Goal: Task Accomplishment & Management: Use online tool/utility

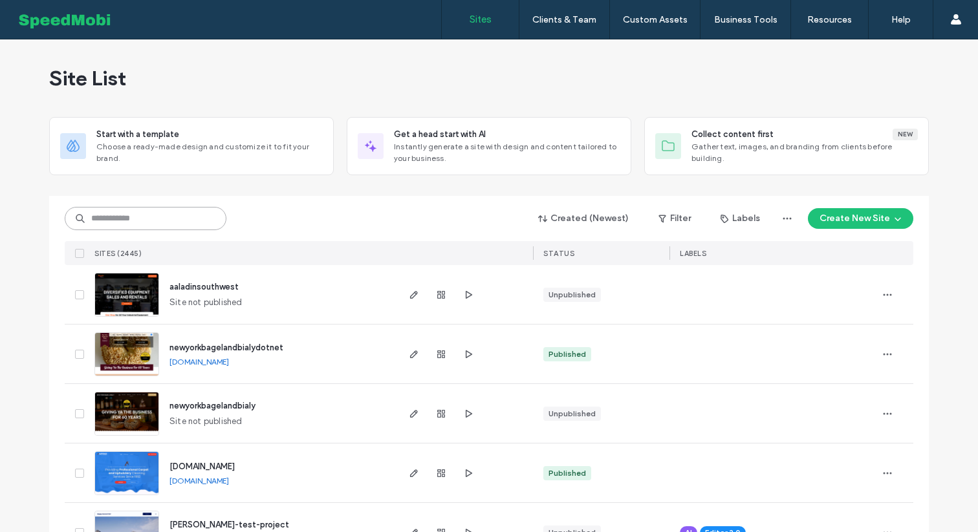
click at [158, 222] on input at bounding box center [146, 218] width 162 height 23
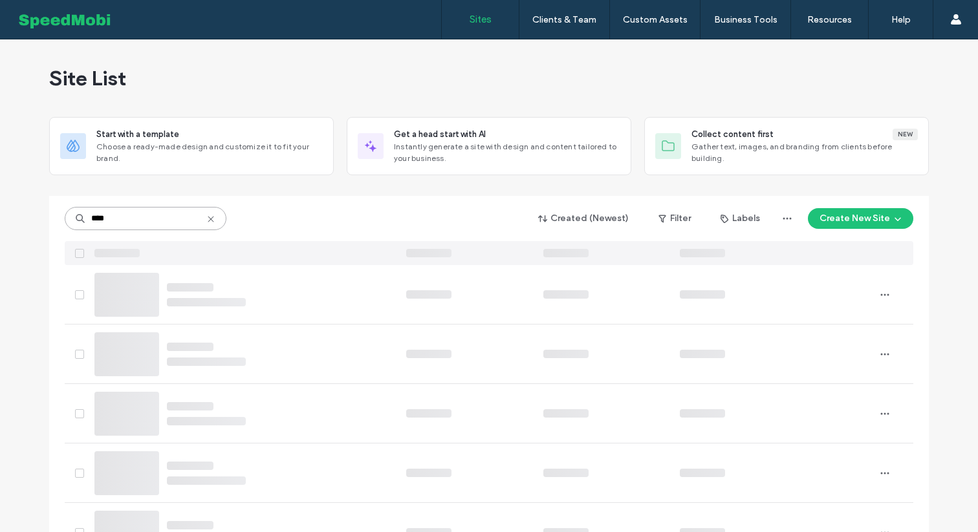
type input "*****"
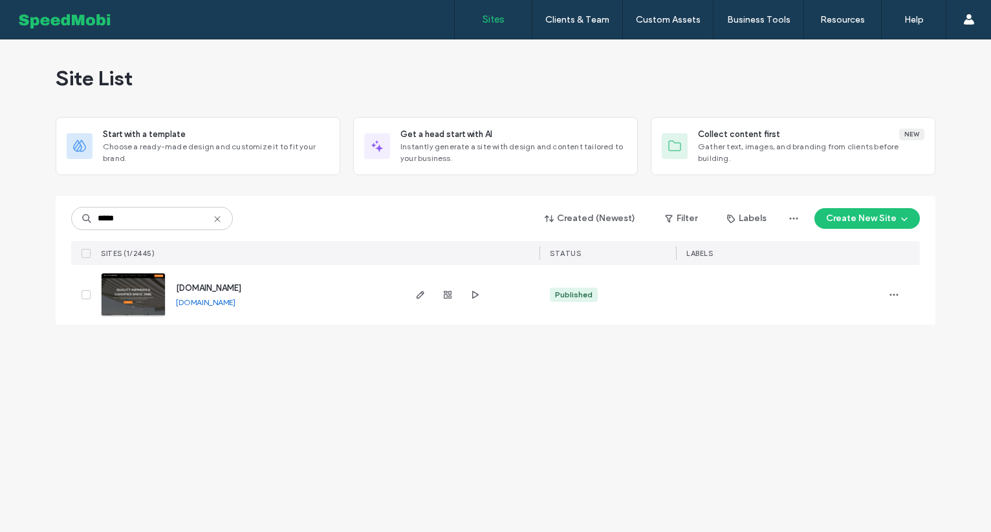
type input "*****"
click at [232, 292] on span "www.eclipseawningllc.com" at bounding box center [208, 288] width 65 height 10
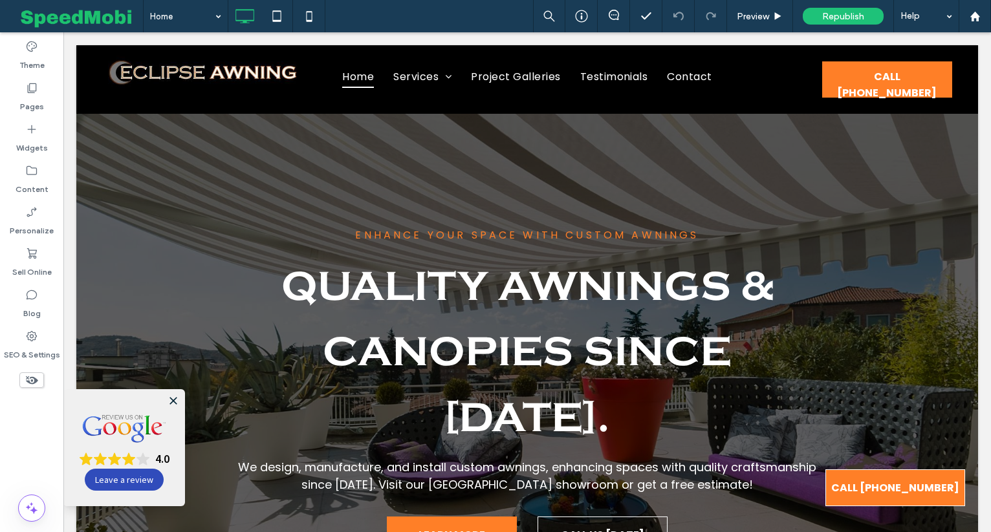
click at [174, 401] on icon at bounding box center [173, 401] width 8 height 8
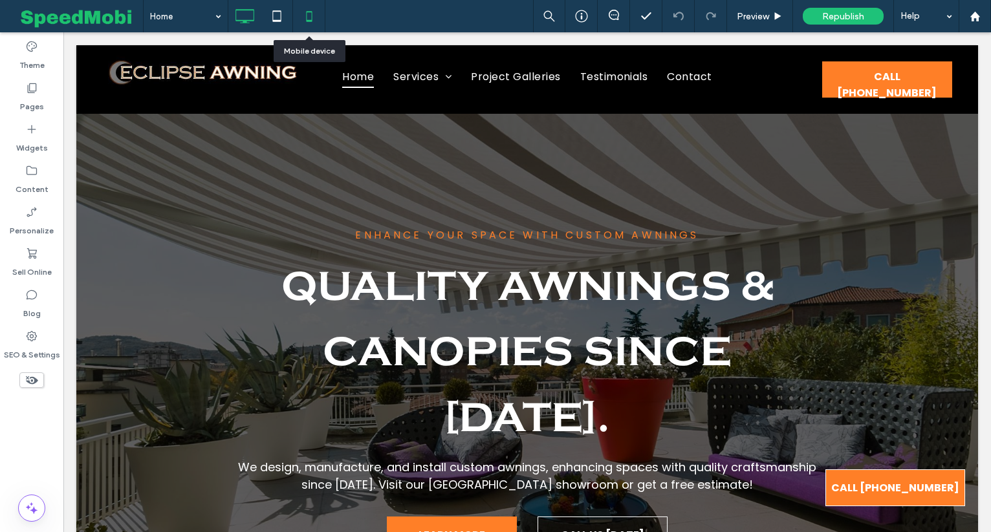
click at [307, 16] on icon at bounding box center [309, 16] width 26 height 26
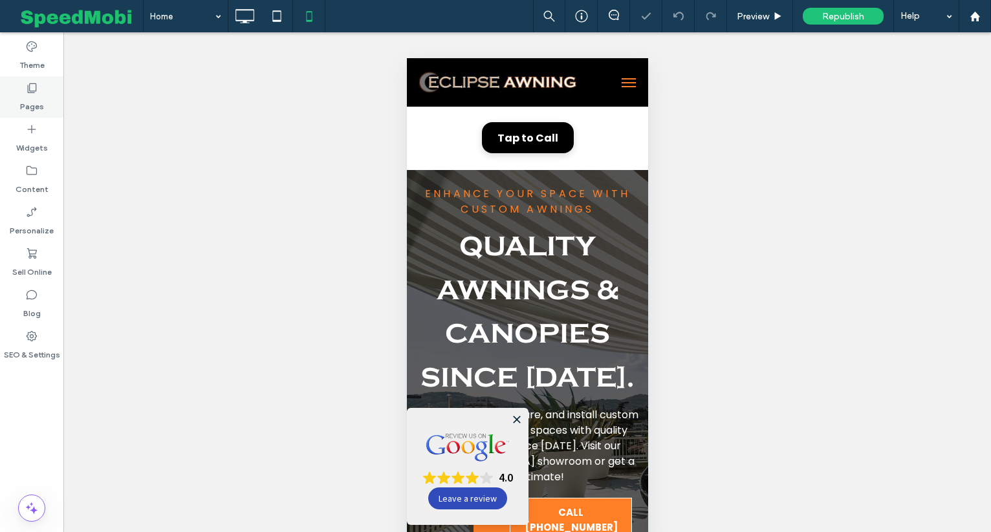
click at [37, 98] on label "Pages" at bounding box center [32, 103] width 24 height 18
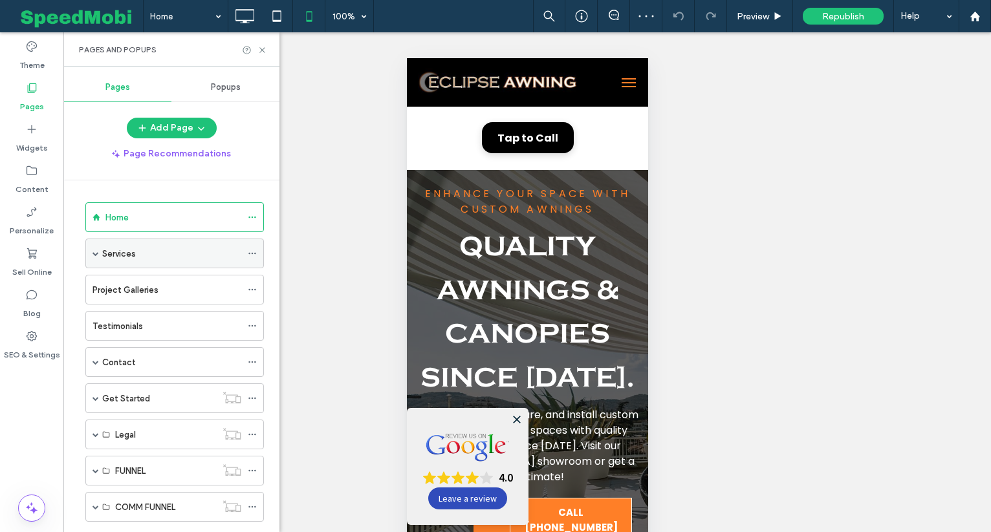
click at [136, 259] on div "Services" at bounding box center [171, 254] width 139 height 14
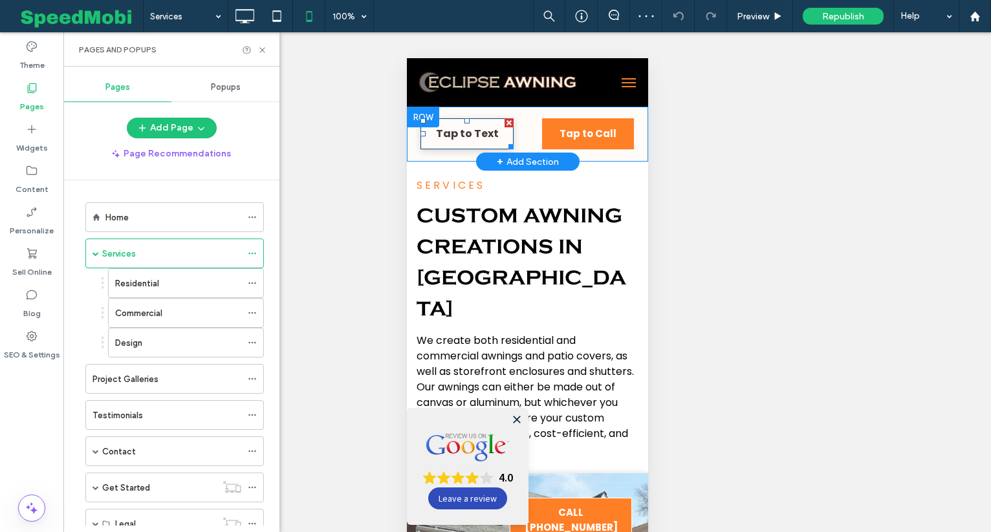
click at [510, 122] on div at bounding box center [508, 122] width 9 height 9
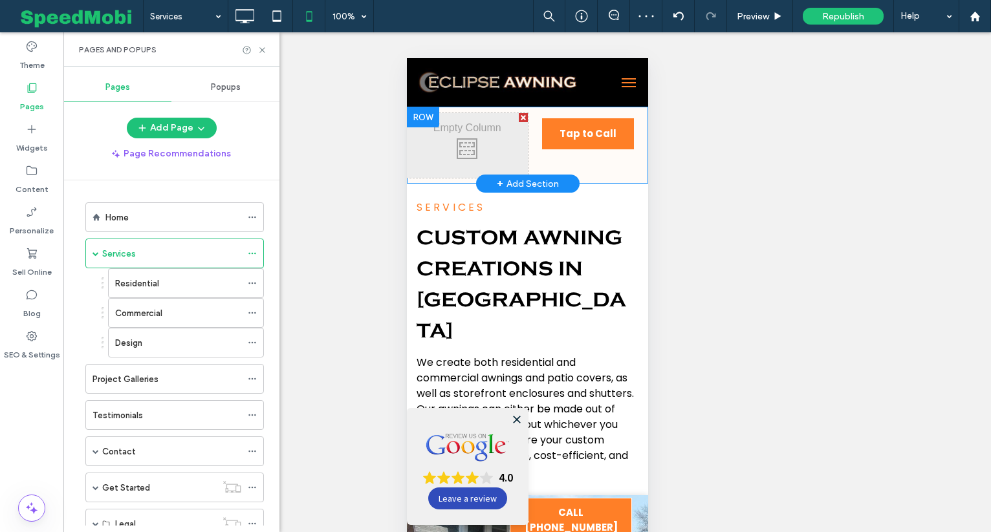
click at [519, 114] on div at bounding box center [522, 117] width 9 height 9
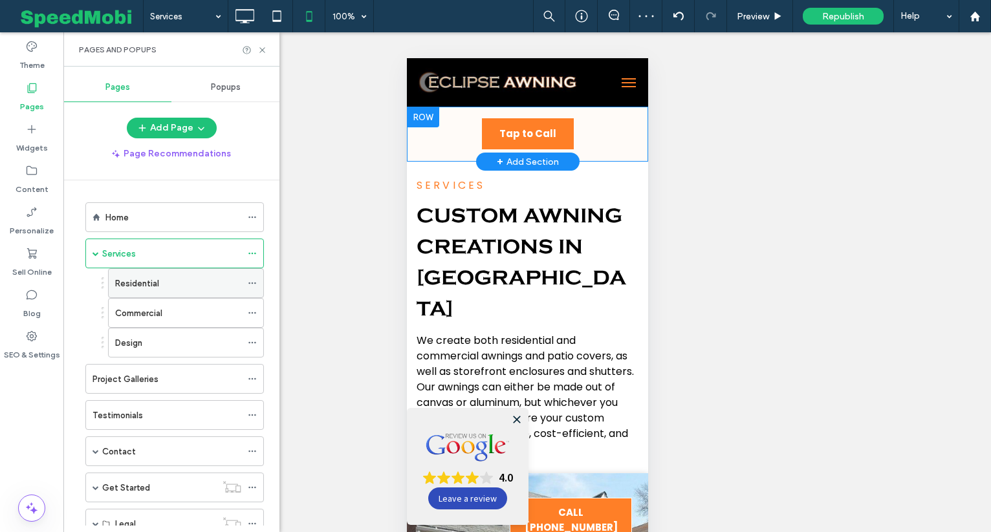
click at [178, 282] on div "Residential" at bounding box center [178, 284] width 126 height 14
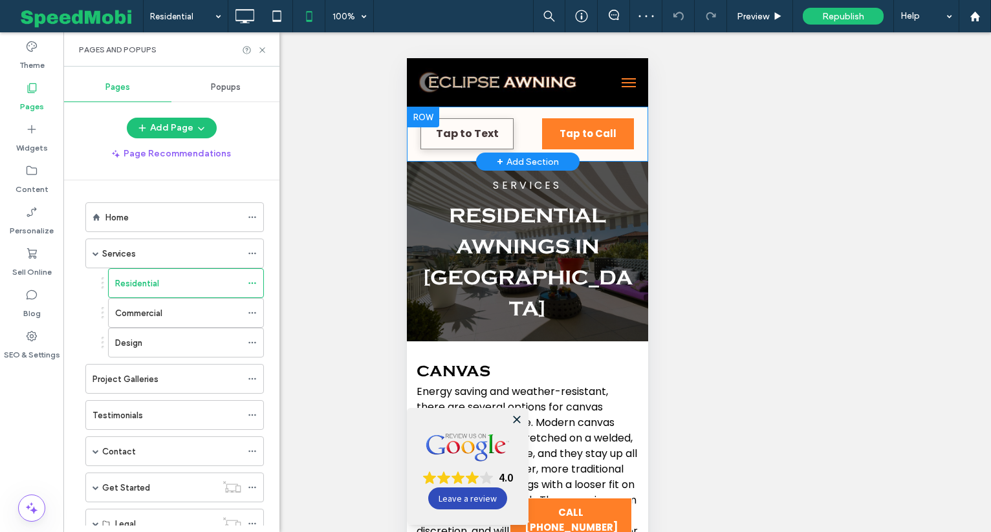
click at [514, 124] on div "Tap to Text Click To Paste" at bounding box center [466, 134] width 121 height 43
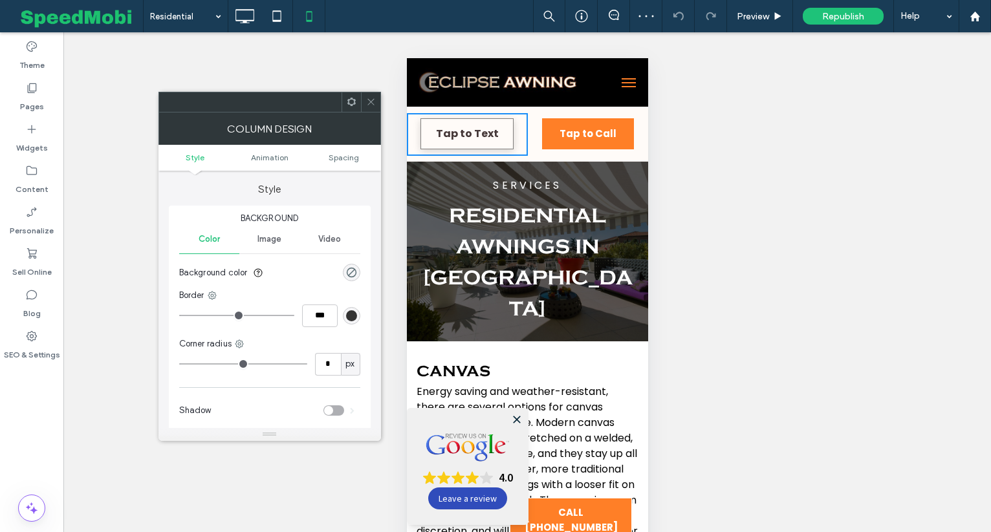
click at [362, 97] on div at bounding box center [370, 101] width 19 height 19
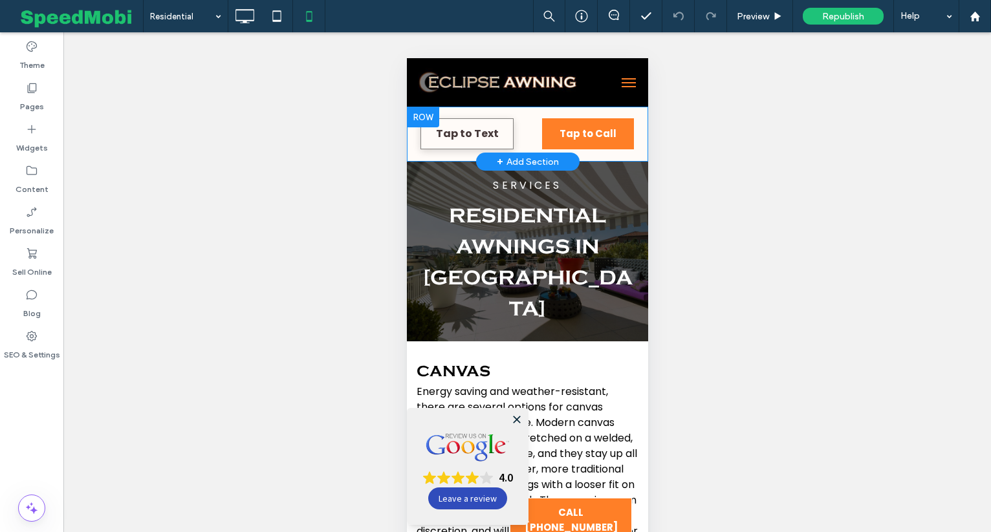
click at [513, 122] on div "Tap to Text Click To Paste" at bounding box center [466, 134] width 121 height 43
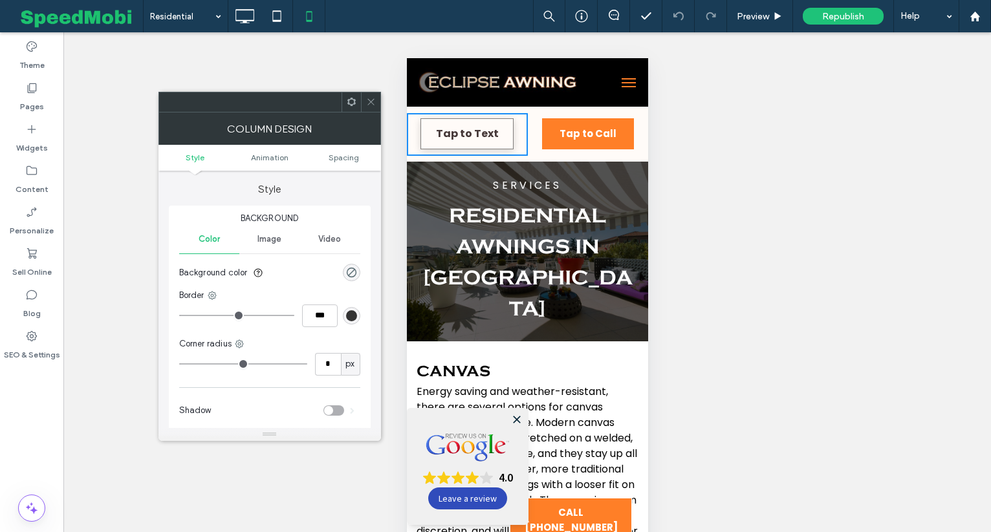
click at [370, 111] on div at bounding box center [269, 102] width 222 height 21
click at [369, 106] on icon at bounding box center [371, 102] width 10 height 10
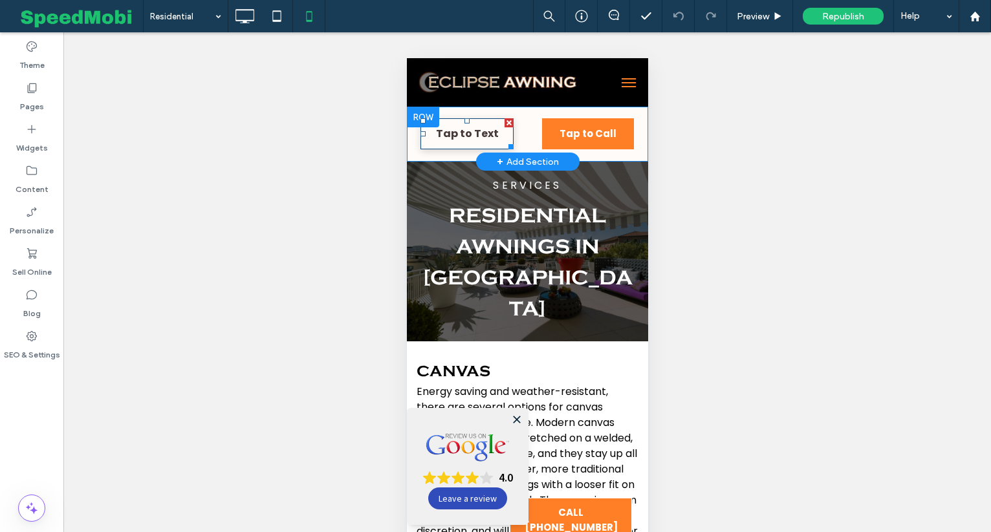
click at [508, 120] on div at bounding box center [508, 122] width 9 height 9
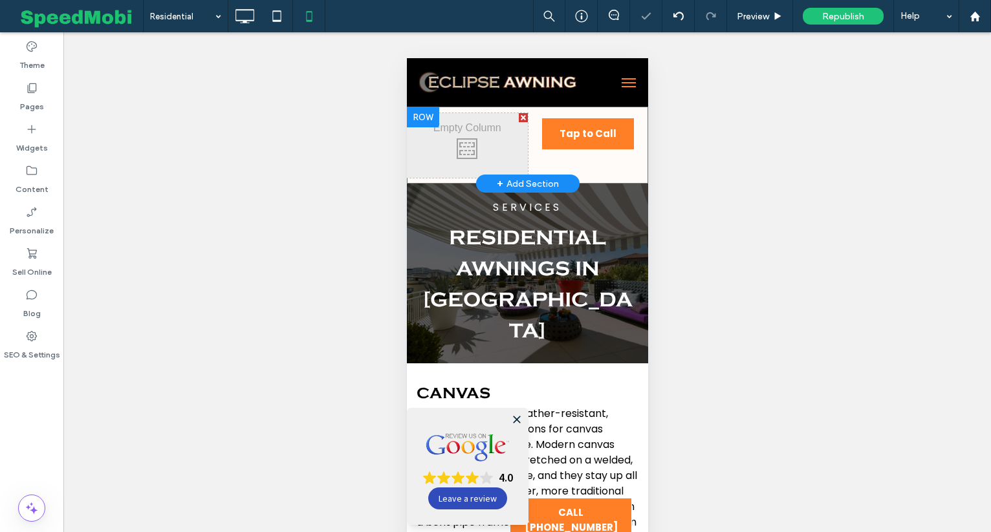
click at [526, 118] on div at bounding box center [522, 117] width 9 height 9
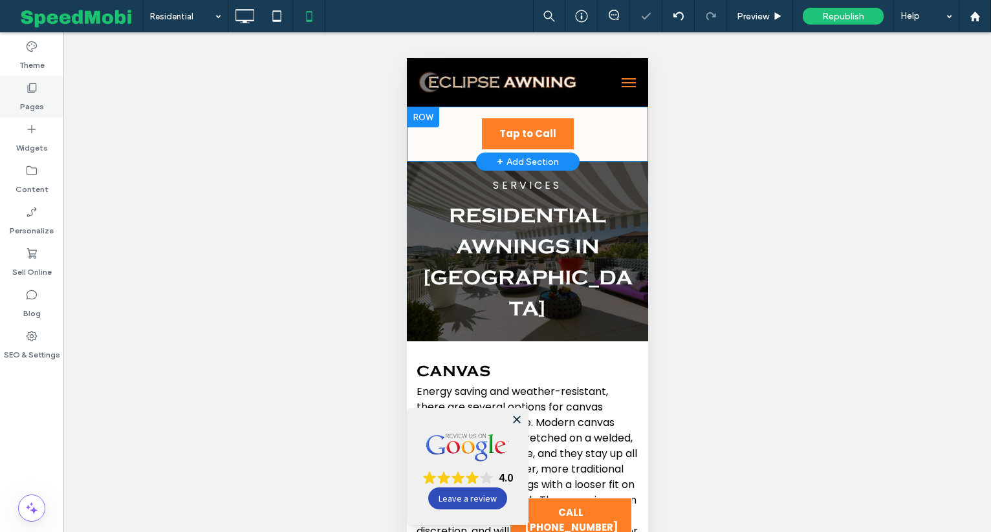
click at [31, 88] on icon at bounding box center [31, 87] width 13 height 13
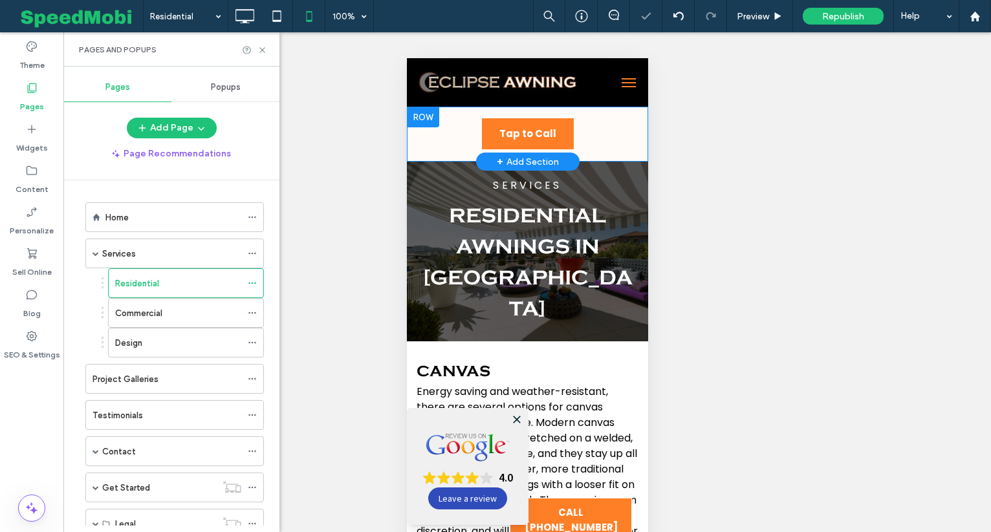
click at [175, 319] on div "Commercial" at bounding box center [178, 314] width 126 height 14
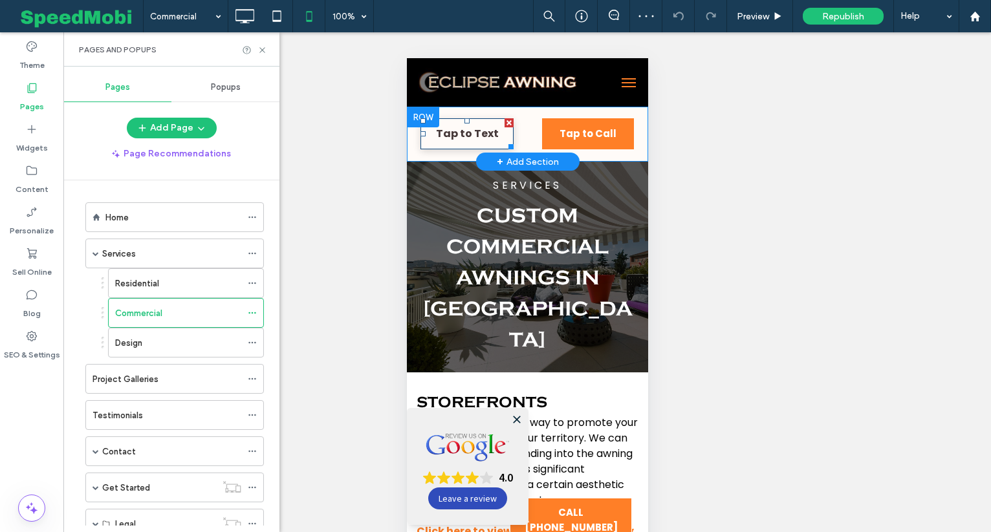
click at [505, 120] on div at bounding box center [508, 122] width 9 height 9
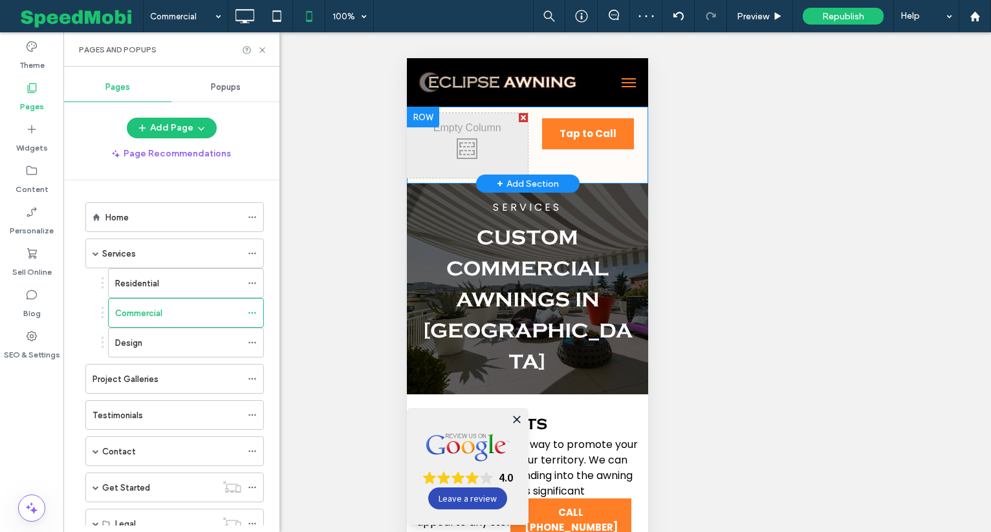
click at [520, 118] on div at bounding box center [522, 117] width 9 height 9
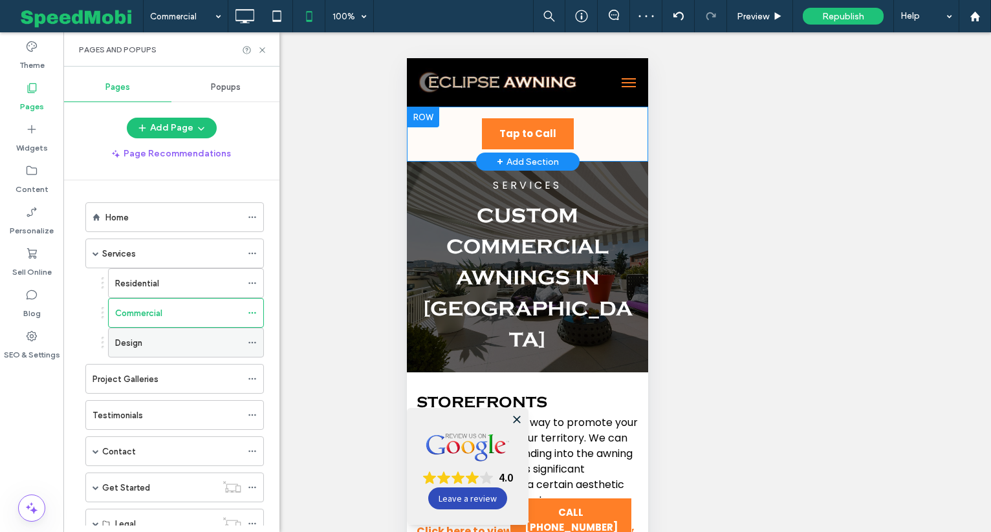
click at [153, 347] on div "Design" at bounding box center [178, 343] width 126 height 14
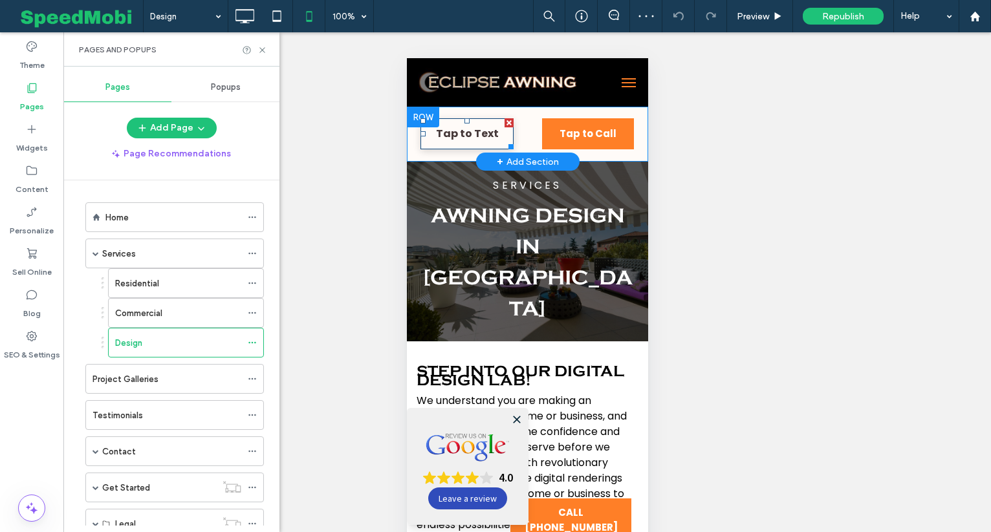
click at [511, 124] on div at bounding box center [508, 122] width 9 height 9
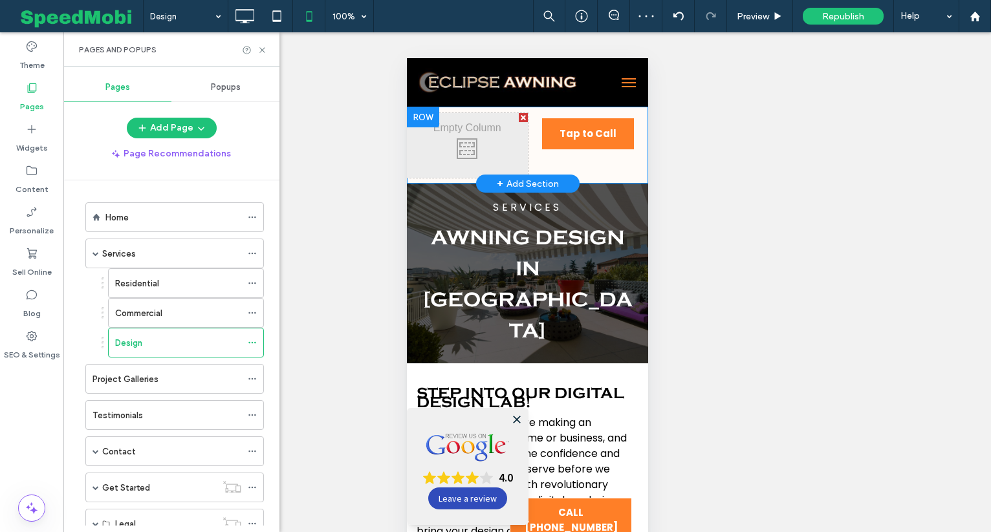
click at [522, 117] on div at bounding box center [522, 117] width 9 height 9
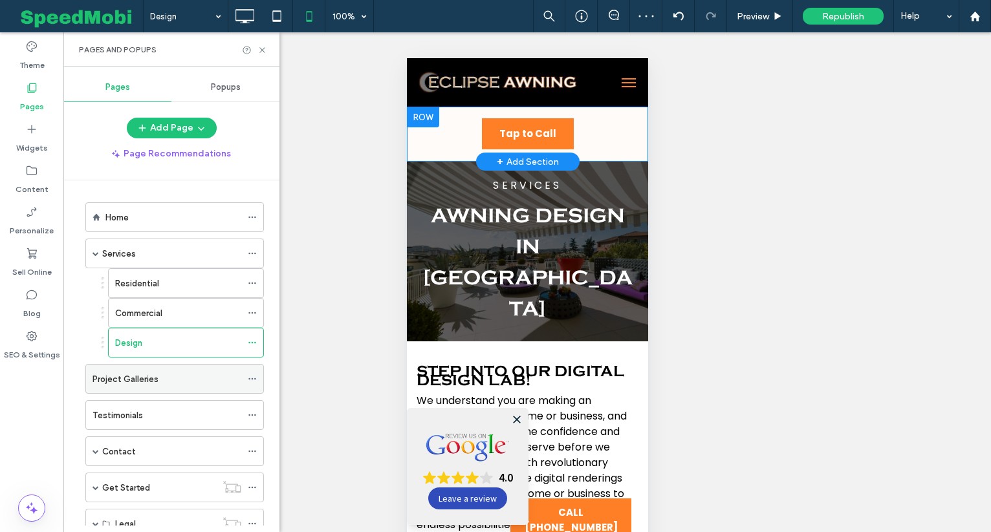
click at [153, 391] on div "Project Galleries" at bounding box center [166, 379] width 149 height 28
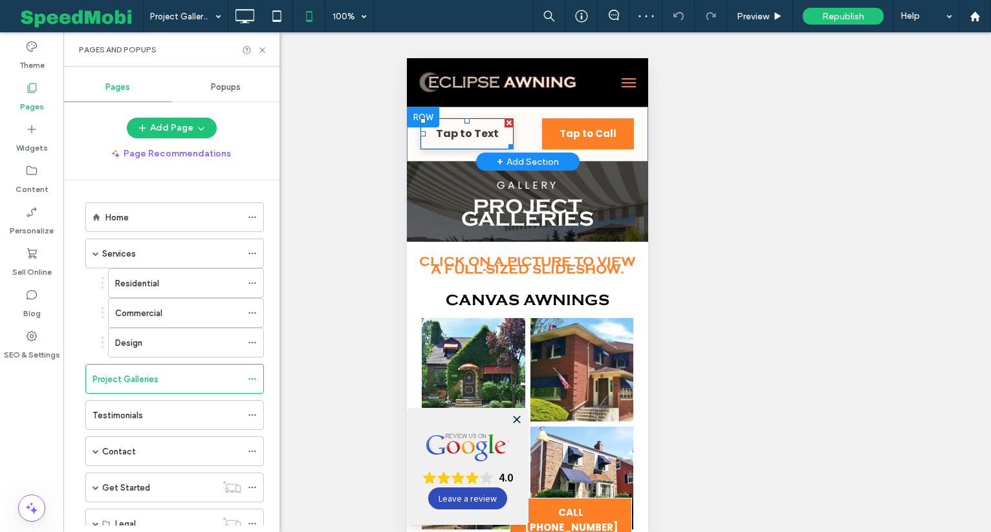
click at [510, 119] on div at bounding box center [508, 122] width 9 height 9
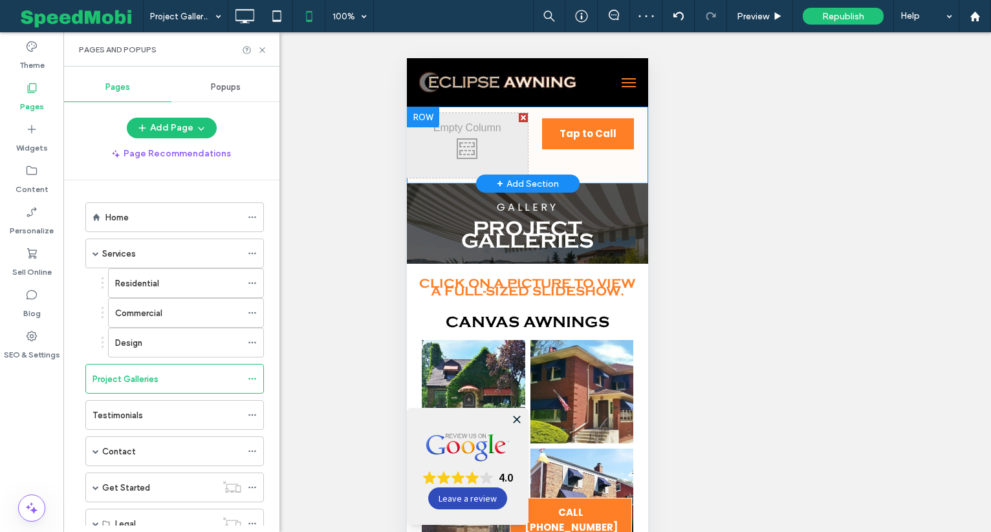
click at [521, 113] on div at bounding box center [522, 117] width 9 height 9
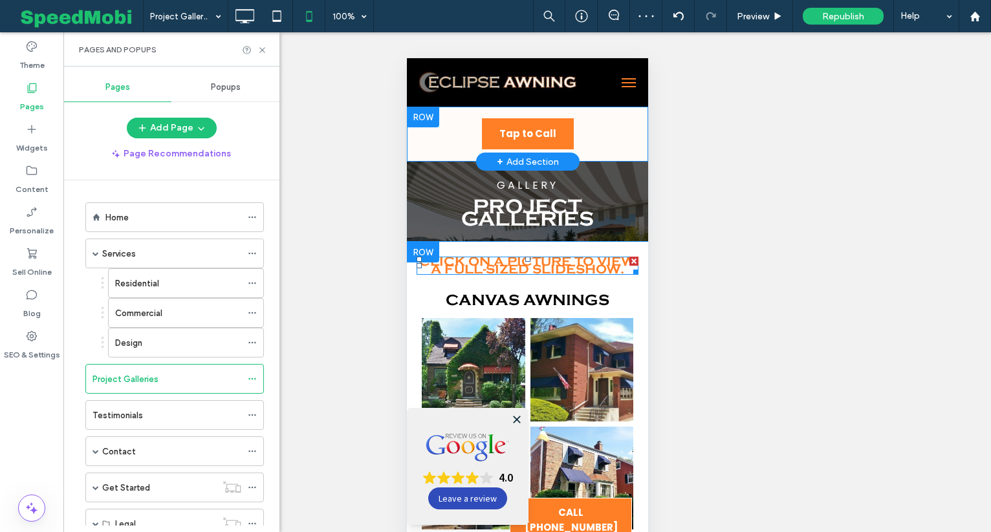
click at [492, 264] on span "CLICK ON A PICTURE TO VIEW A FULL-SIZED SLIDESHOW." at bounding box center [526, 266] width 217 height 16
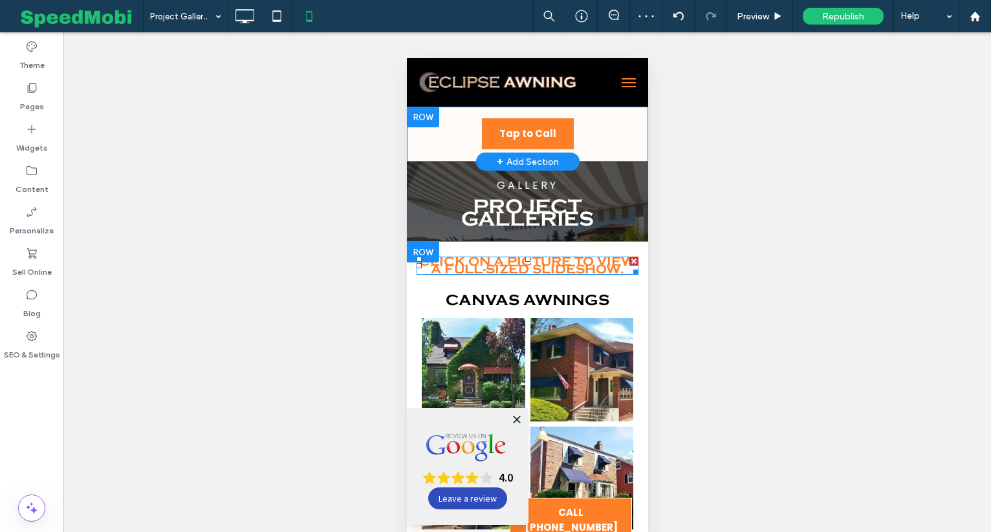
type input "**********"
type input "**"
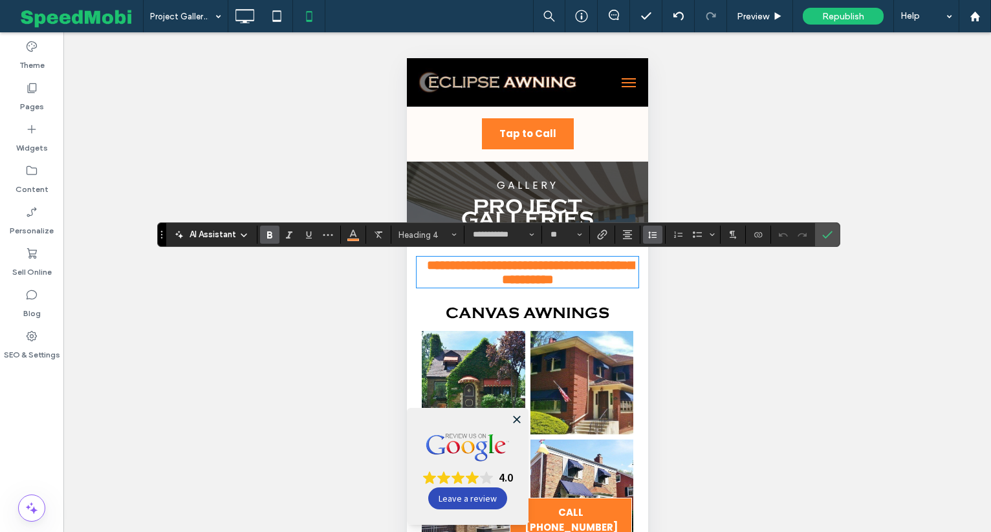
click at [653, 235] on icon "Line Height" at bounding box center [652, 235] width 10 height 10
click at [677, 288] on div "1.5" at bounding box center [673, 292] width 32 height 10
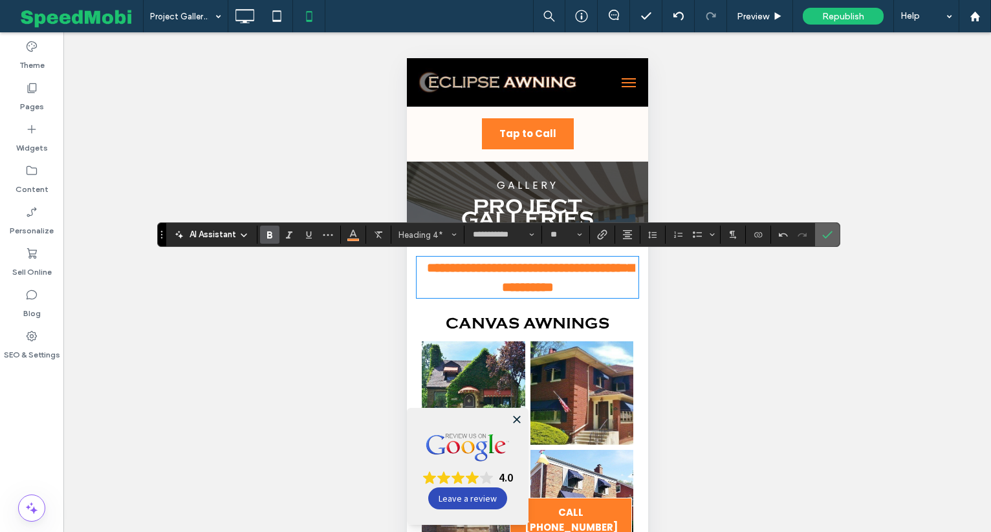
click at [832, 230] on label "Confirm" at bounding box center [827, 234] width 19 height 23
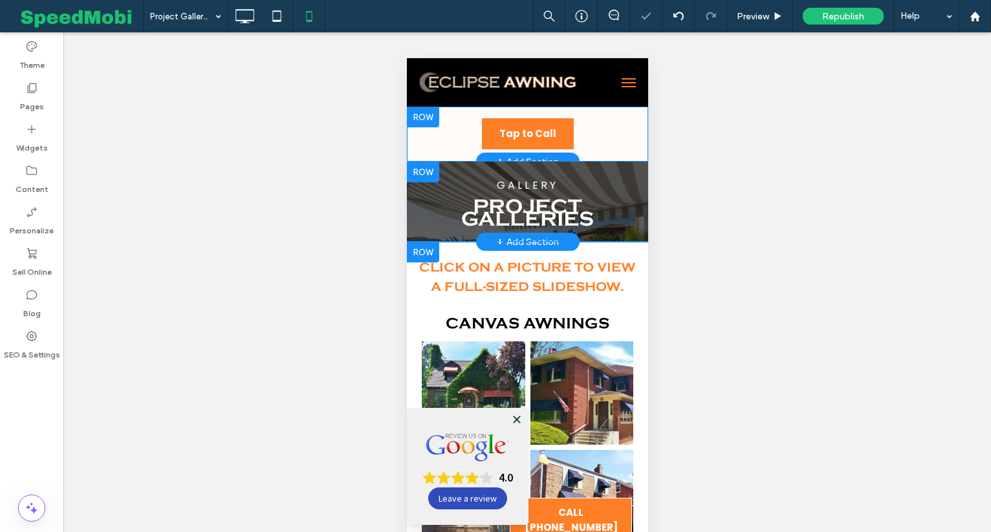
click at [539, 227] on div "Gallery PROJECT GALLERIES Click To Paste" at bounding box center [526, 201] width 241 height 61
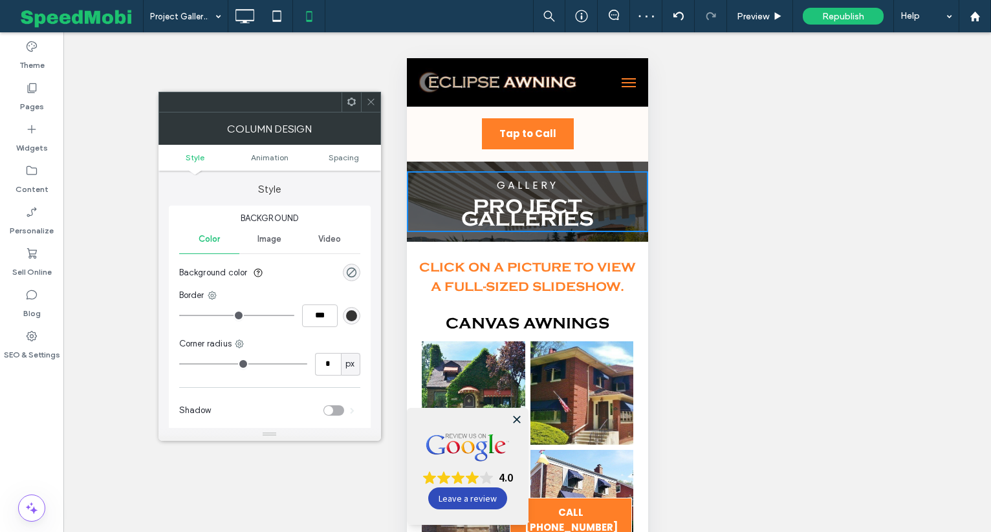
click at [373, 104] on use at bounding box center [370, 102] width 6 height 6
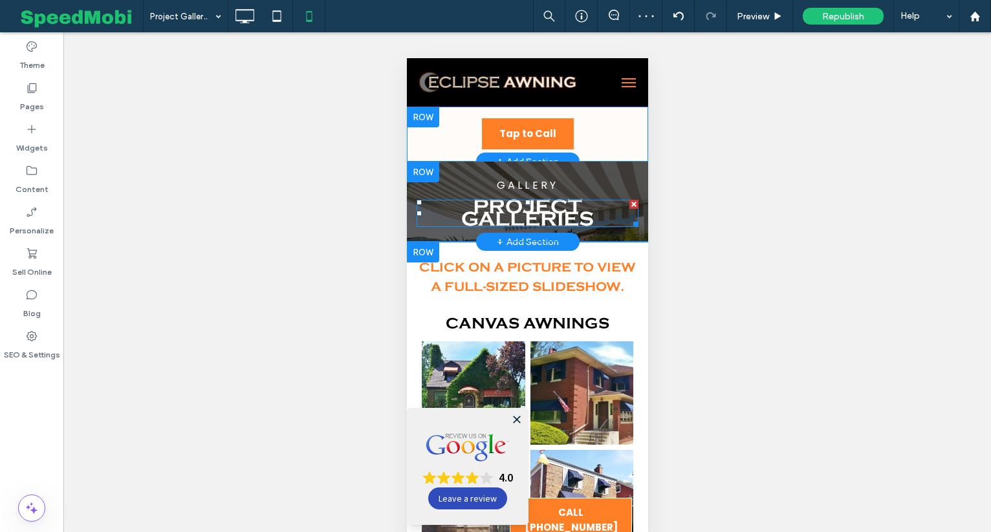
click at [501, 213] on span "PROJECT GALLERIES" at bounding box center [527, 213] width 133 height 25
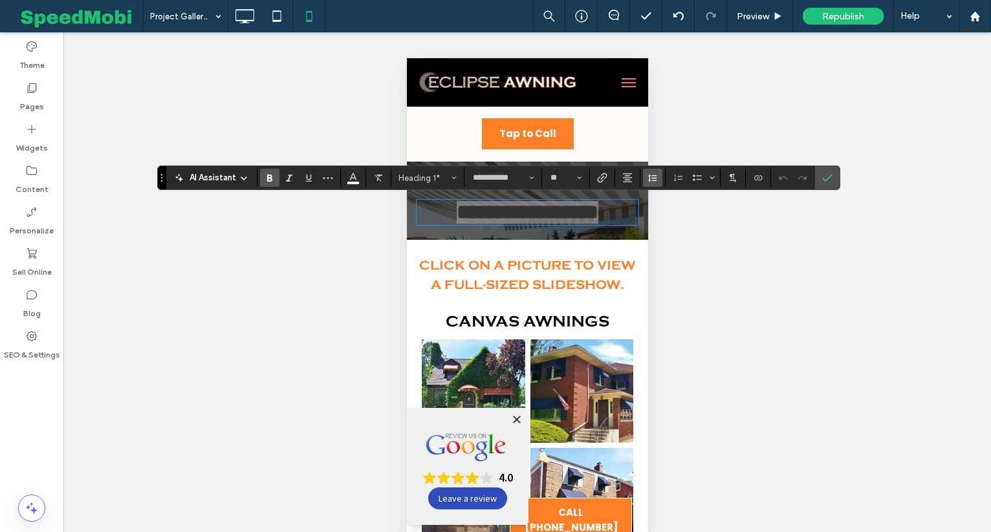
click at [656, 182] on icon "Line Height" at bounding box center [652, 178] width 10 height 10
click at [665, 240] on div "1.5" at bounding box center [673, 235] width 32 height 10
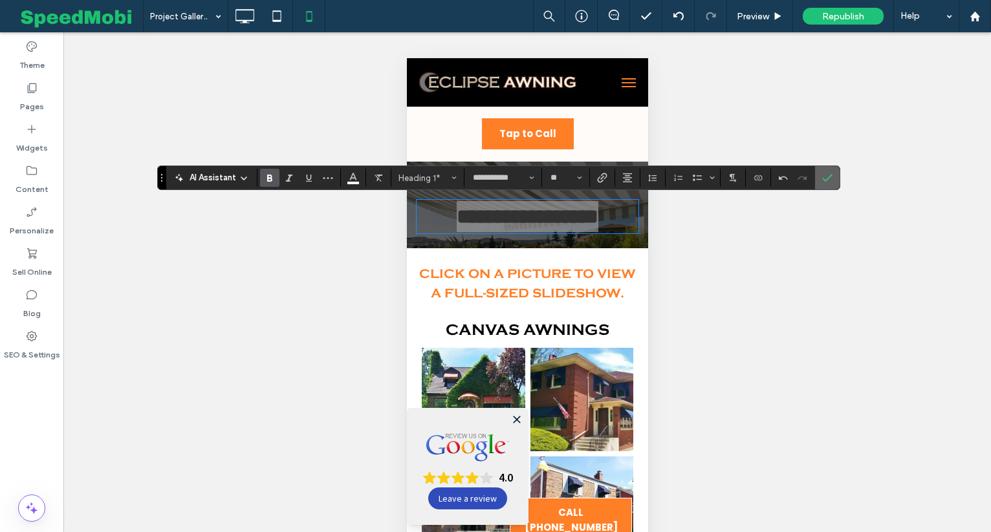
click at [827, 173] on icon "Confirm" at bounding box center [827, 178] width 10 height 10
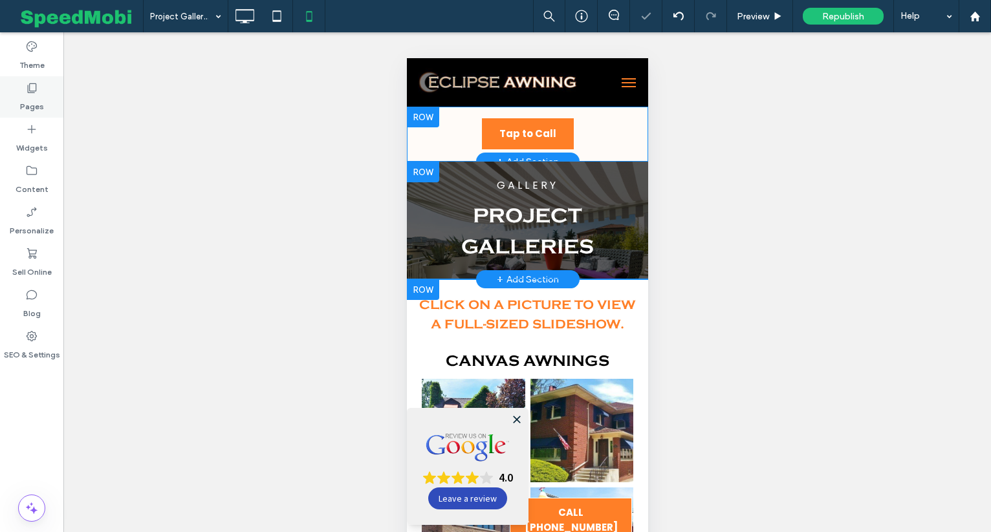
click at [43, 91] on div "Pages" at bounding box center [31, 96] width 63 height 41
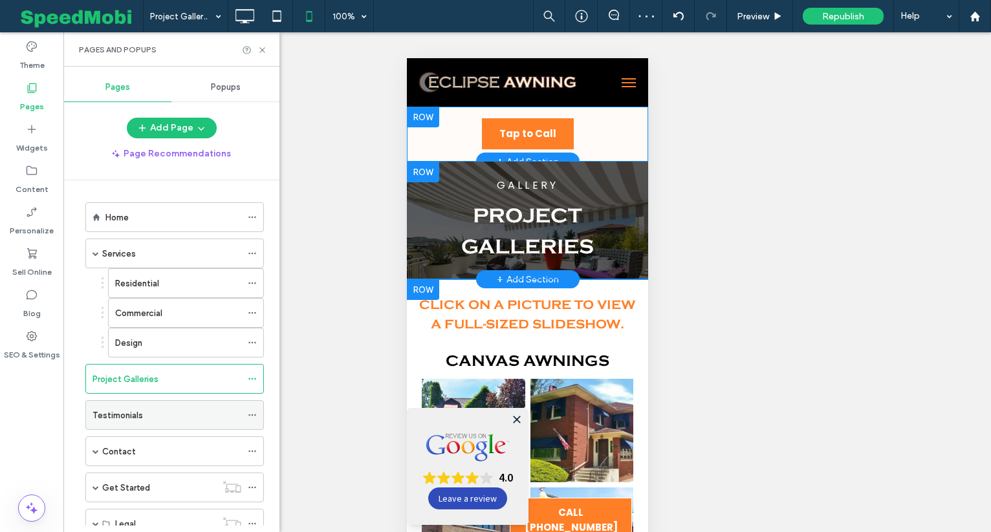
click at [138, 411] on label "Testimonials" at bounding box center [117, 415] width 50 height 23
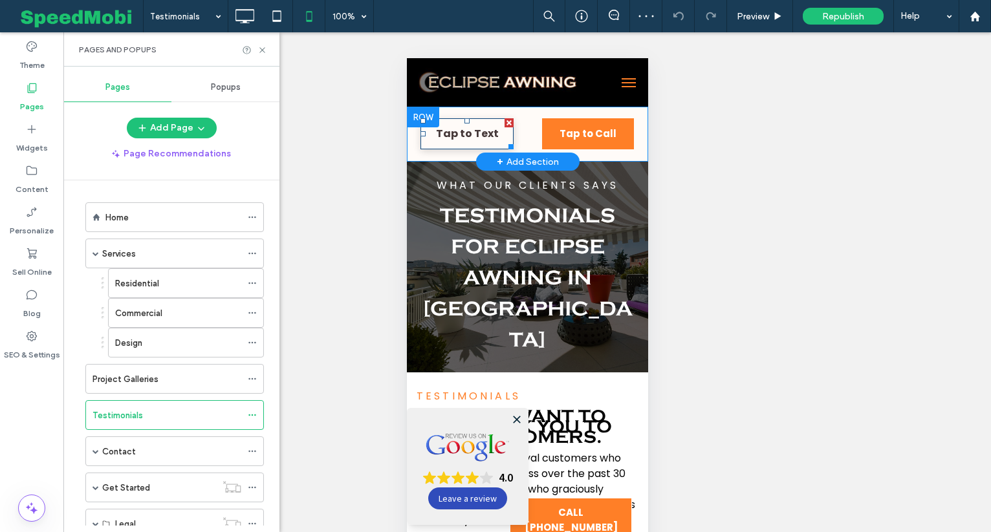
click at [508, 124] on div at bounding box center [508, 122] width 9 height 9
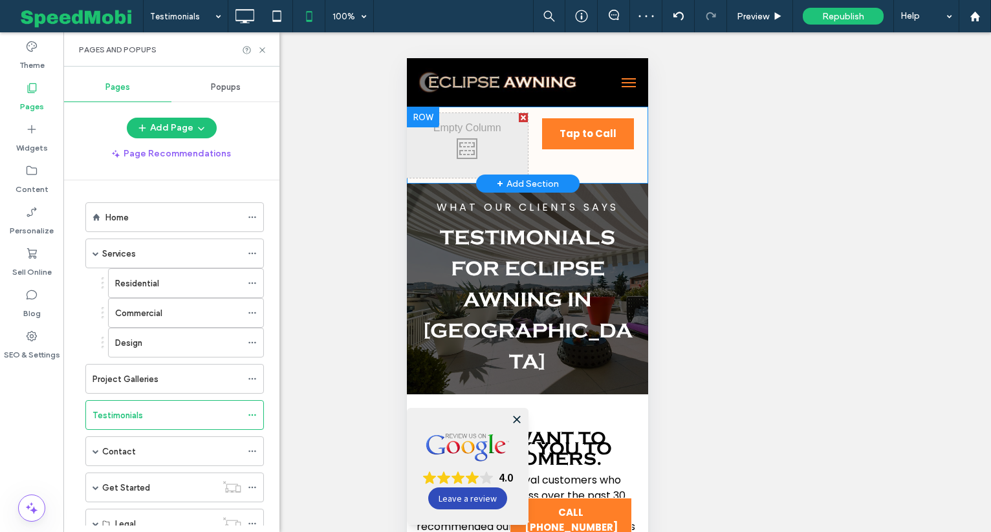
click at [521, 119] on div at bounding box center [522, 117] width 9 height 9
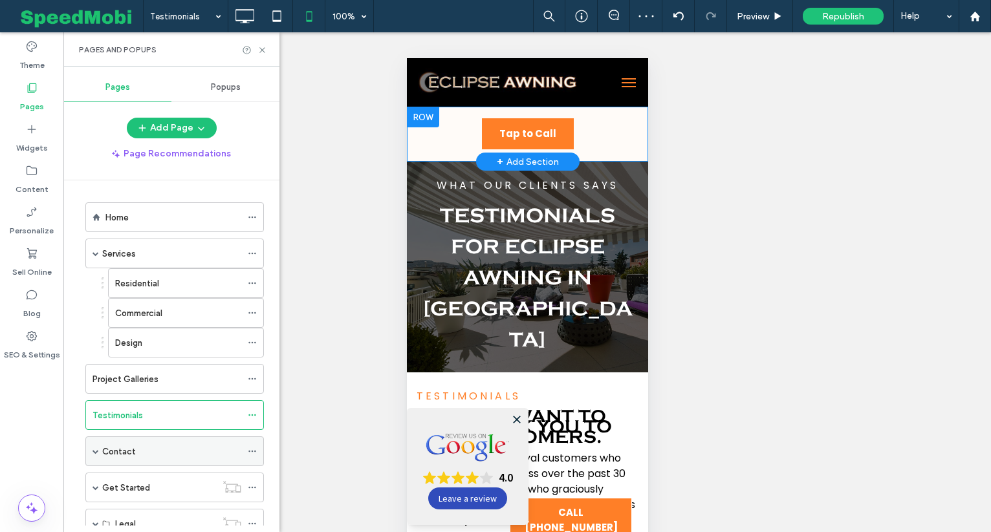
click at [147, 442] on div "Contact" at bounding box center [171, 451] width 139 height 28
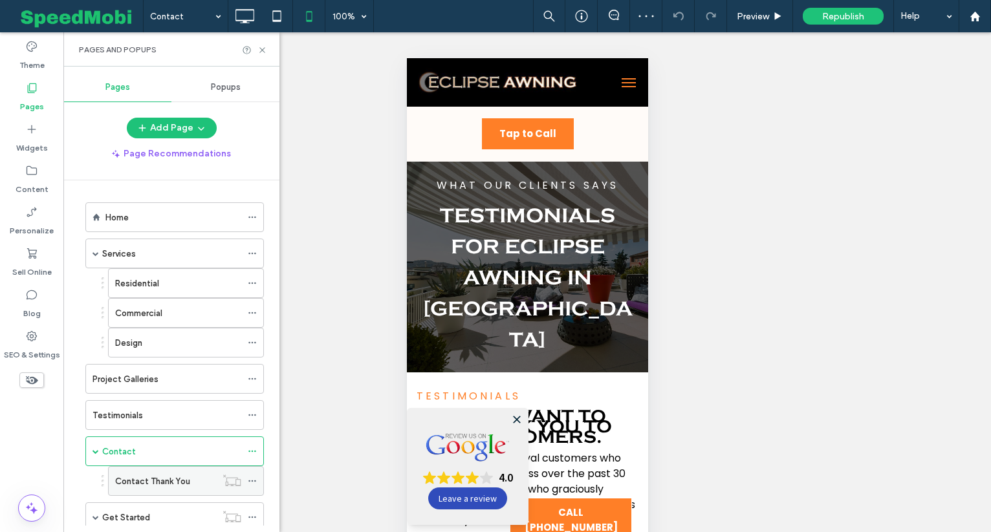
click at [149, 486] on label "Contact Thank You" at bounding box center [152, 481] width 75 height 23
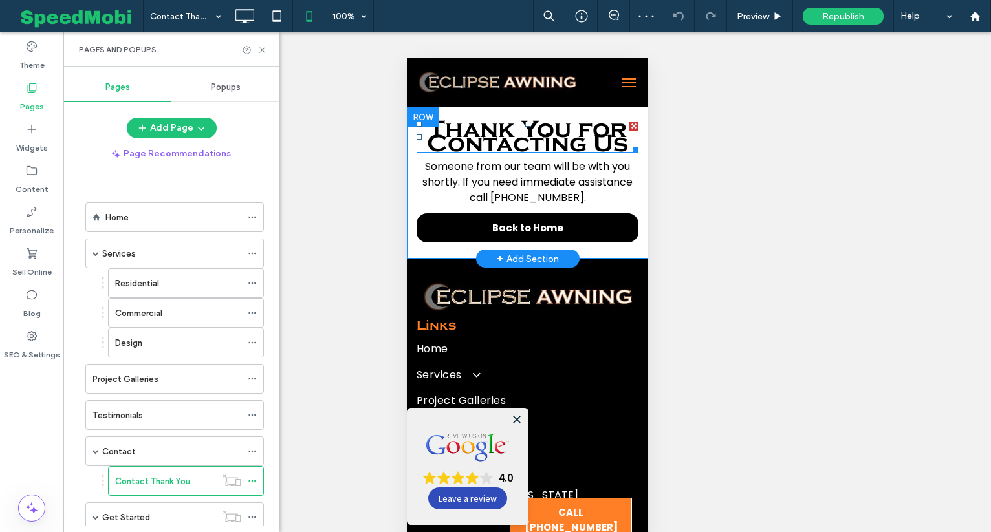
click at [547, 122] on div "Thank You for Contacting Us" at bounding box center [527, 137] width 222 height 31
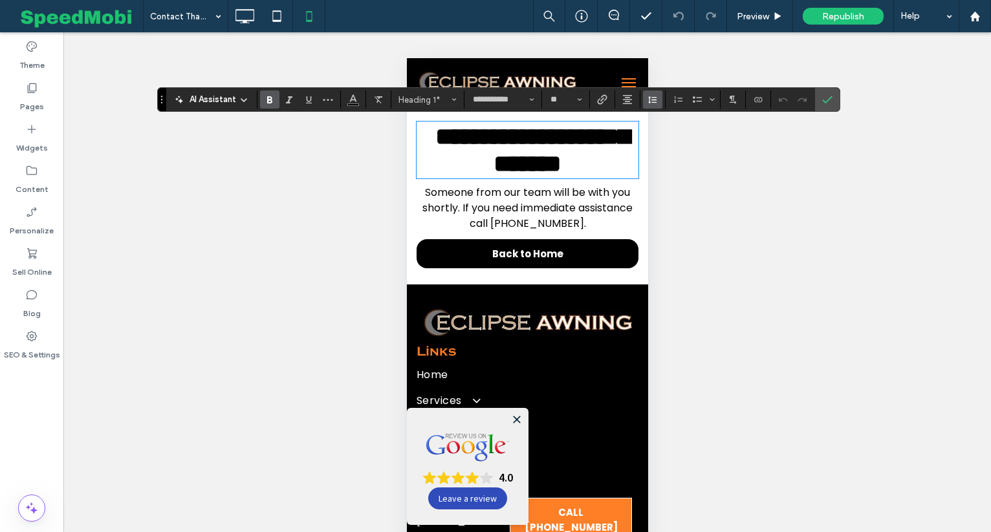
click at [649, 100] on icon "Line Height" at bounding box center [652, 99] width 10 height 10
click at [675, 164] on section "Auto Single 1.5 Double Custom" at bounding box center [681, 156] width 76 height 91
click at [675, 164] on label "1.5" at bounding box center [681, 156] width 76 height 18
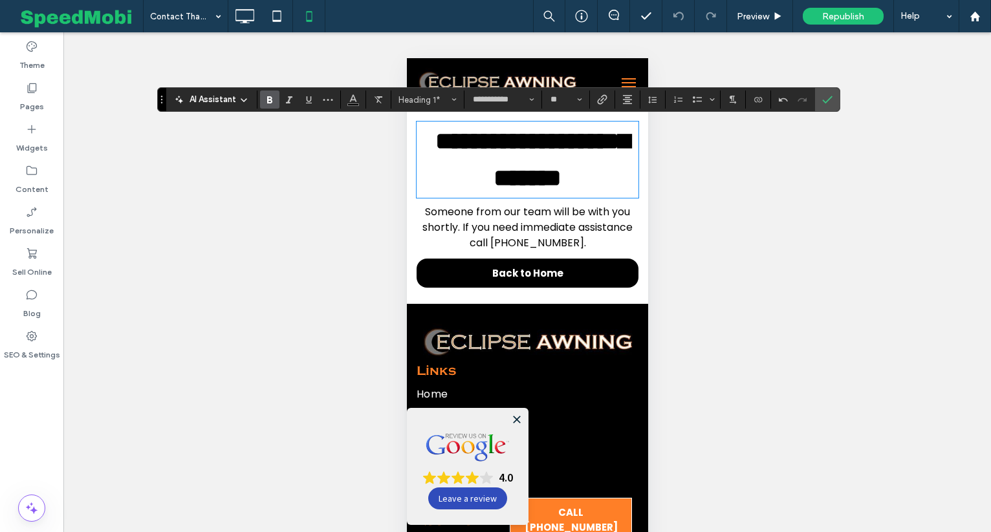
click at [821, 100] on label "Confirm" at bounding box center [827, 99] width 19 height 23
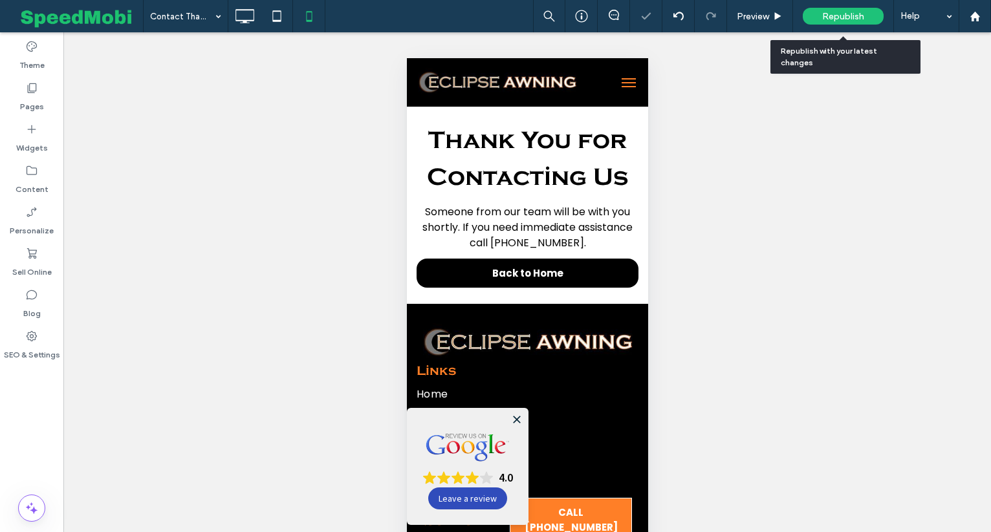
click at [849, 14] on span "Republish" at bounding box center [843, 16] width 42 height 11
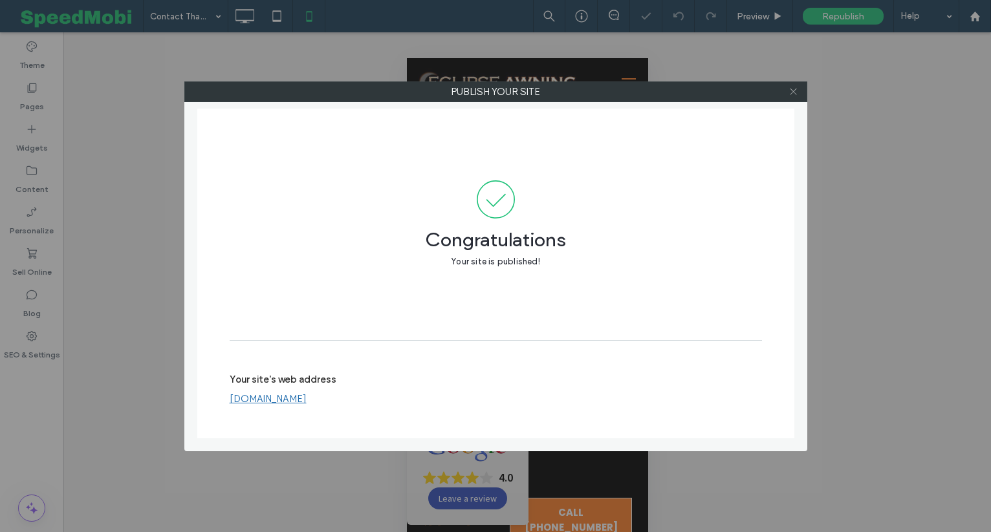
click at [796, 92] on icon at bounding box center [793, 92] width 10 height 10
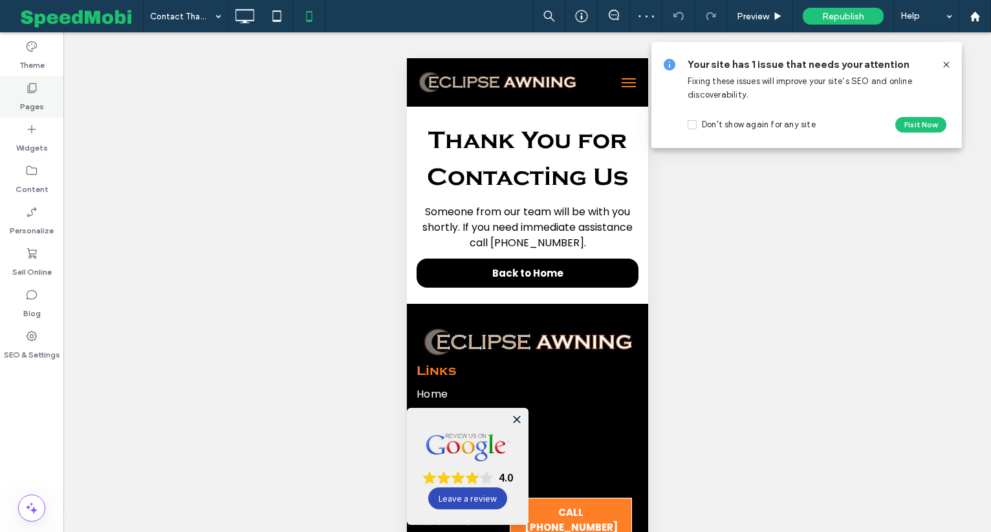
click at [33, 90] on icon at bounding box center [31, 87] width 13 height 13
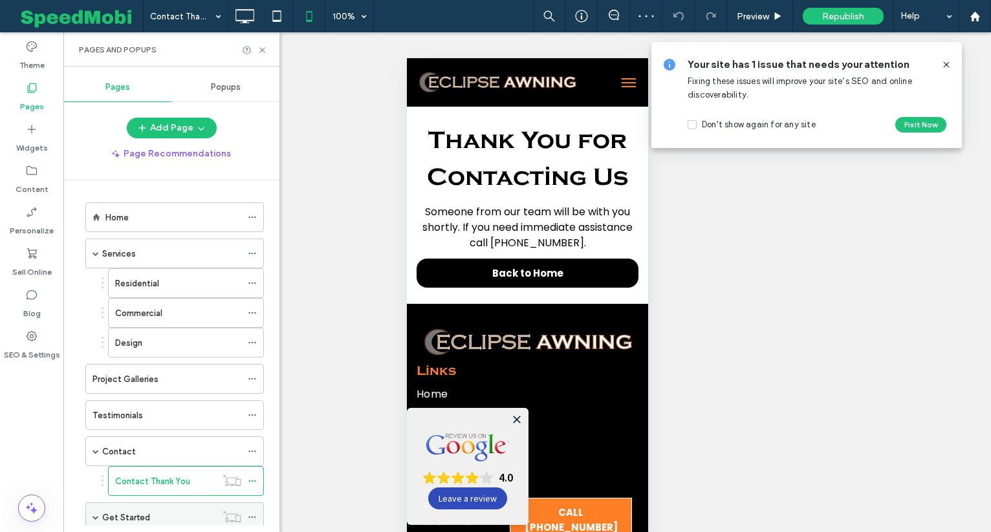
click at [140, 516] on label "Get Started" at bounding box center [126, 517] width 48 height 23
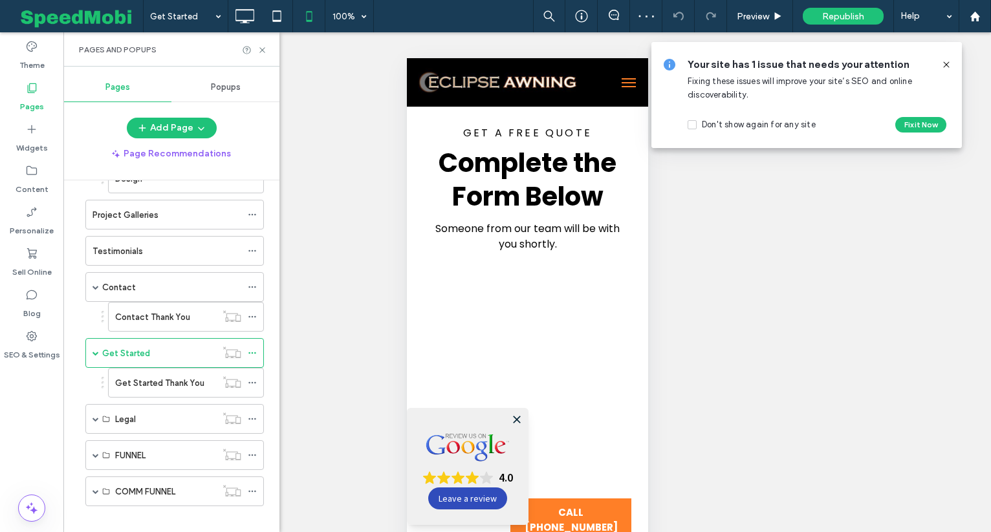
scroll to position [177, 0]
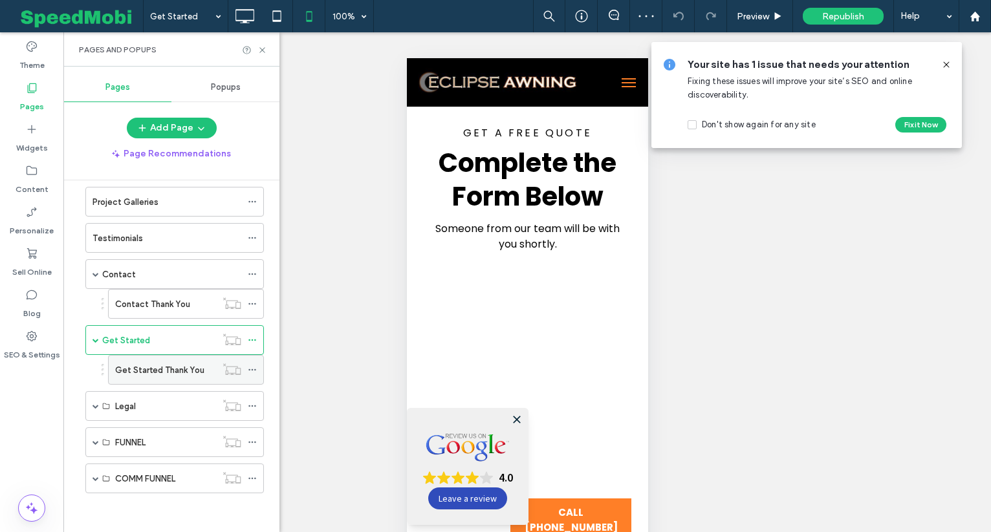
click at [131, 360] on div "Get Started Thank You" at bounding box center [165, 370] width 101 height 28
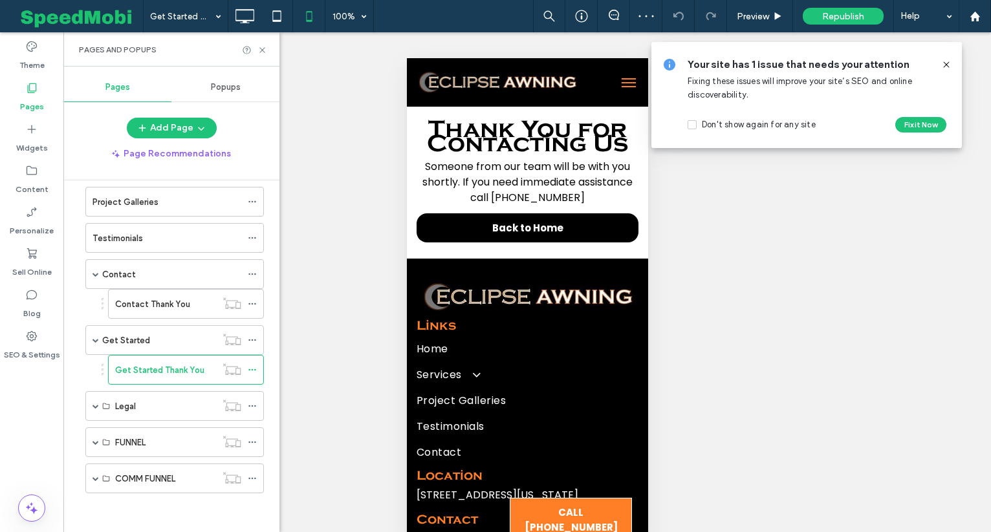
scroll to position [0, 0]
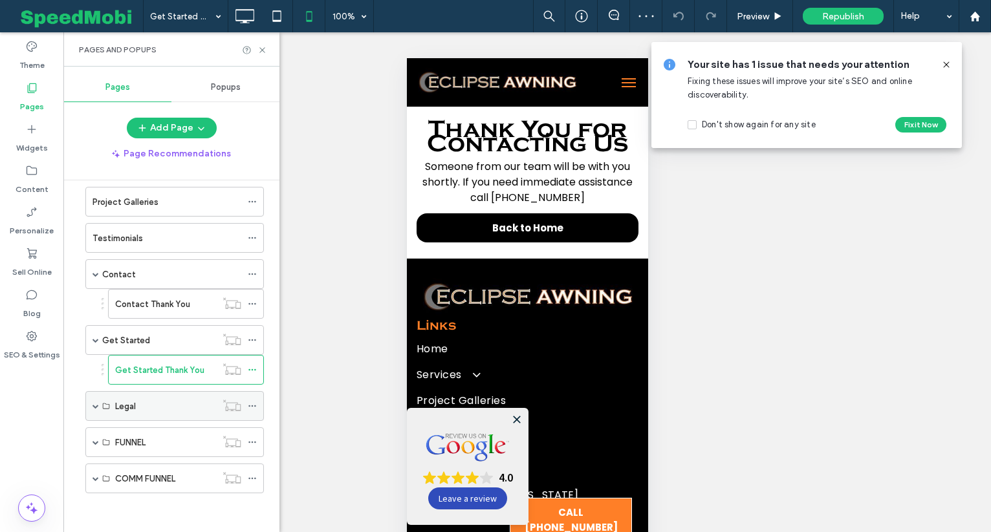
click at [114, 405] on div "Legal" at bounding box center [174, 406] width 179 height 30
click at [114, 406] on div "Legal" at bounding box center [174, 406] width 179 height 30
click at [97, 407] on span at bounding box center [95, 406] width 6 height 6
click at [155, 430] on div "Privacy" at bounding box center [165, 436] width 101 height 14
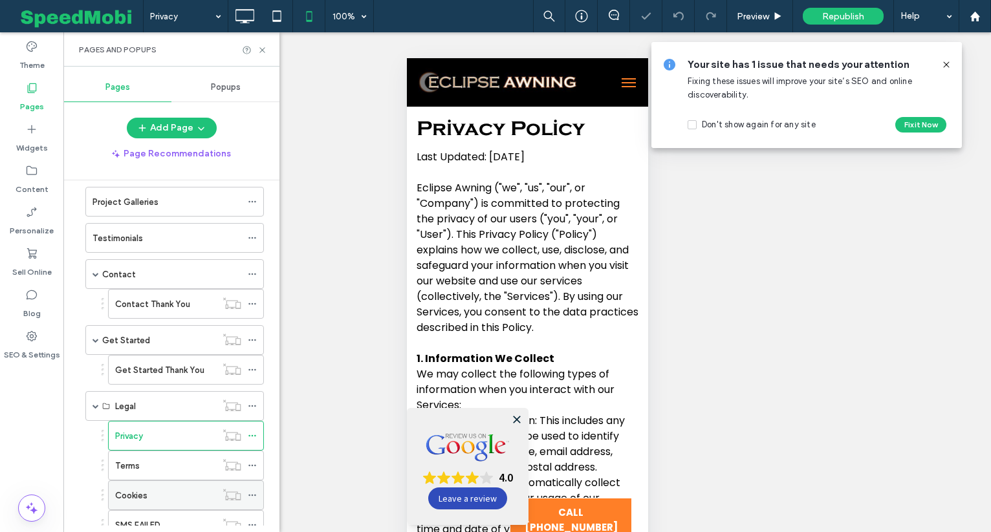
click at [161, 482] on div "Cookies" at bounding box center [165, 495] width 101 height 28
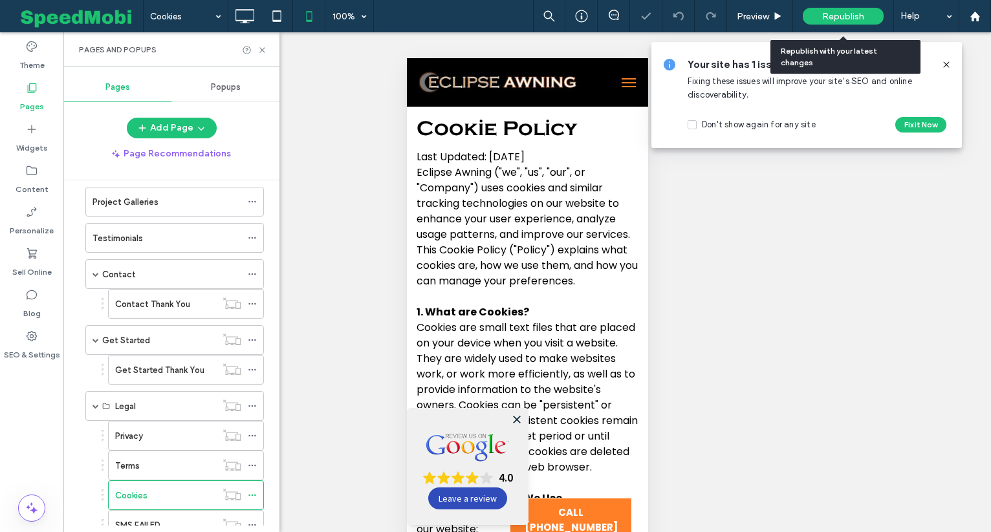
click at [830, 15] on span "Republish" at bounding box center [843, 16] width 42 height 11
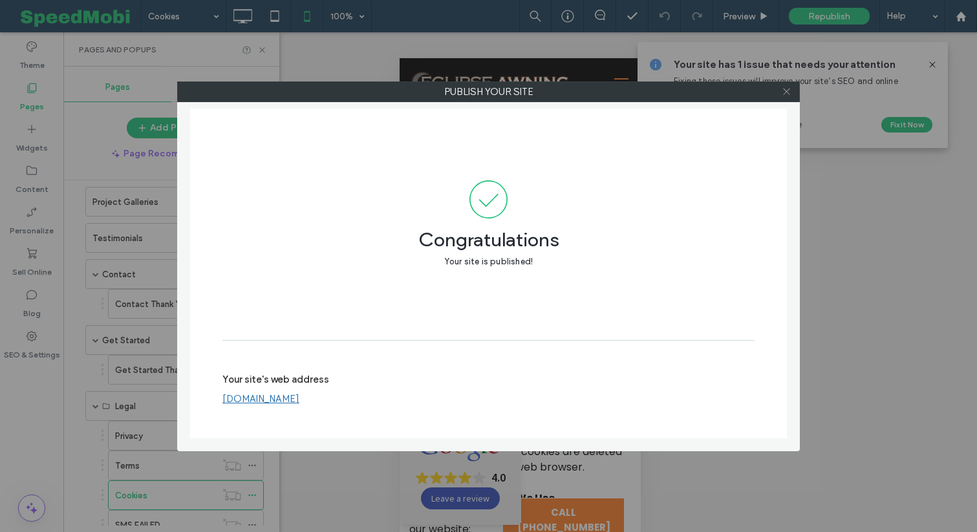
click at [789, 94] on use at bounding box center [786, 92] width 6 height 6
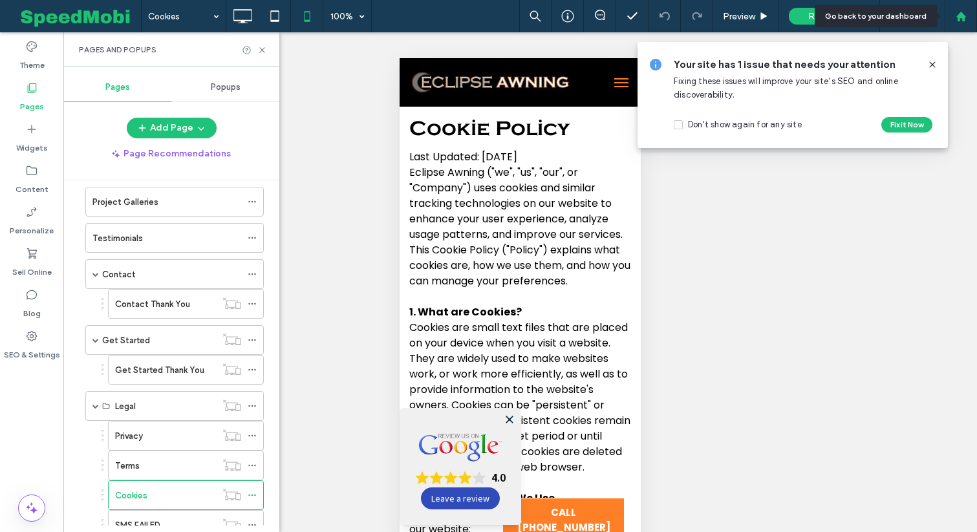
click at [970, 23] on div at bounding box center [961, 16] width 32 height 32
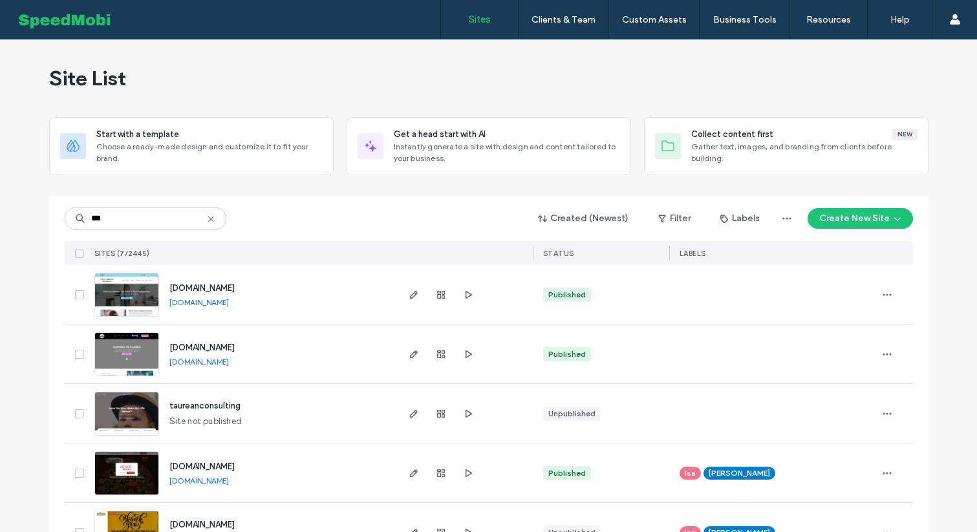
type input "***"
click at [127, 342] on img at bounding box center [126, 377] width 63 height 88
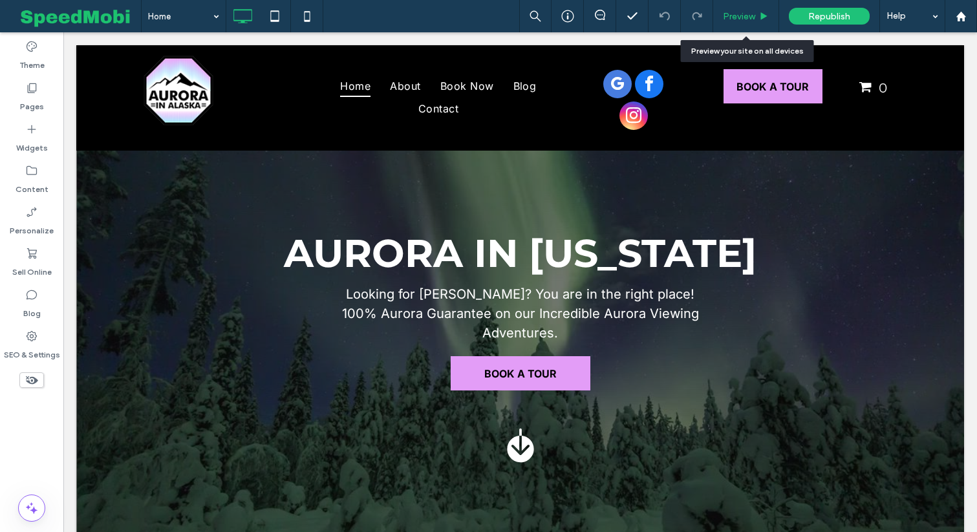
click at [757, 6] on div "Preview" at bounding box center [746, 16] width 66 height 32
click at [742, 10] on div "Preview" at bounding box center [746, 16] width 66 height 32
click at [746, 21] on span "Preview" at bounding box center [739, 16] width 32 height 11
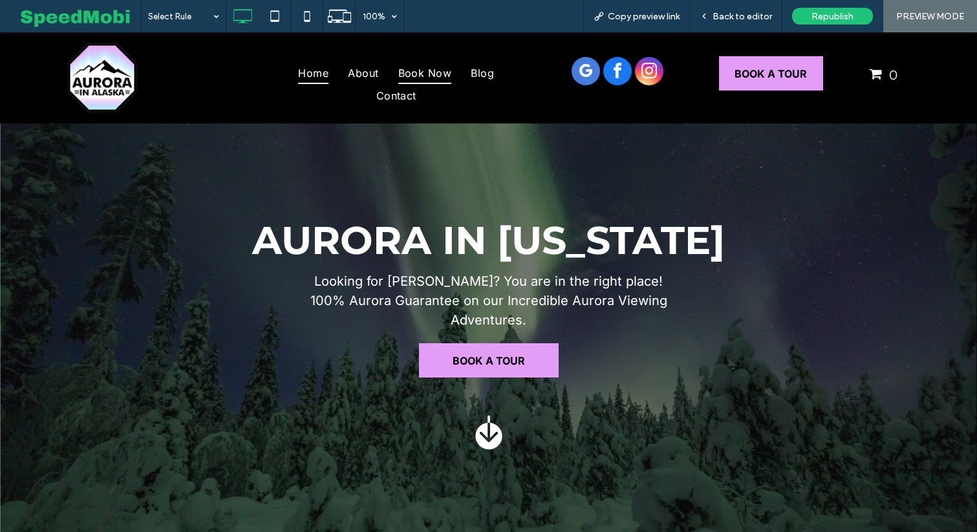
click at [436, 75] on span "Book Now" at bounding box center [425, 73] width 54 height 22
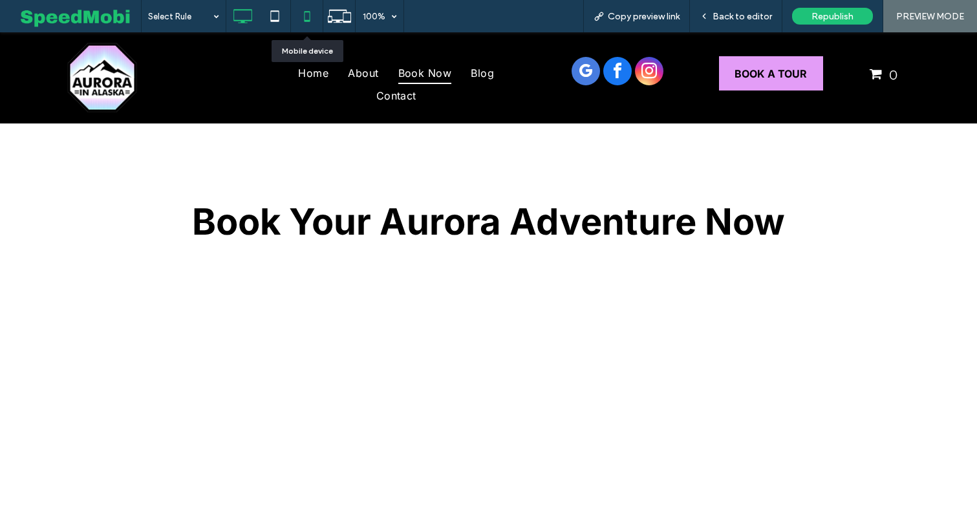
click at [302, 19] on icon at bounding box center [307, 16] width 26 height 26
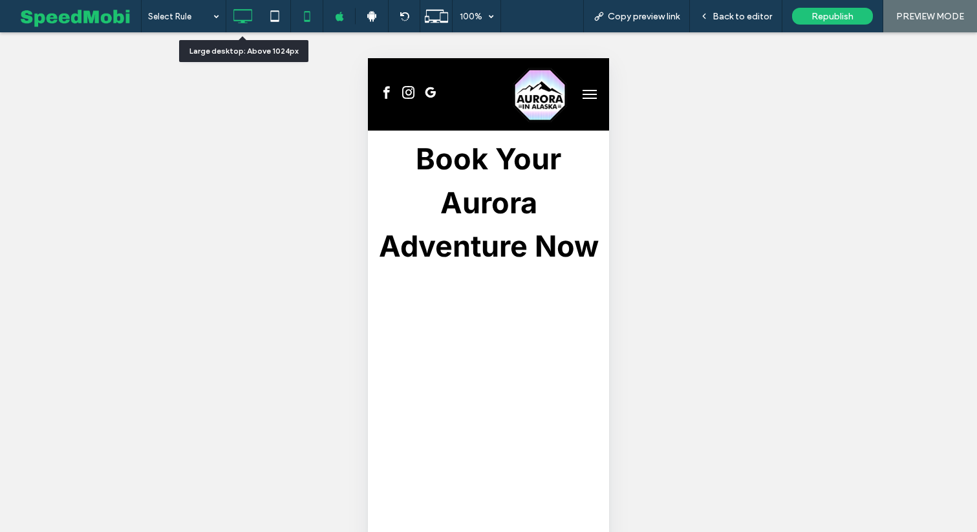
click at [244, 12] on icon at bounding box center [243, 16] width 26 height 26
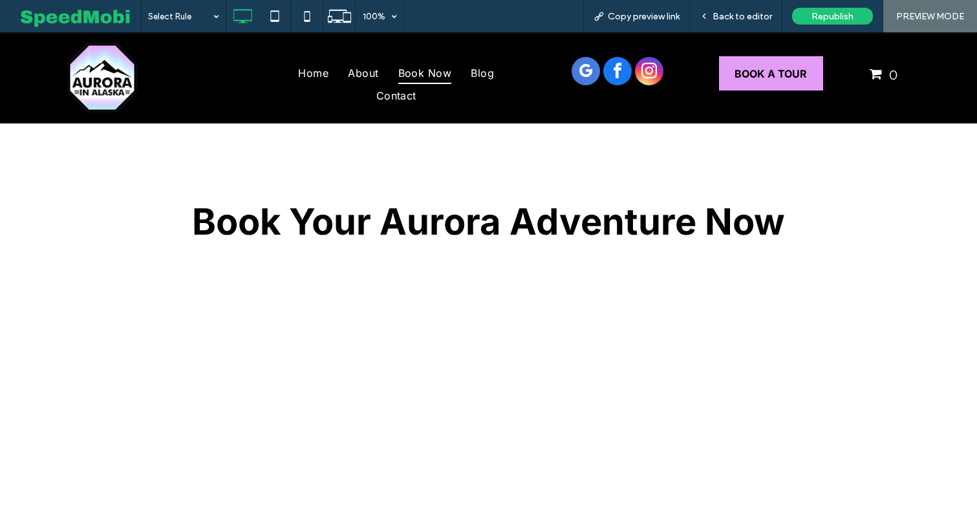
click at [543, 188] on div "Book Your Aurora Adventure Now Click To Paste Row + Add Section" at bounding box center [488, 387] width 977 height 527
click at [528, 219] on strong "Book Your Aurora Adventure Now" at bounding box center [488, 222] width 593 height 44
click at [407, 222] on strong "Book Your Aurora Adventure Now" at bounding box center [488, 222] width 593 height 44
click at [743, 22] on div "Back to editor" at bounding box center [736, 16] width 92 height 32
click at [738, 4] on div "Back to editor" at bounding box center [736, 16] width 92 height 32
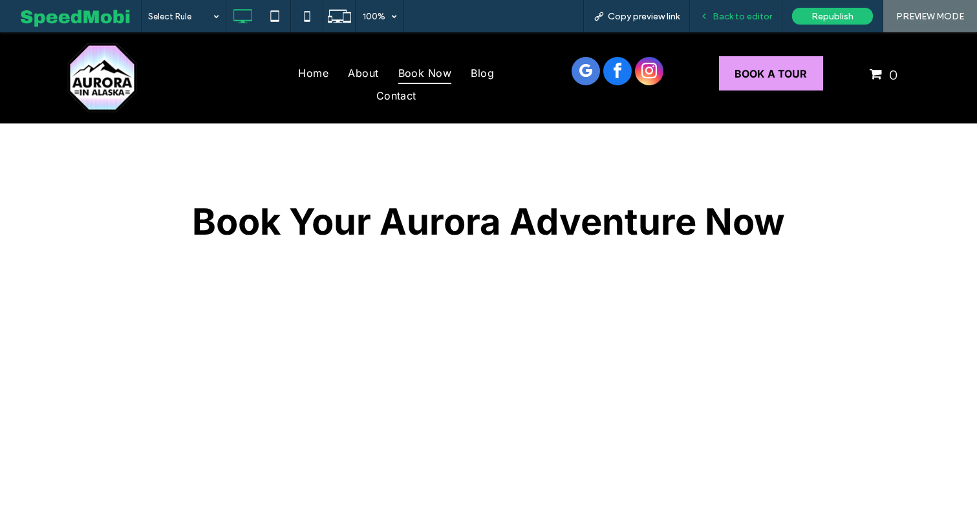
click at [738, 6] on div "Back to editor" at bounding box center [736, 16] width 92 height 32
click at [737, 17] on span "Back to editor" at bounding box center [743, 16] width 60 height 11
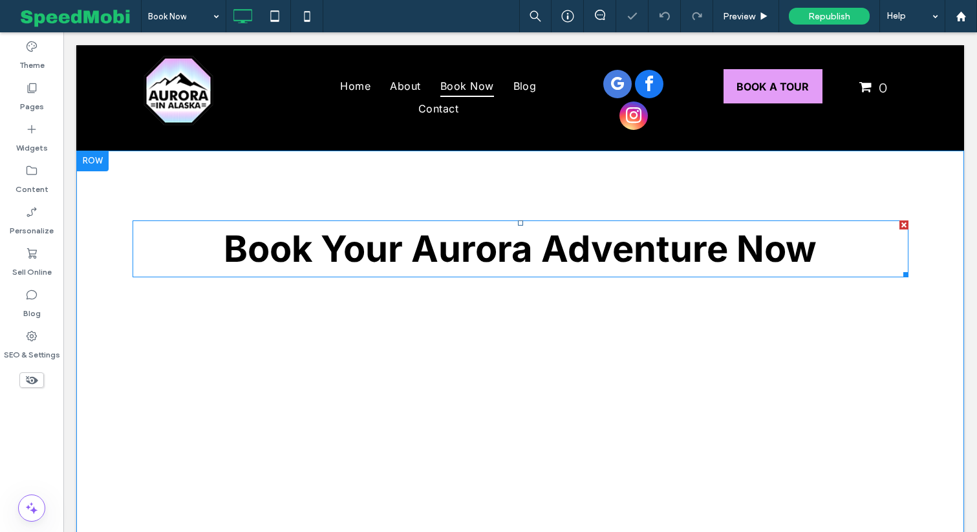
click at [520, 223] on div at bounding box center [520, 223] width 5 height 5
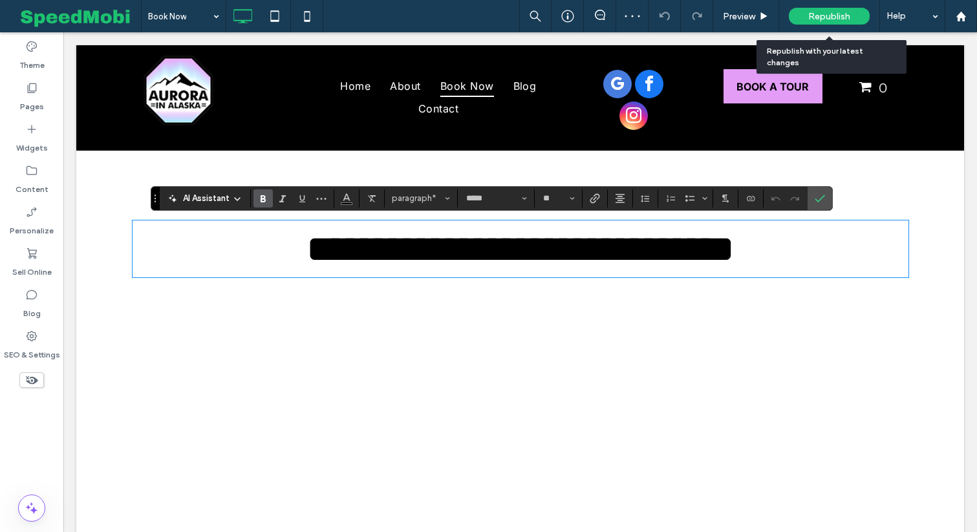
click at [826, 13] on span "Republish" at bounding box center [829, 16] width 42 height 11
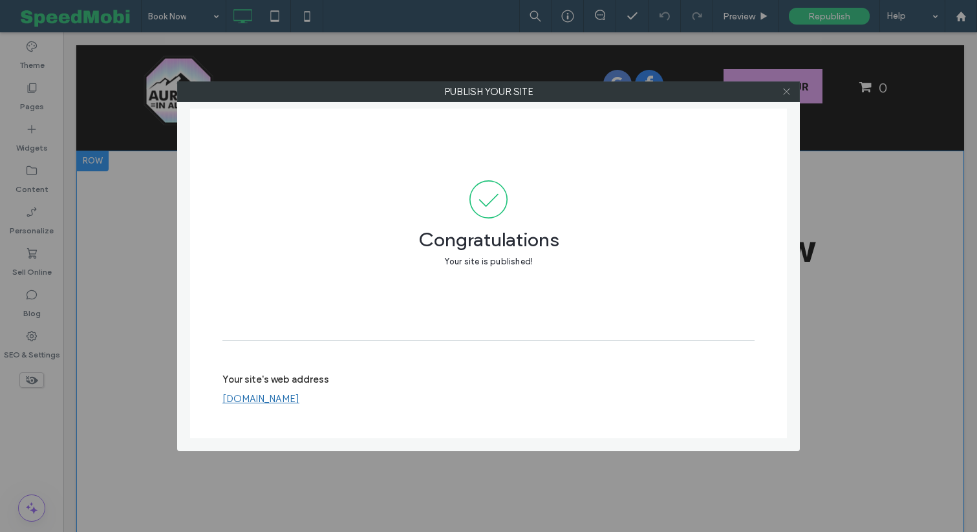
click at [784, 91] on icon at bounding box center [787, 92] width 10 height 10
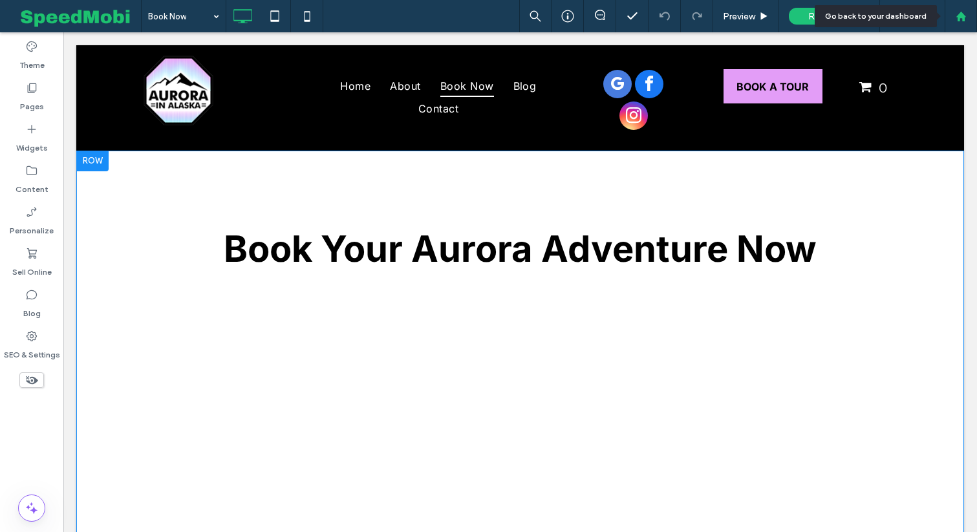
click at [964, 10] on div at bounding box center [961, 16] width 32 height 32
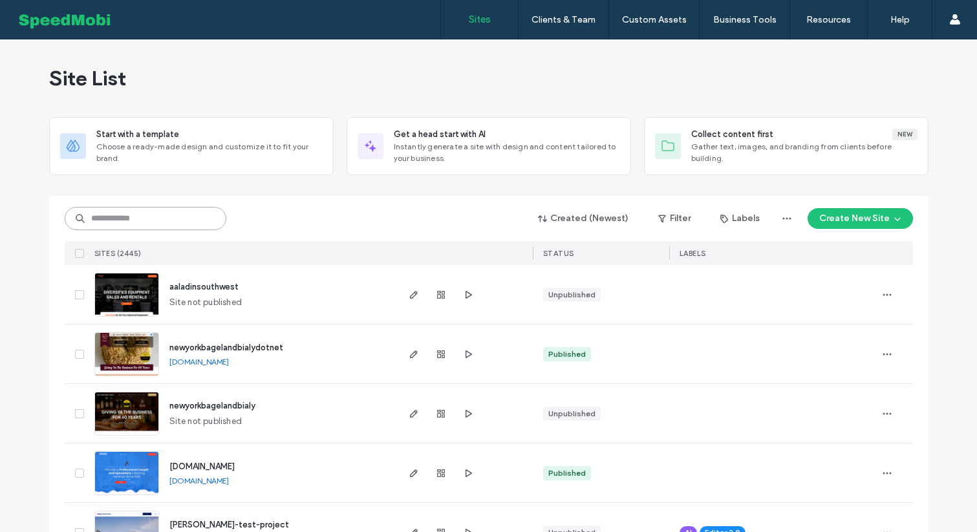
click at [147, 219] on input at bounding box center [146, 218] width 162 height 23
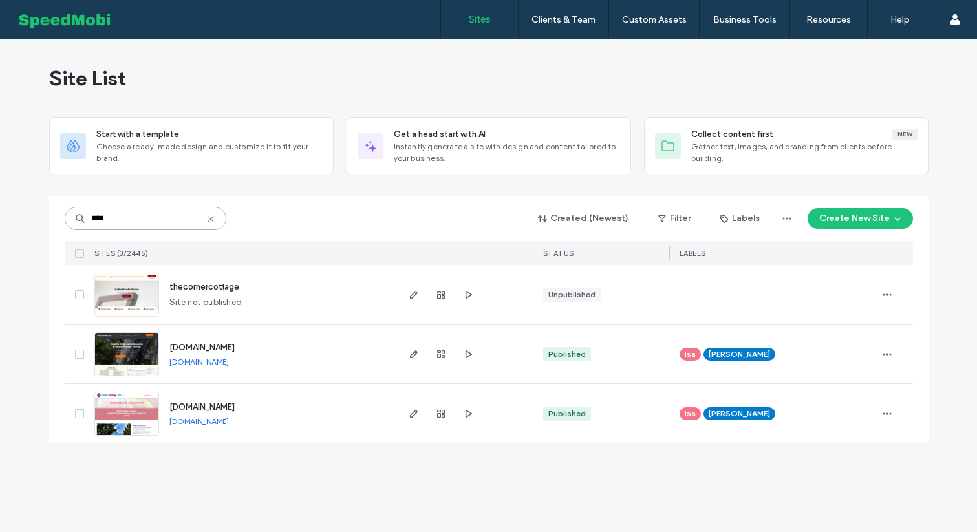
type input "****"
click at [130, 345] on img at bounding box center [126, 377] width 63 height 88
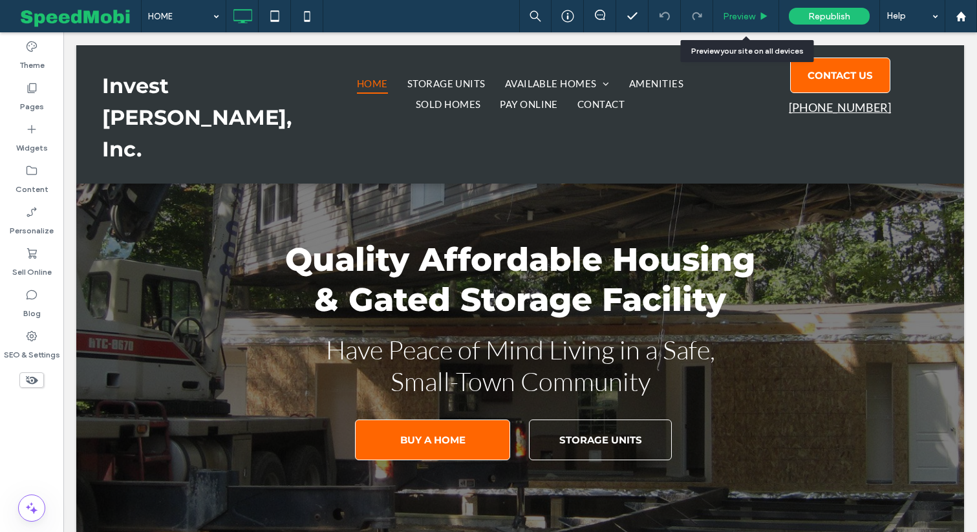
click at [733, 16] on span "Preview" at bounding box center [739, 16] width 32 height 11
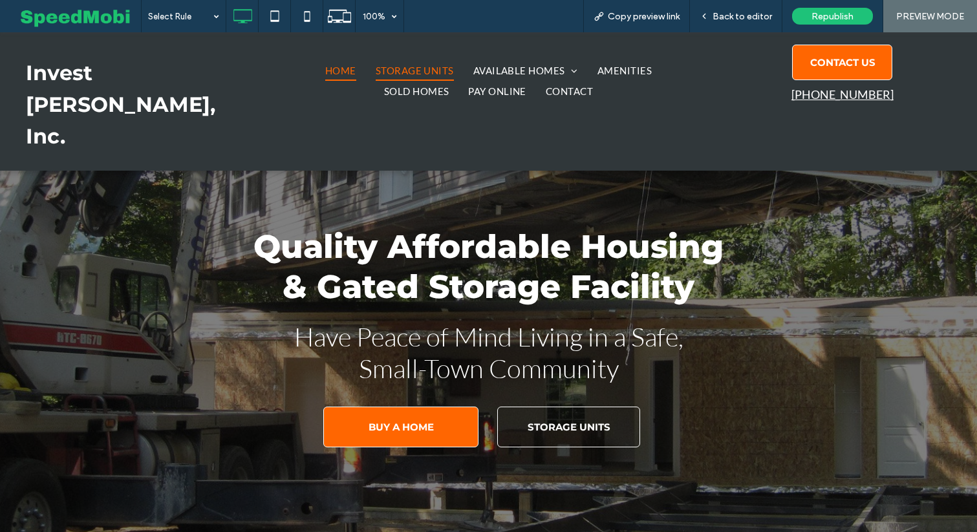
click at [384, 73] on span "STORAGE UNITS" at bounding box center [415, 70] width 78 height 21
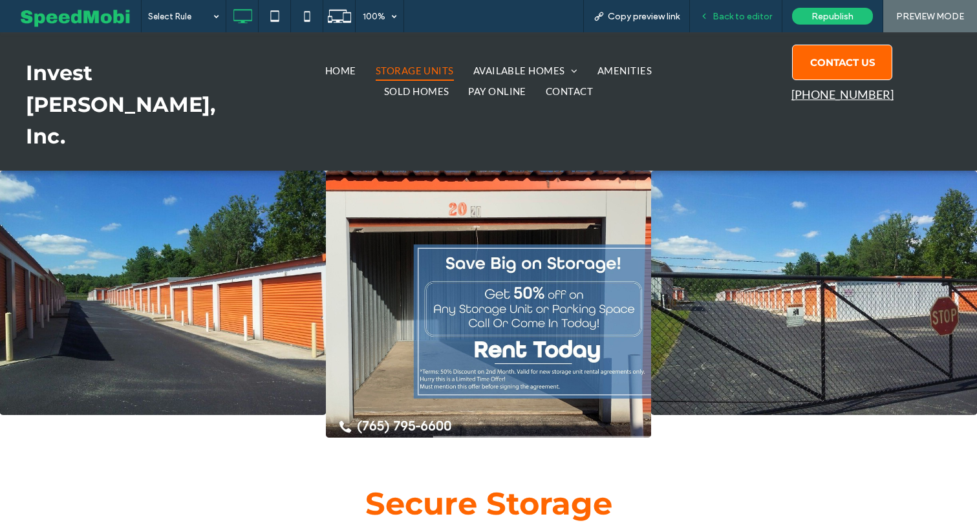
click at [759, 9] on div "Back to editor" at bounding box center [736, 16] width 92 height 32
click at [750, 10] on div "Back to editor" at bounding box center [736, 16] width 92 height 32
click at [723, 19] on span "Back to editor" at bounding box center [743, 16] width 60 height 11
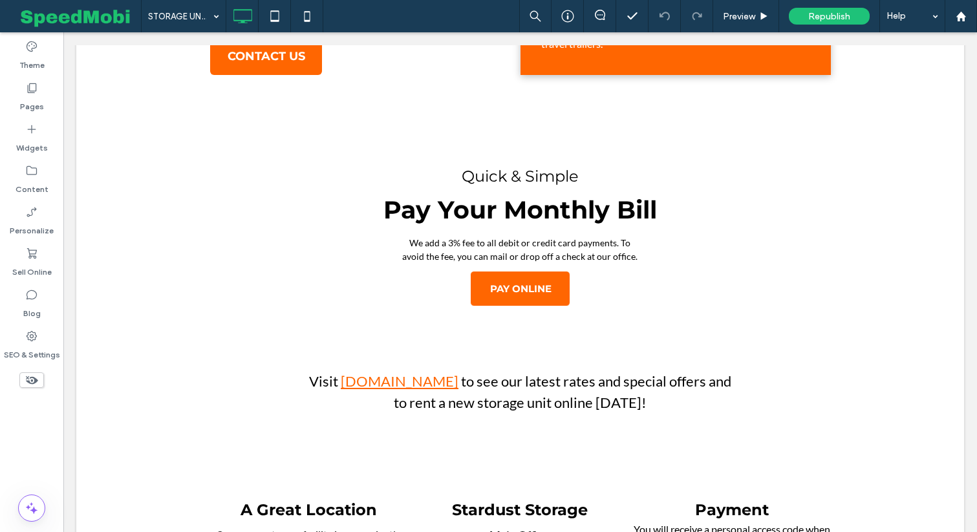
scroll to position [699, 0]
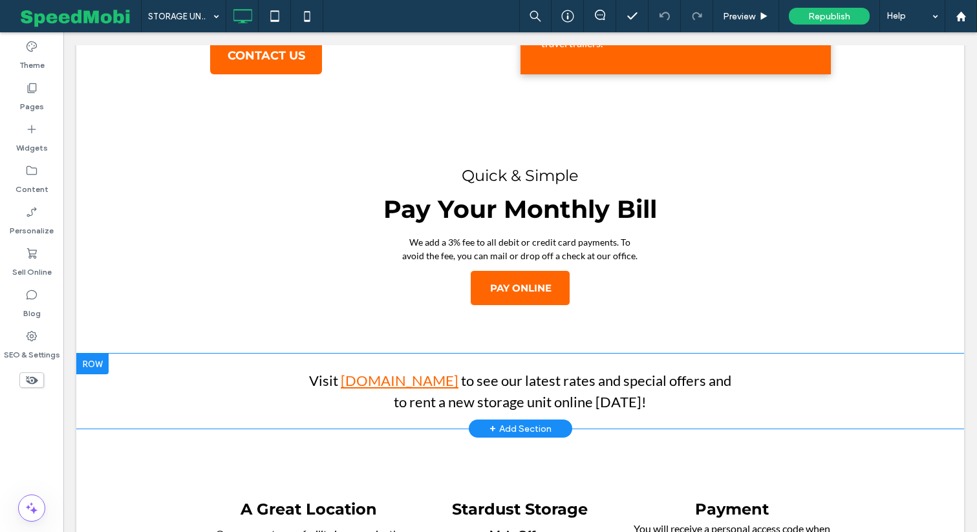
click at [98, 354] on div at bounding box center [92, 364] width 32 height 21
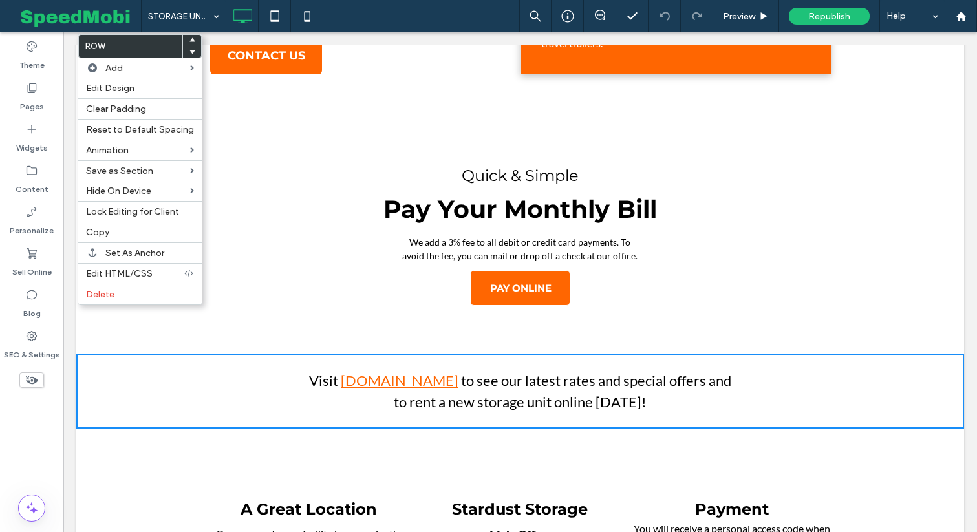
click at [191, 41] on div at bounding box center [192, 41] width 18 height 12
click at [113, 228] on label "Copy" at bounding box center [140, 232] width 108 height 11
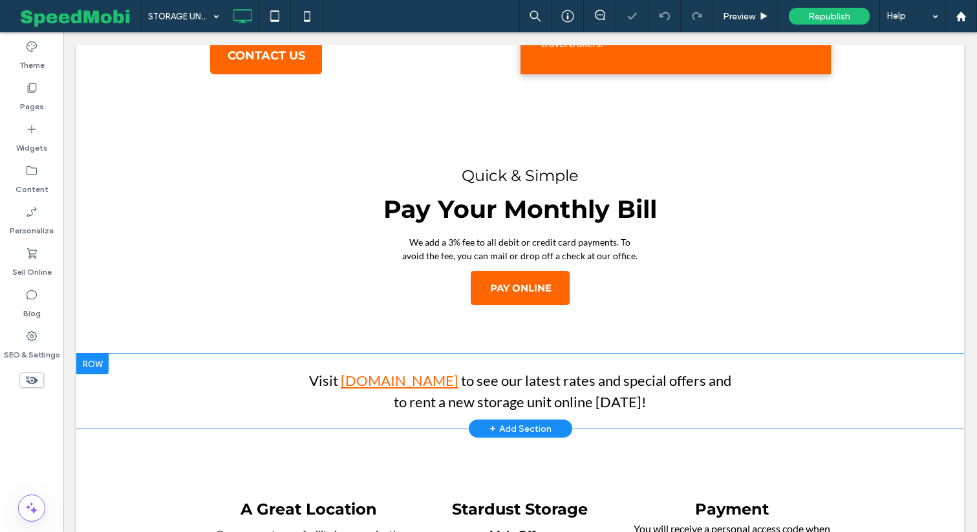
click at [89, 354] on div at bounding box center [92, 364] width 32 height 21
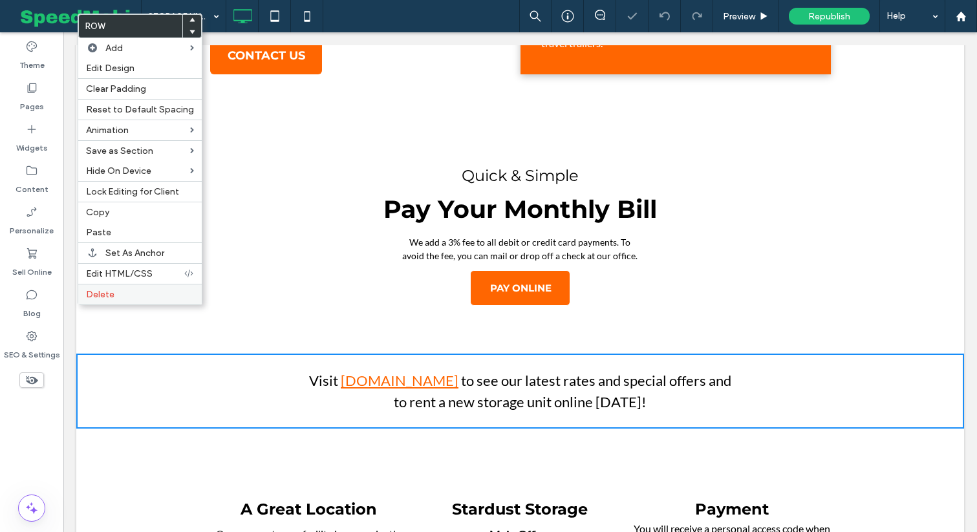
click at [124, 302] on div "Delete" at bounding box center [140, 294] width 124 height 21
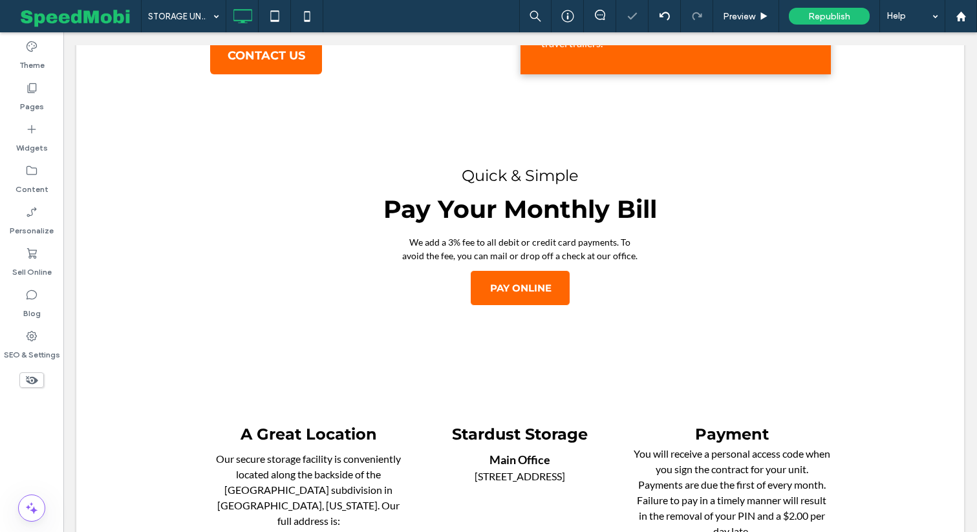
click at [969, 219] on body "Invest Putnam, Inc. Click To Paste HOME STORAGE UNITS AVAILABLE HOMES FOR SALE …" at bounding box center [520, 99] width 914 height 1530
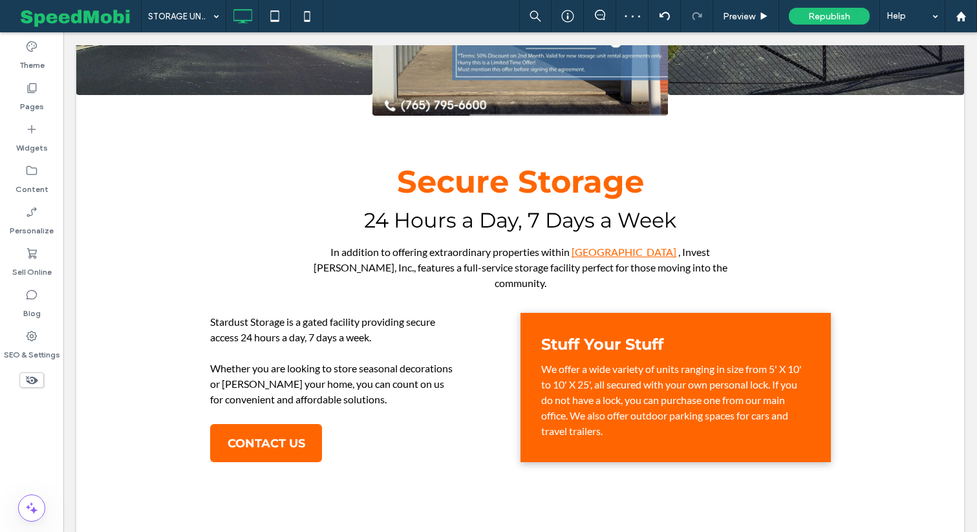
scroll to position [285, 0]
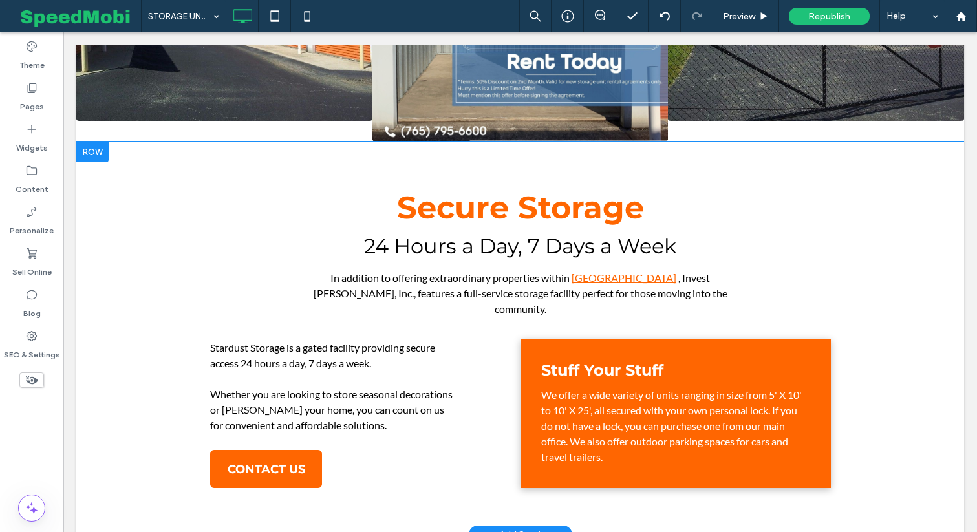
click at [99, 142] on div at bounding box center [92, 152] width 32 height 21
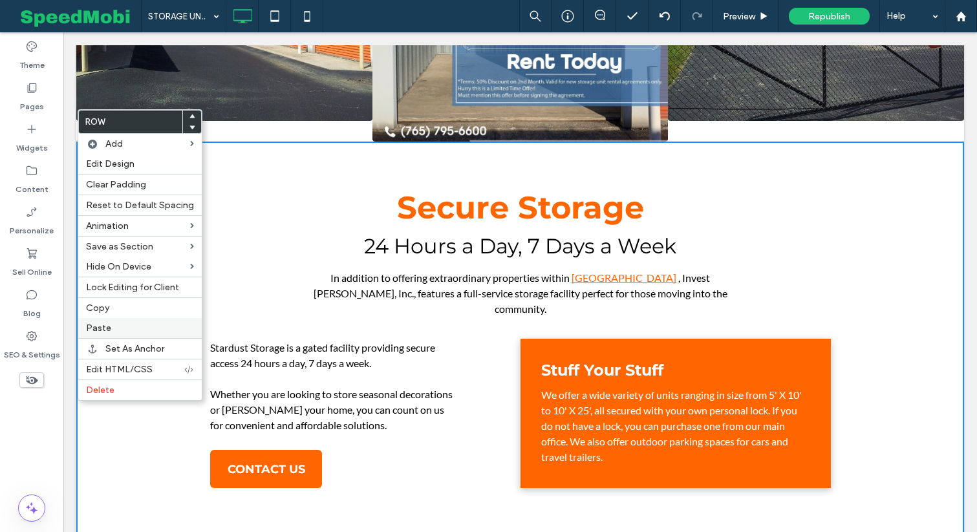
click at [108, 336] on div "Paste" at bounding box center [140, 328] width 124 height 20
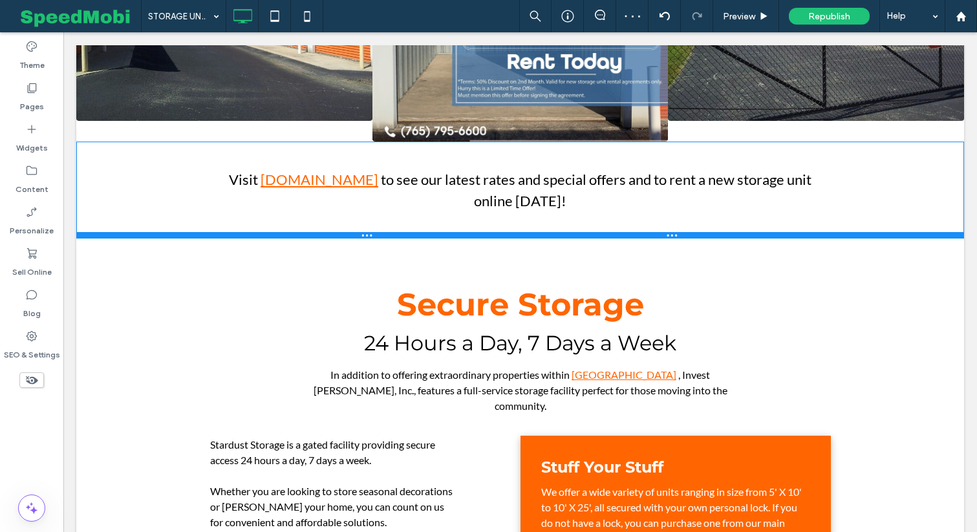
drag, startPoint x: 266, startPoint y: 181, endPoint x: 268, endPoint y: 203, distance: 22.1
click at [268, 232] on div at bounding box center [520, 235] width 888 height 6
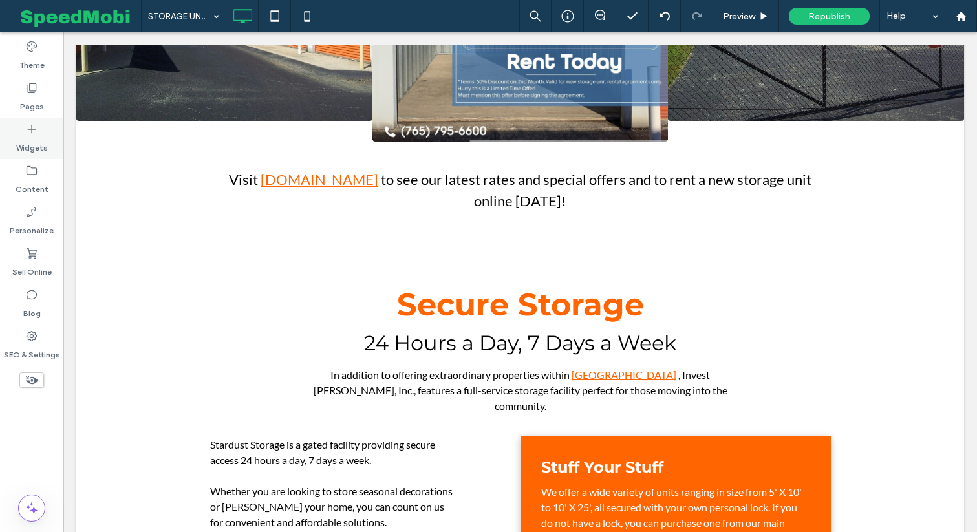
click at [41, 144] on label "Widgets" at bounding box center [32, 145] width 32 height 18
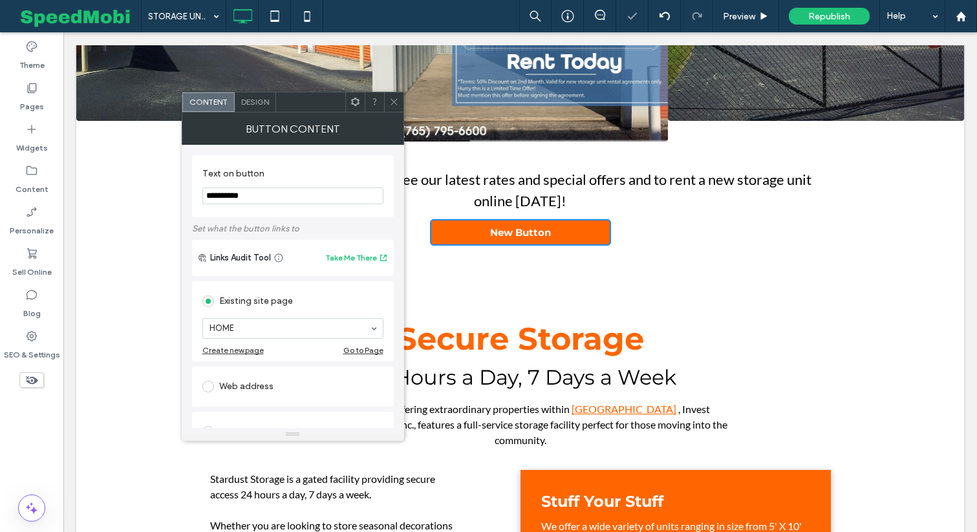
click at [226, 201] on input "**********" at bounding box center [292, 196] width 181 height 17
type input "**********"
click at [263, 92] on div "Design" at bounding box center [255, 101] width 41 height 19
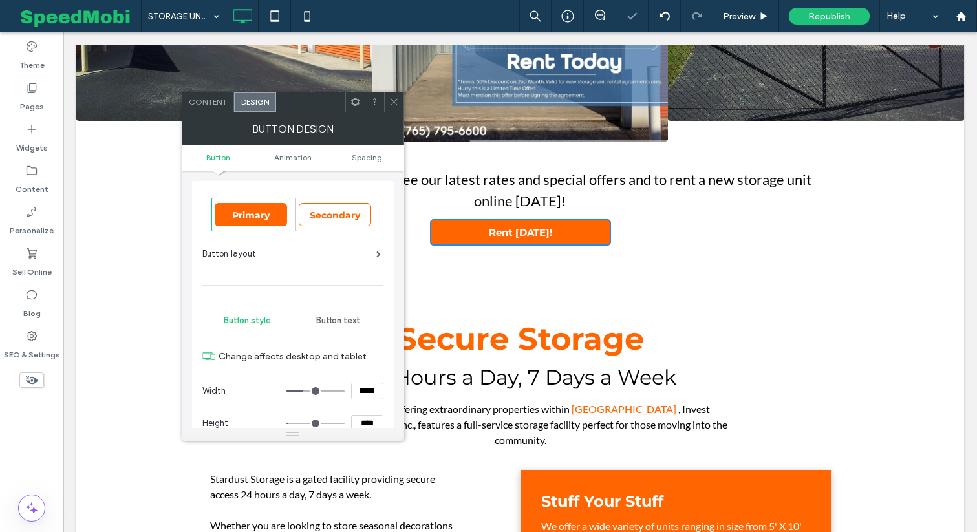
click at [252, 220] on span "Primary" at bounding box center [251, 216] width 47 height 12
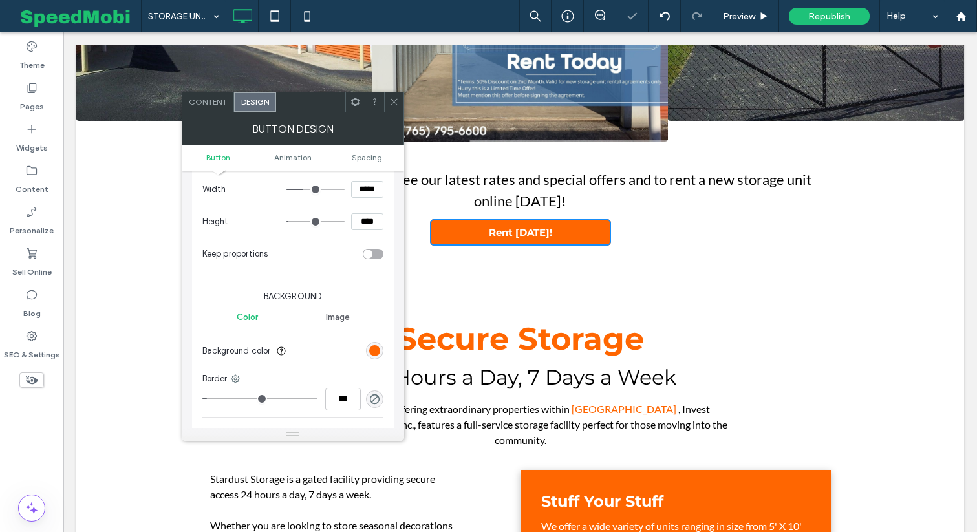
scroll to position [225, 0]
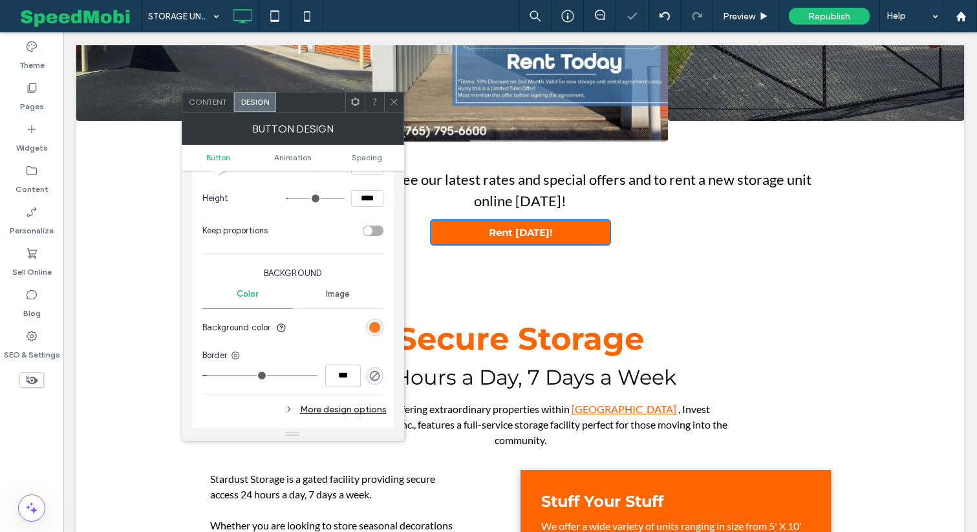
click at [374, 328] on div "rgb(255, 102, 1)" at bounding box center [374, 327] width 11 height 11
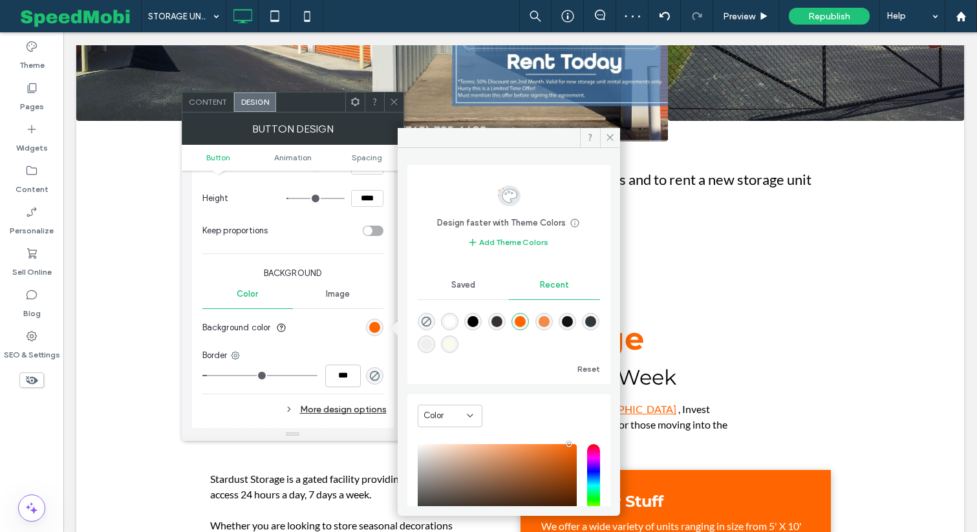
click at [477, 322] on div "rgba(0, 0, 0, 1)" at bounding box center [473, 321] width 11 height 11
type input "*******"
click at [359, 280] on div "Image" at bounding box center [338, 294] width 91 height 28
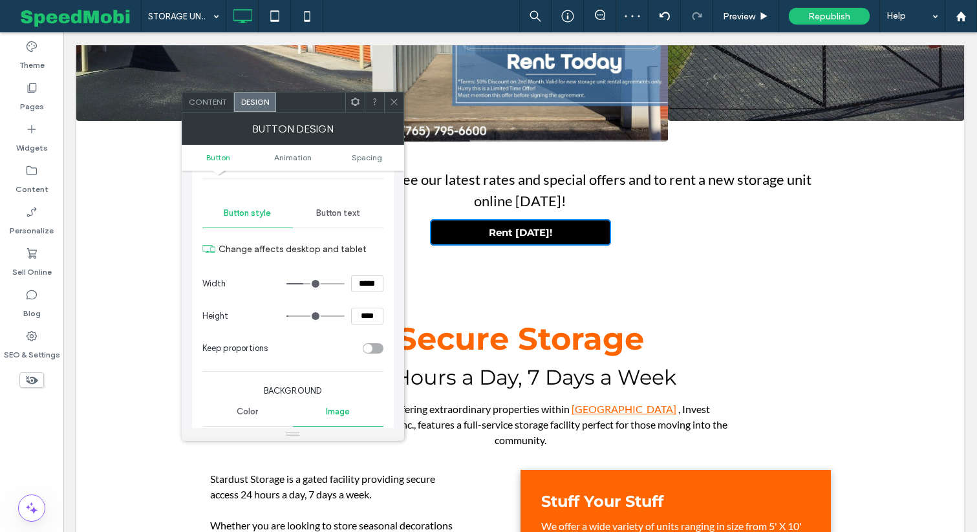
scroll to position [70, 0]
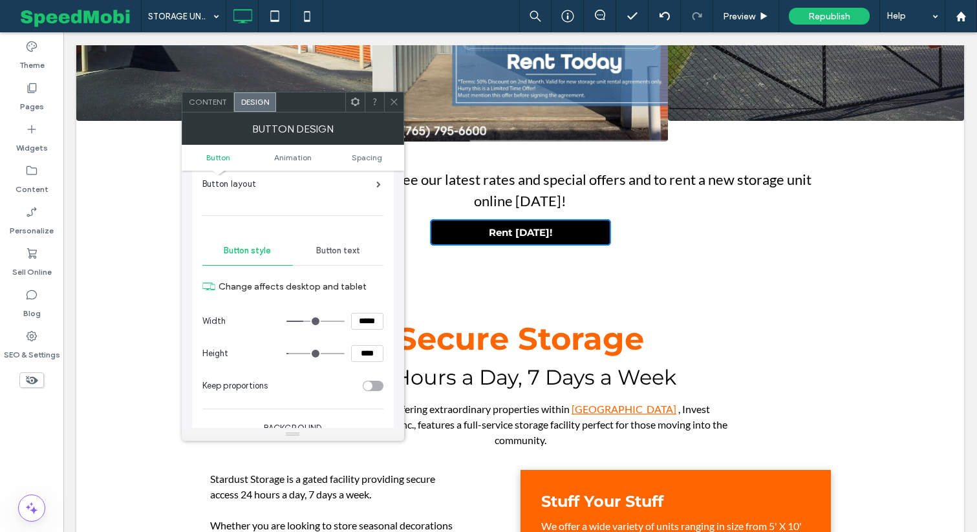
click at [339, 250] on span "Button text" at bounding box center [338, 251] width 44 height 10
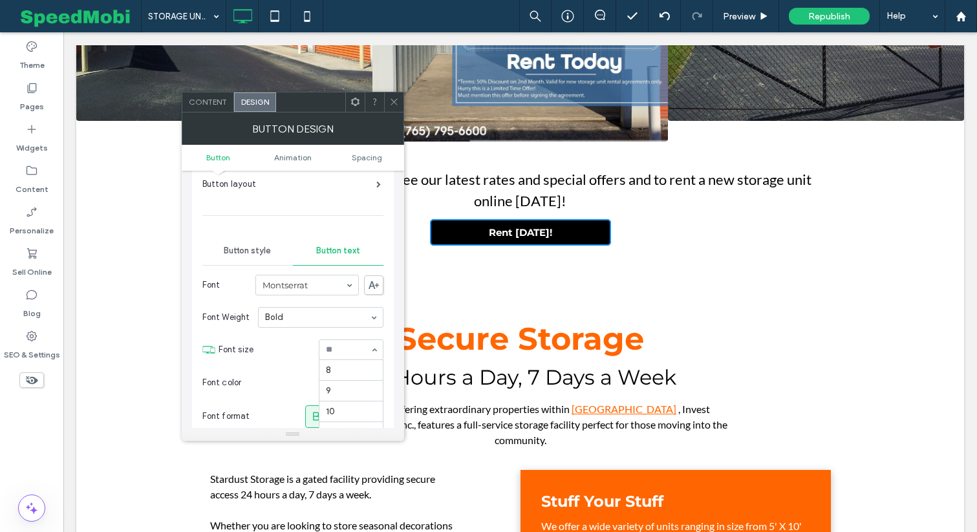
click at [337, 359] on div "8 9 10 11 12 14 15 16 18 24 30 32 36 48 60 72 96" at bounding box center [351, 350] width 65 height 21
click at [347, 351] on input at bounding box center [348, 349] width 44 height 9
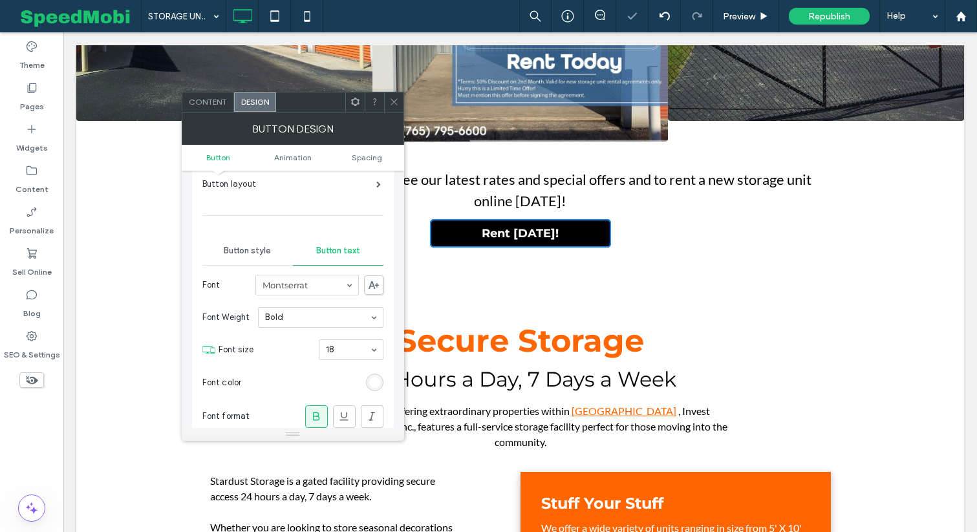
click at [393, 94] on span at bounding box center [394, 101] width 10 height 19
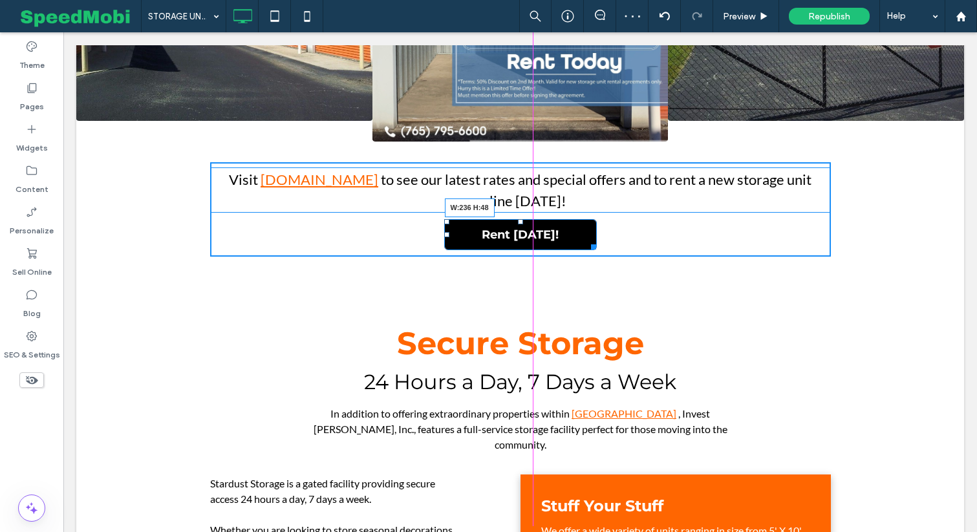
drag, startPoint x: 609, startPoint y: 207, endPoint x: 594, endPoint y: 210, distance: 14.5
click at [594, 240] on div at bounding box center [592, 245] width 10 height 10
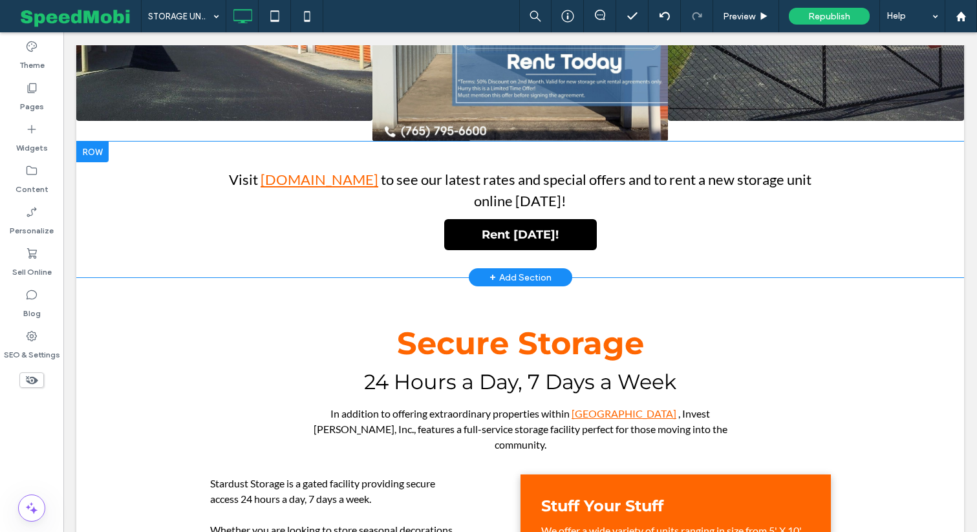
click at [101, 142] on div at bounding box center [92, 152] width 32 height 21
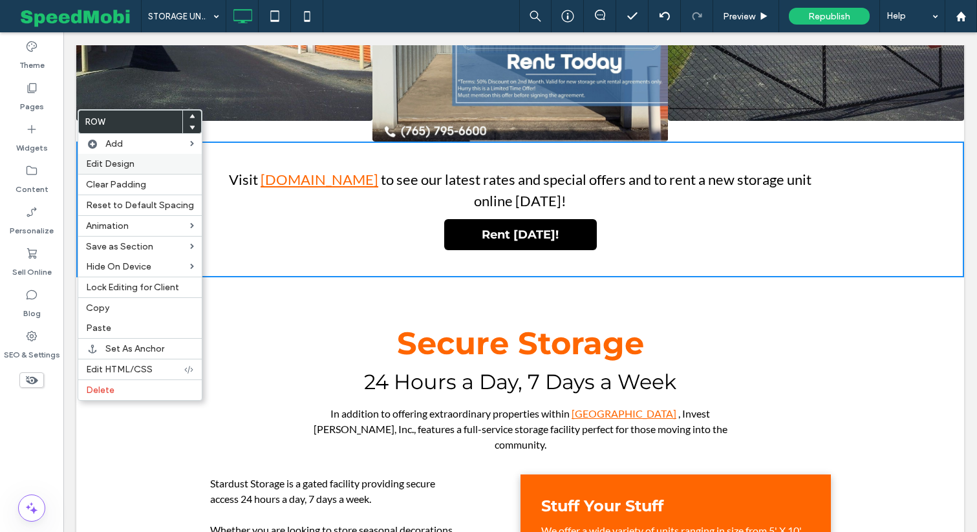
click at [120, 164] on span "Edit Design" at bounding box center [110, 163] width 49 height 11
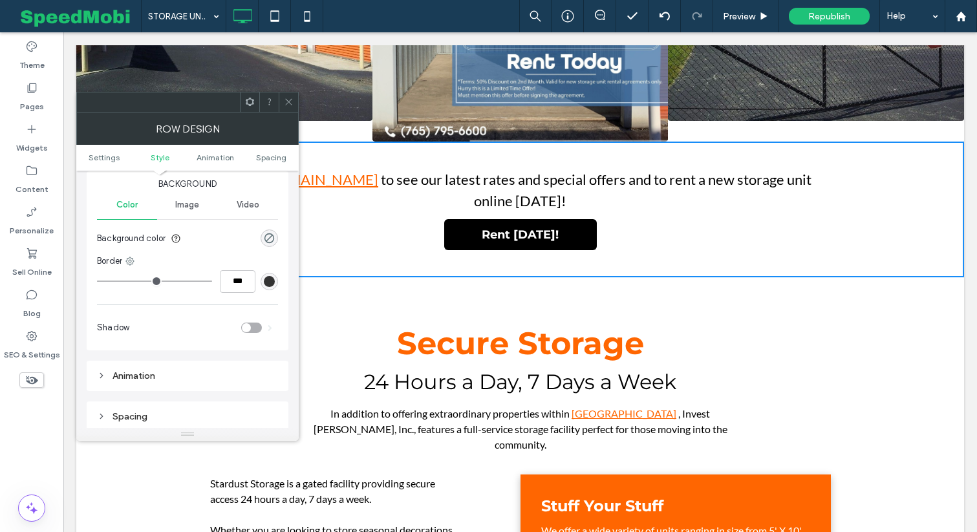
scroll to position [146, 0]
type input "*"
type input "***"
type input "*"
type input "***"
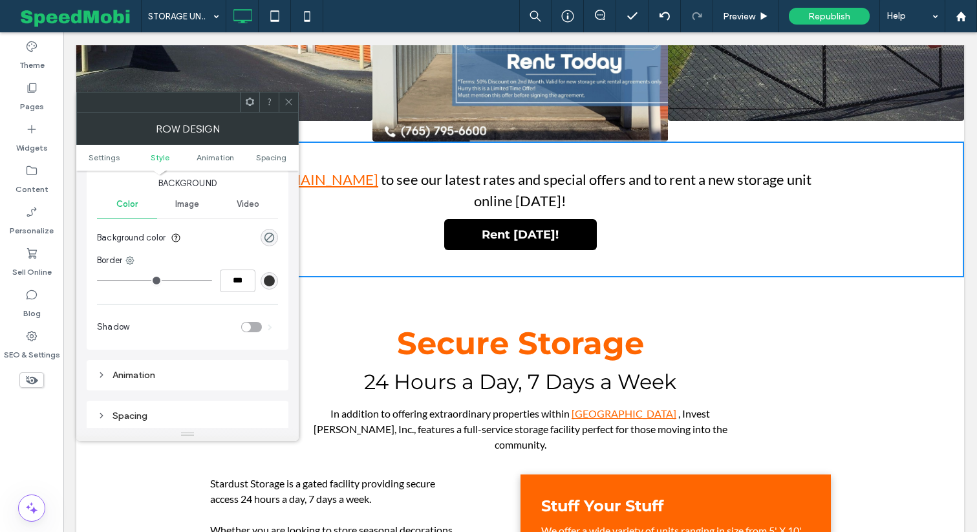
type input "*"
type input "***"
type input "*"
type input "***"
drag, startPoint x: 103, startPoint y: 280, endPoint x: 112, endPoint y: 280, distance: 8.4
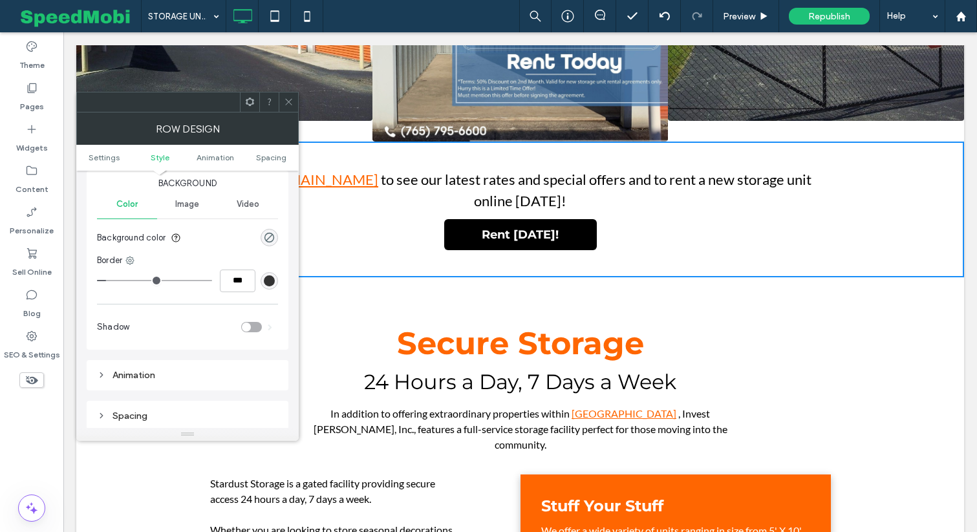
type input "*"
click at [111, 280] on input "range" at bounding box center [154, 280] width 115 height 1
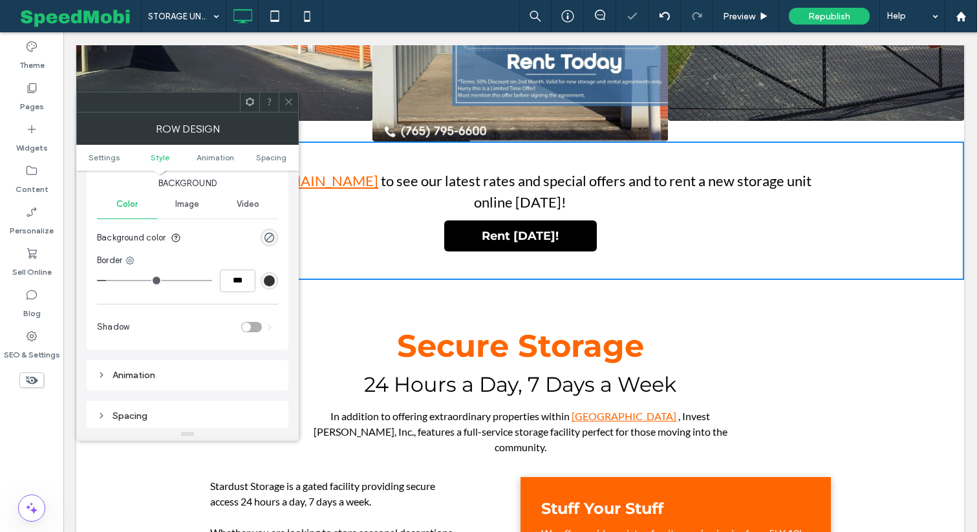
click at [285, 100] on icon at bounding box center [289, 102] width 10 height 10
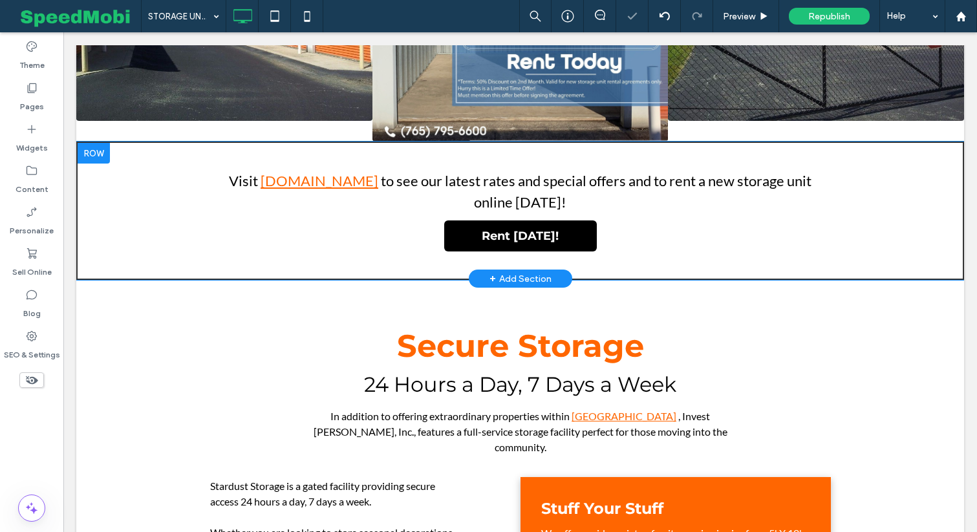
click at [98, 143] on div at bounding box center [94, 153] width 32 height 21
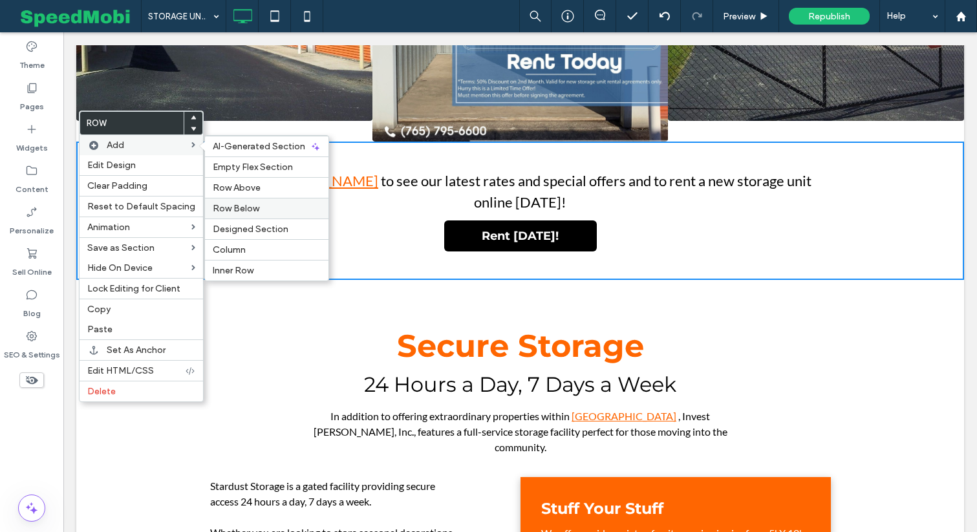
click at [236, 205] on span "Row Below" at bounding box center [236, 208] width 47 height 11
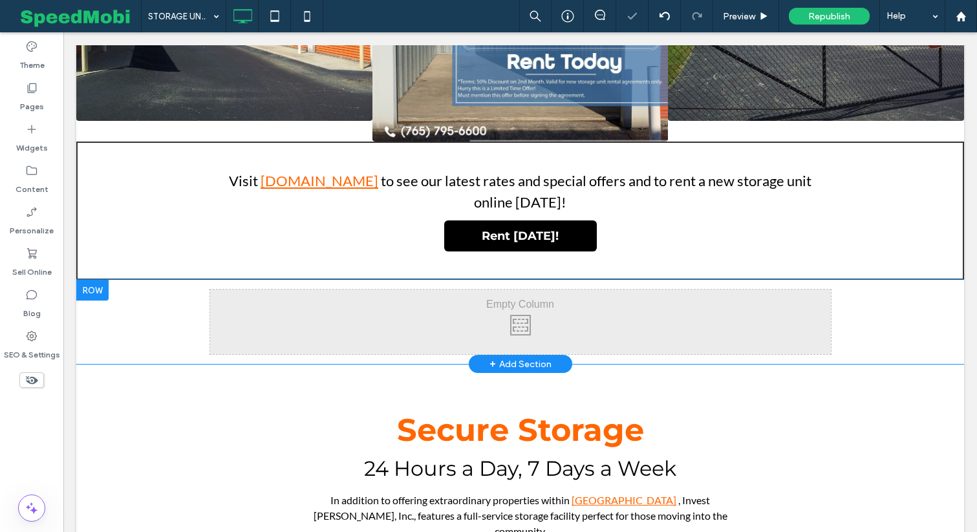
click at [91, 280] on div at bounding box center [92, 290] width 32 height 21
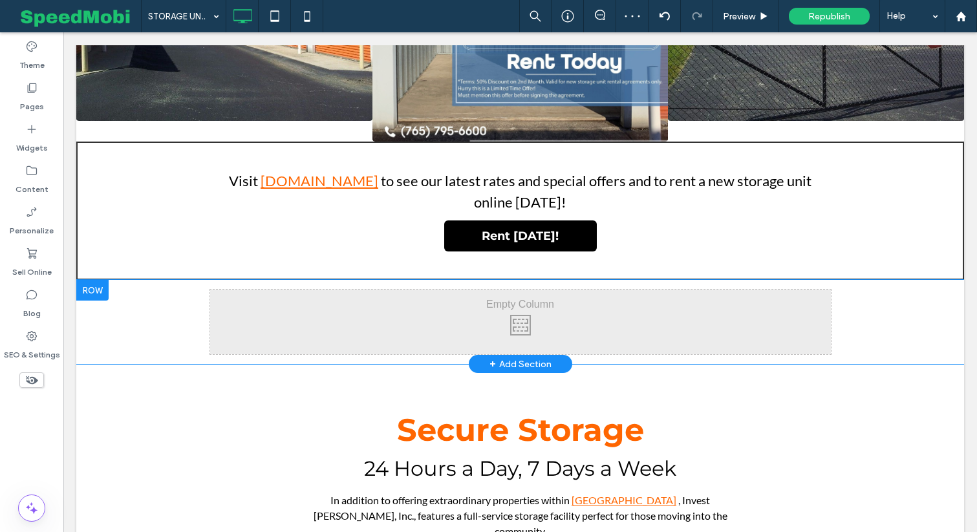
click at [86, 280] on div at bounding box center [92, 290] width 32 height 21
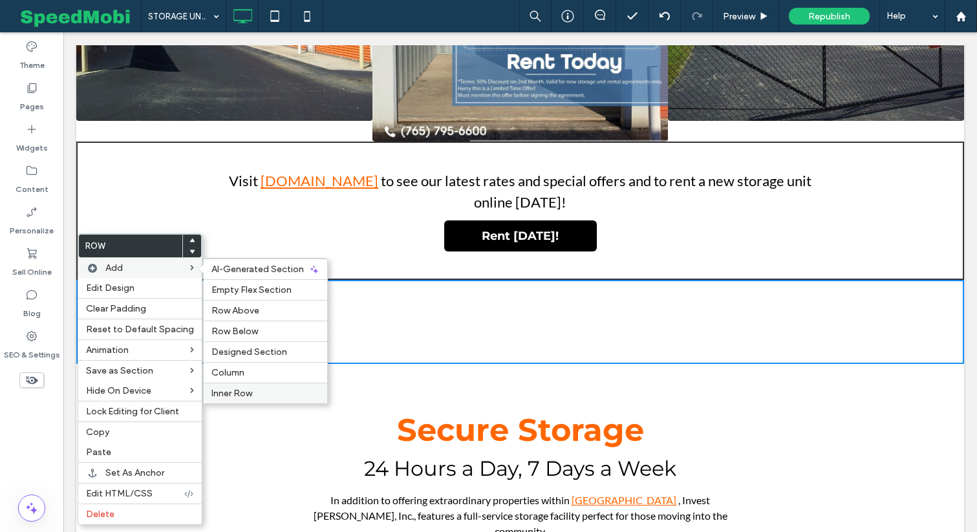
click at [236, 387] on div "Inner Row" at bounding box center [266, 393] width 124 height 21
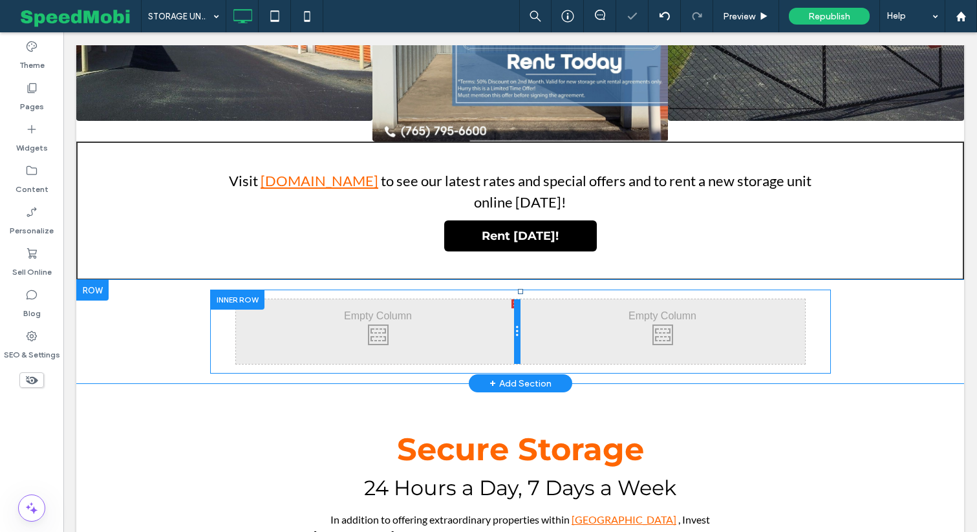
click at [516, 299] on div at bounding box center [517, 331] width 6 height 65
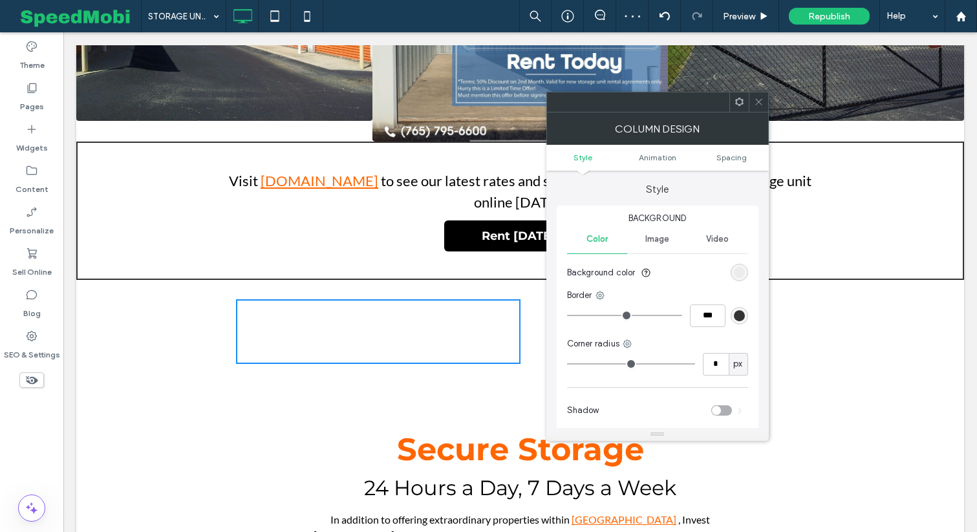
click at [757, 100] on use at bounding box center [758, 102] width 6 height 6
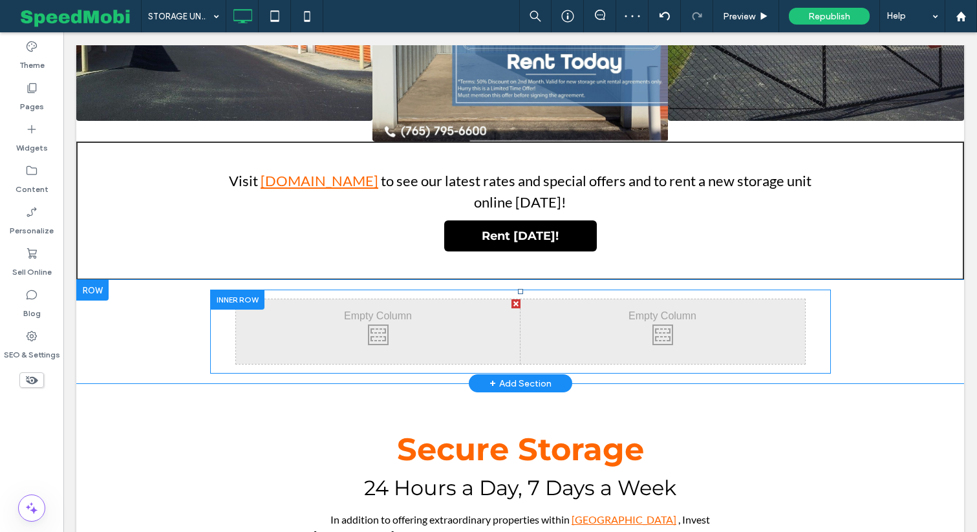
click at [510, 299] on div "Click To Paste Click To Paste" at bounding box center [378, 331] width 285 height 65
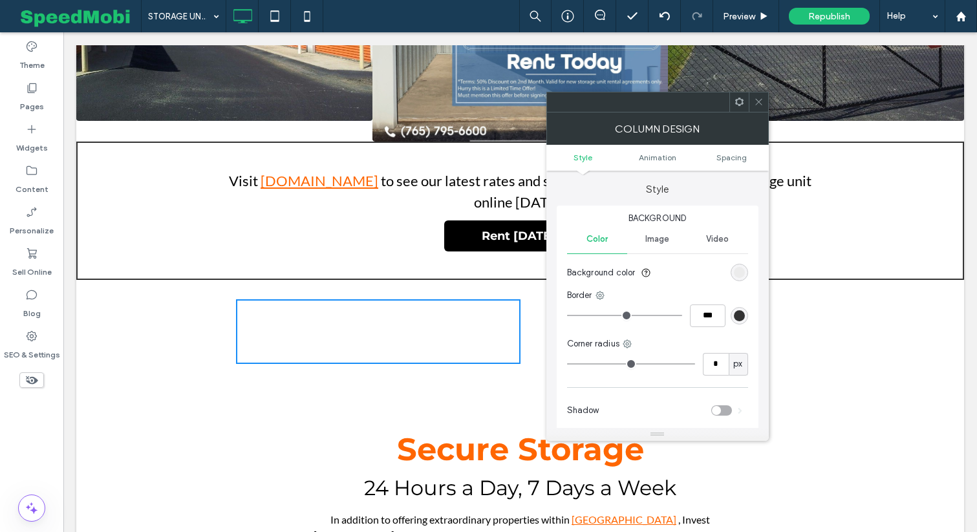
click at [510, 299] on div "Click To Paste Click To Paste" at bounding box center [378, 331] width 285 height 65
click at [552, 277] on div "Style Background Color Image Video Background color Border *** Corner radius * …" at bounding box center [658, 299] width 222 height 257
click at [512, 299] on div "Click To Paste Click To Paste" at bounding box center [378, 331] width 285 height 65
click at [759, 103] on use at bounding box center [758, 102] width 6 height 6
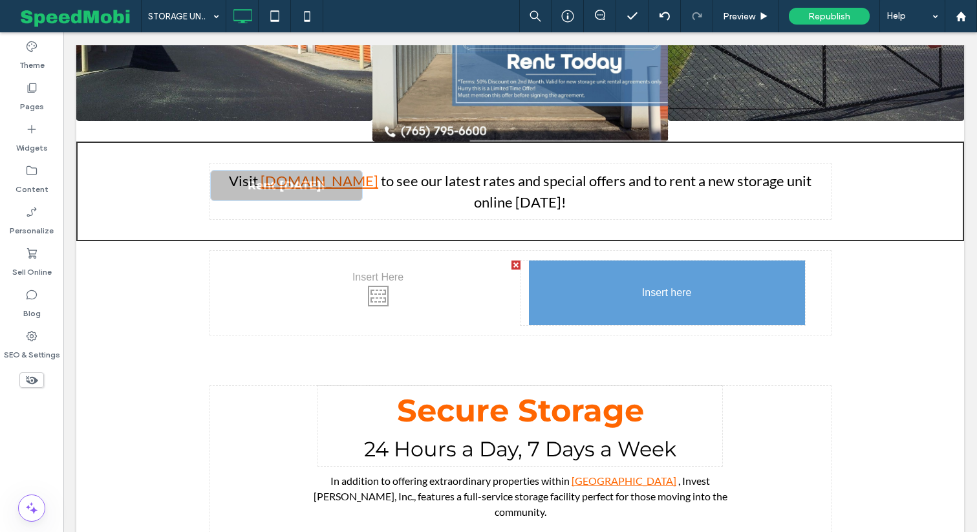
drag, startPoint x: 532, startPoint y: 206, endPoint x: 618, endPoint y: 286, distance: 116.7
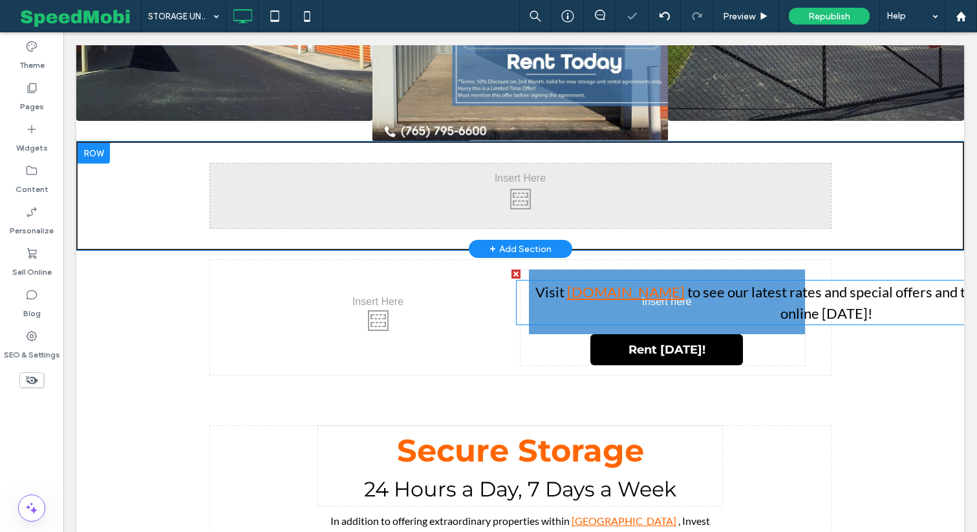
drag, startPoint x: 503, startPoint y: 142, endPoint x: 662, endPoint y: 252, distance: 193.8
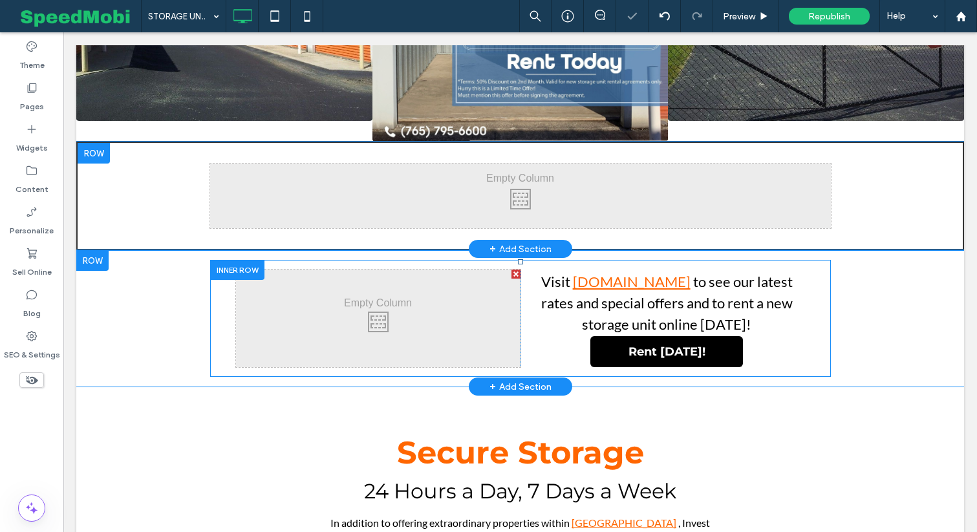
click at [514, 270] on div at bounding box center [516, 274] width 9 height 9
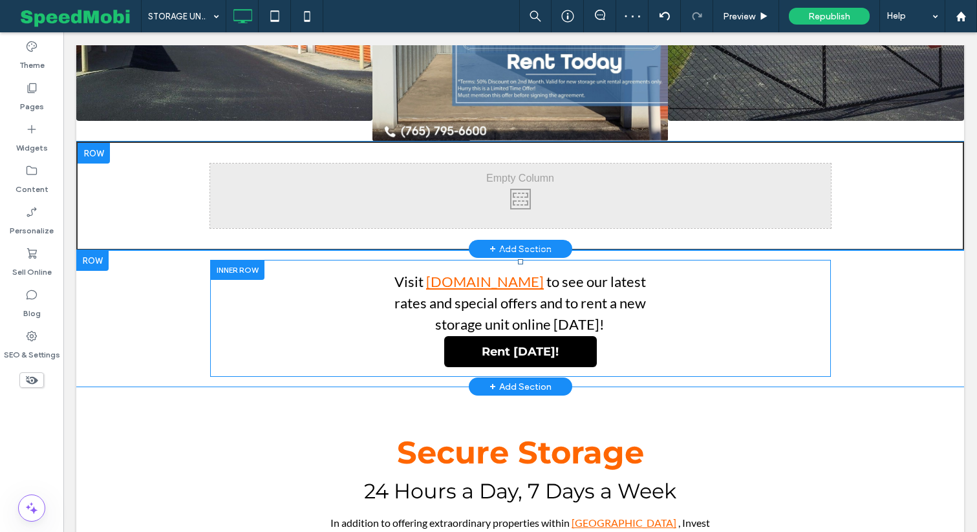
click at [94, 143] on div at bounding box center [94, 153] width 32 height 21
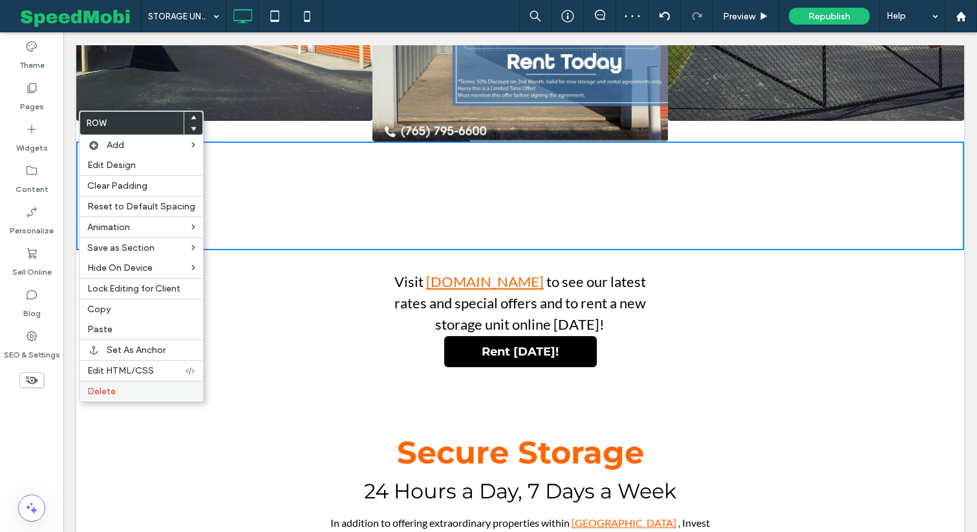
click at [133, 393] on label "Delete" at bounding box center [141, 391] width 108 height 11
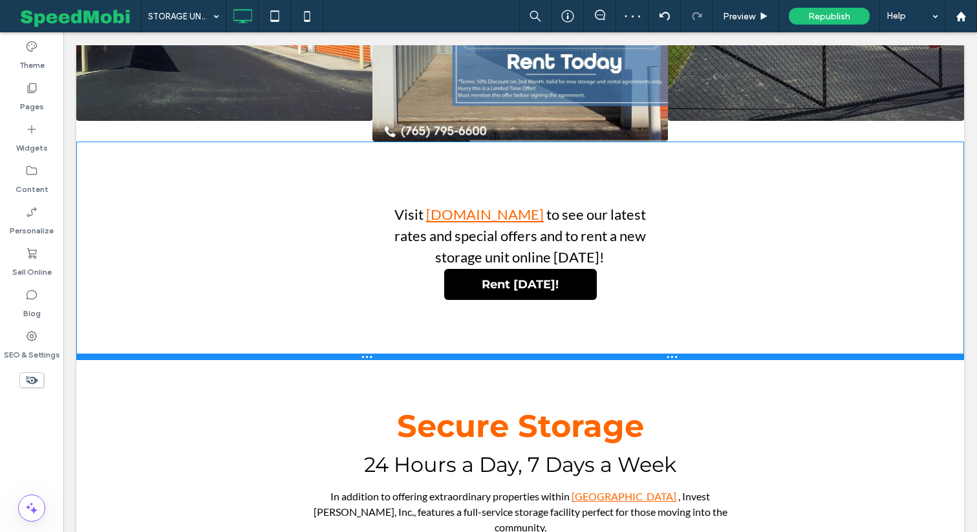
drag, startPoint x: 396, startPoint y: 245, endPoint x: 406, endPoint y: 331, distance: 85.9
click at [406, 354] on div at bounding box center [520, 357] width 888 height 6
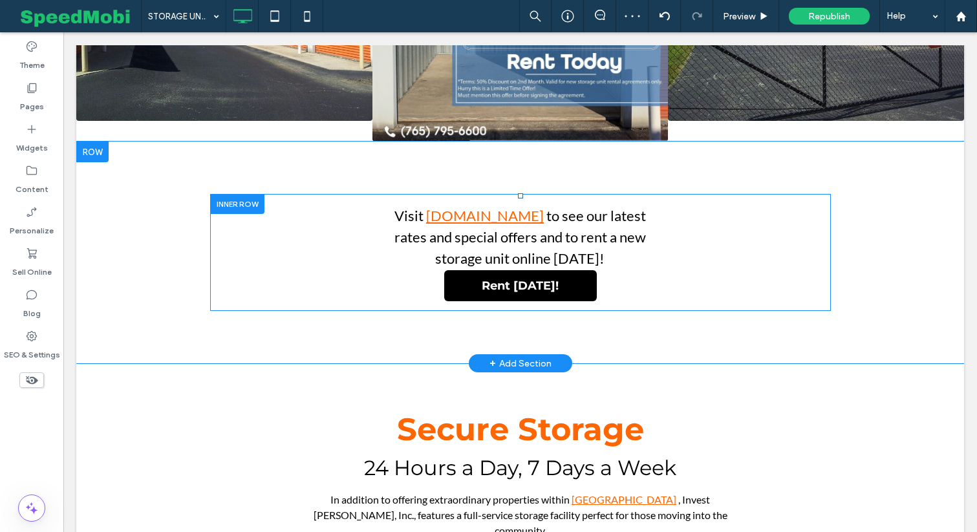
click at [325, 204] on div "Click To Paste Click To Paste Visit www.MyStardustStorage.com to see our latest…" at bounding box center [520, 253] width 569 height 98
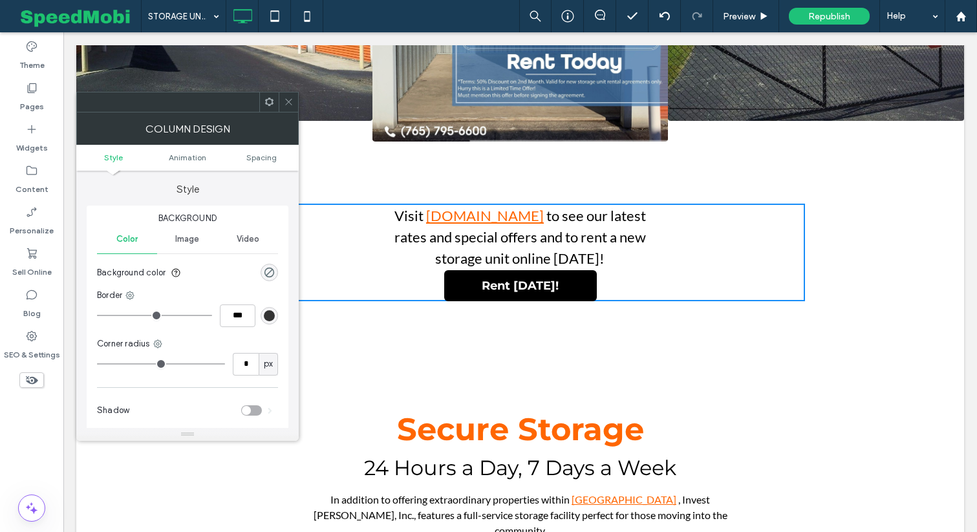
click at [266, 321] on div "rgb(51, 51, 51)" at bounding box center [269, 315] width 11 height 11
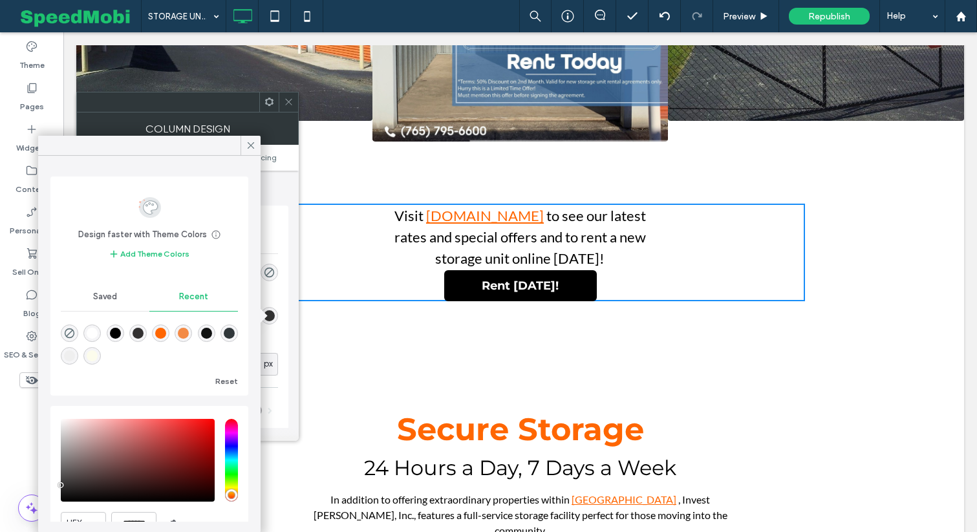
click at [114, 296] on span "Saved" at bounding box center [105, 297] width 24 height 10
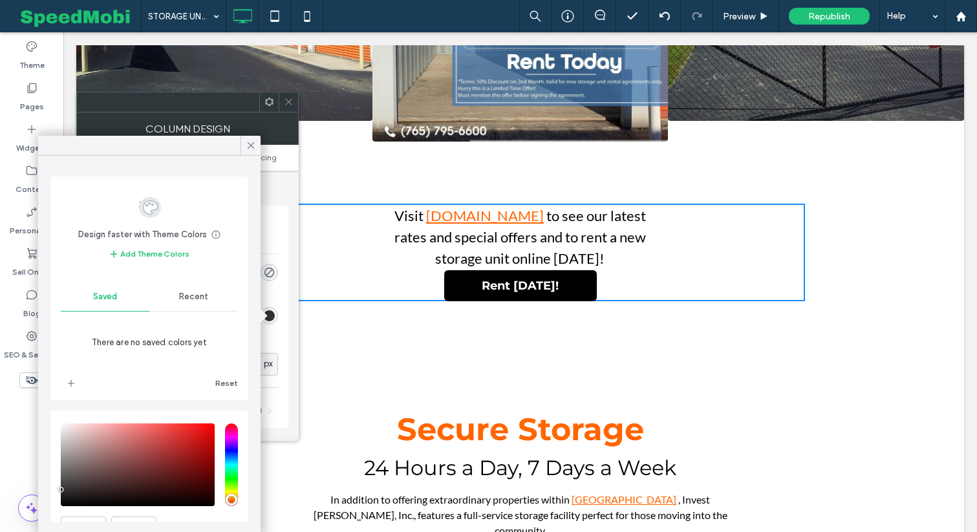
click at [178, 315] on div "There are no saved colors yet Reset" at bounding box center [149, 353] width 177 height 82
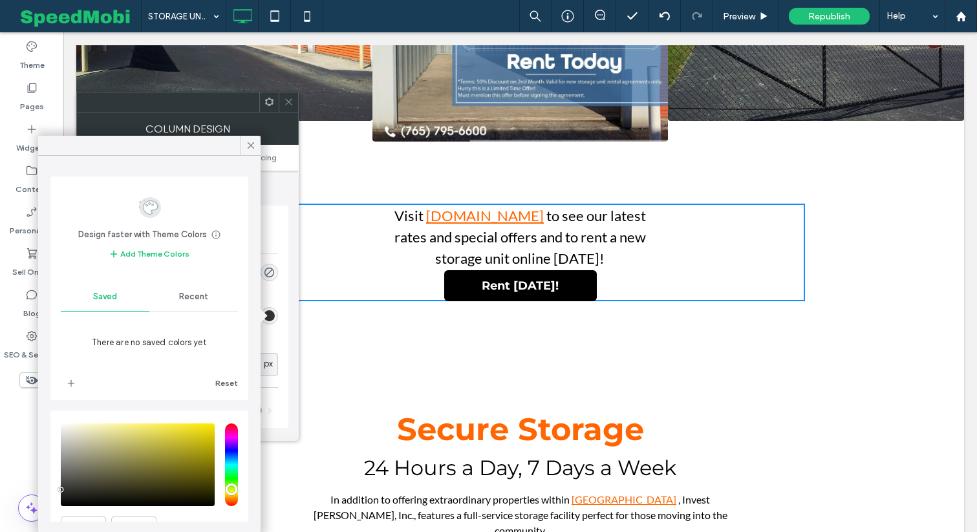
drag, startPoint x: 233, startPoint y: 493, endPoint x: 226, endPoint y: 490, distance: 7.6
type input "**"
click at [226, 490] on input "hue" at bounding box center [231, 465] width 13 height 83
type input "*"
type input "***"
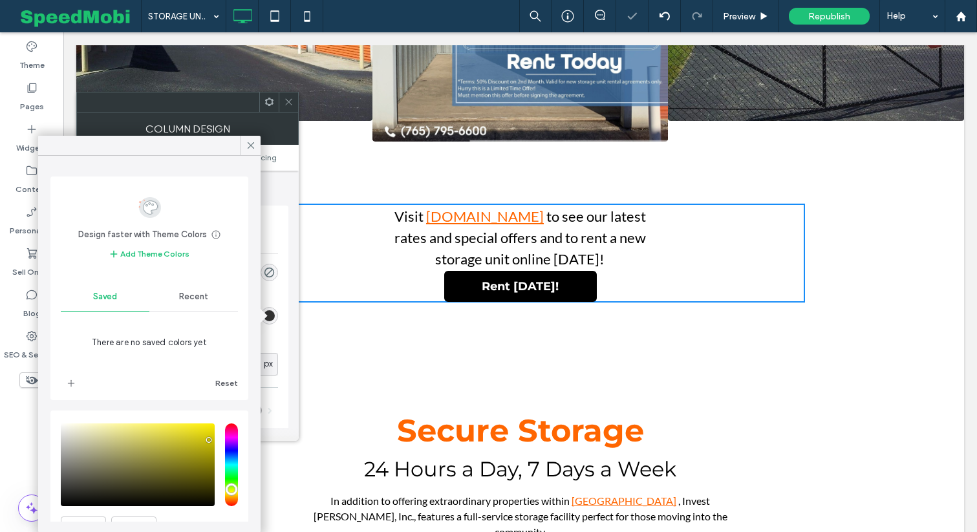
drag, startPoint x: 195, startPoint y: 442, endPoint x: 209, endPoint y: 440, distance: 14.3
click at [209, 440] on div "saturation and value" at bounding box center [138, 465] width 154 height 83
type input "*******"
drag, startPoint x: 206, startPoint y: 437, endPoint x: 203, endPoint y: 416, distance: 21.6
click at [203, 416] on div "HEX ******* Opacity ****" at bounding box center [149, 500] width 198 height 178
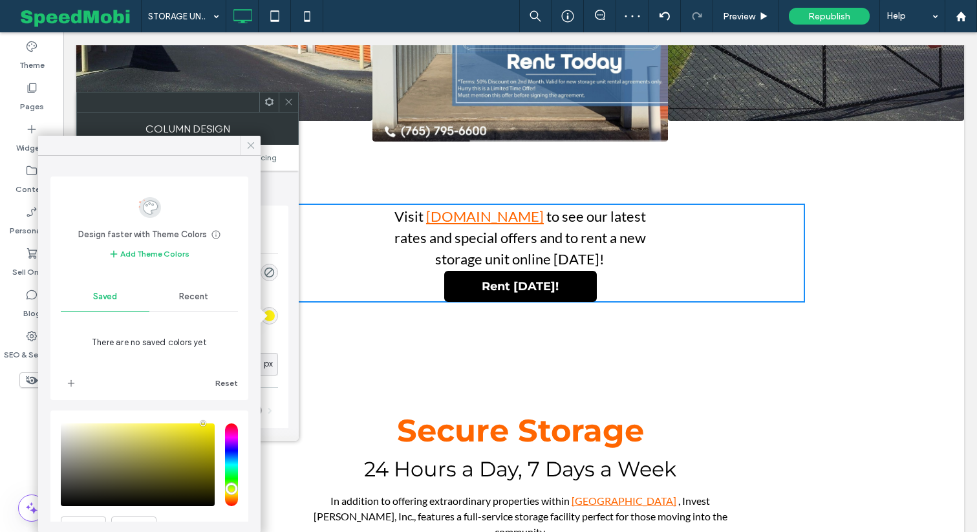
click at [252, 148] on icon at bounding box center [251, 146] width 12 height 12
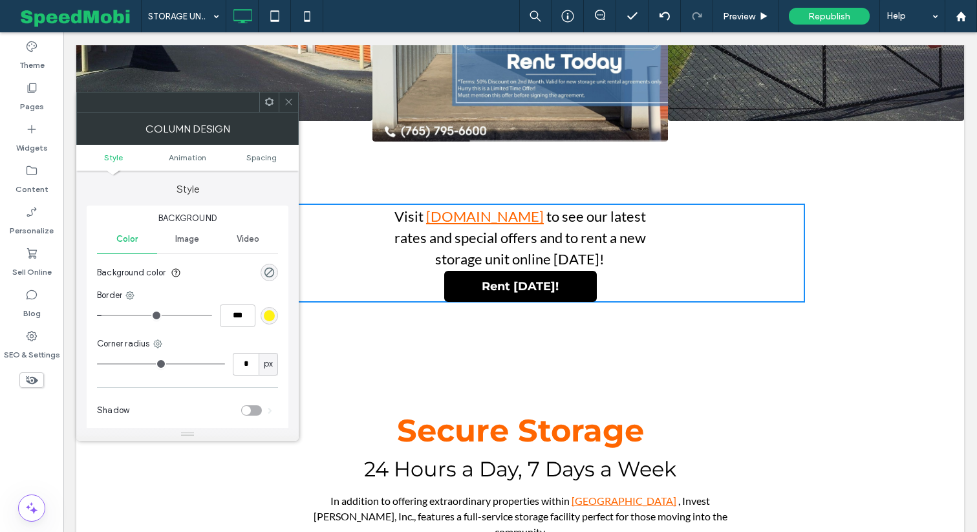
type input "*"
type input "***"
type input "*"
type input "***"
type input "*"
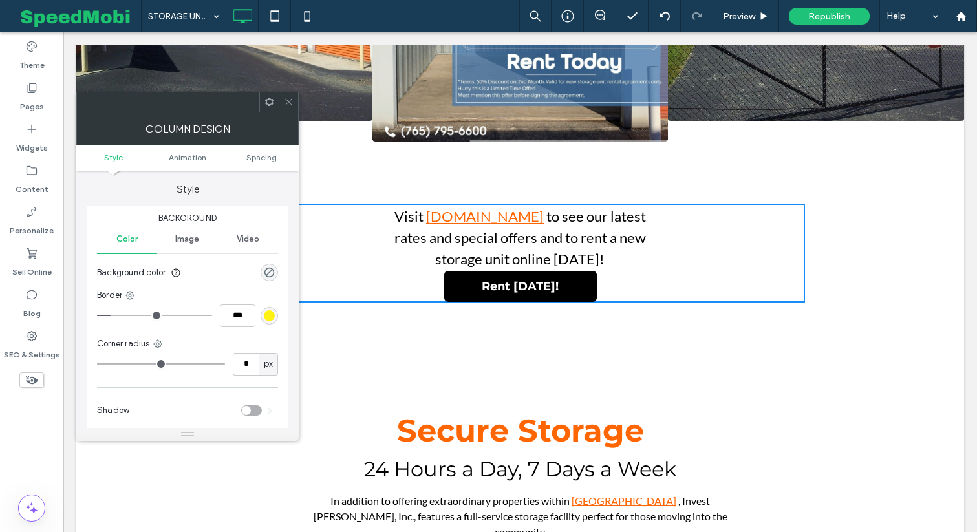
type input "***"
drag, startPoint x: 111, startPoint y: 314, endPoint x: 118, endPoint y: 316, distance: 7.9
type input "*"
click at [118, 316] on input "range" at bounding box center [154, 315] width 115 height 1
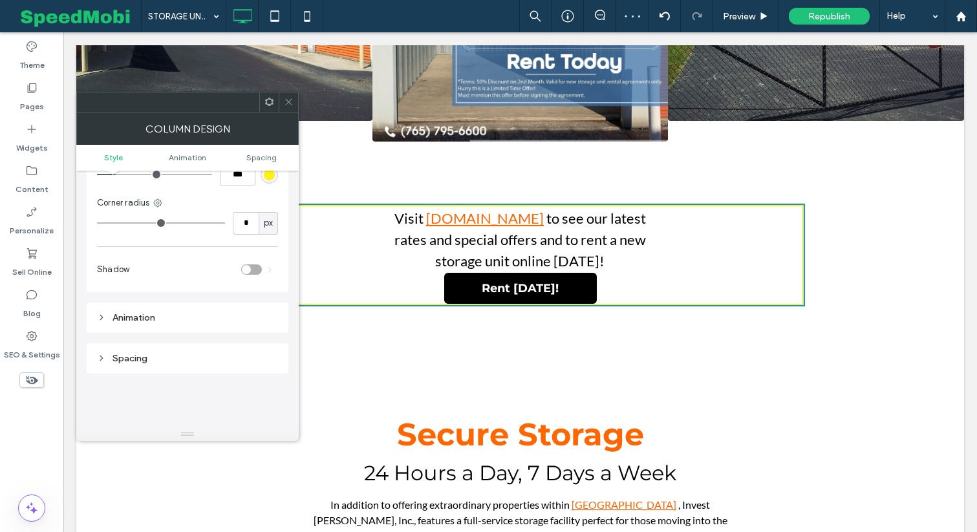
scroll to position [142, 0]
click at [146, 347] on div "Spacing" at bounding box center [188, 357] width 202 height 30
click at [140, 356] on div "Spacing" at bounding box center [187, 357] width 181 height 11
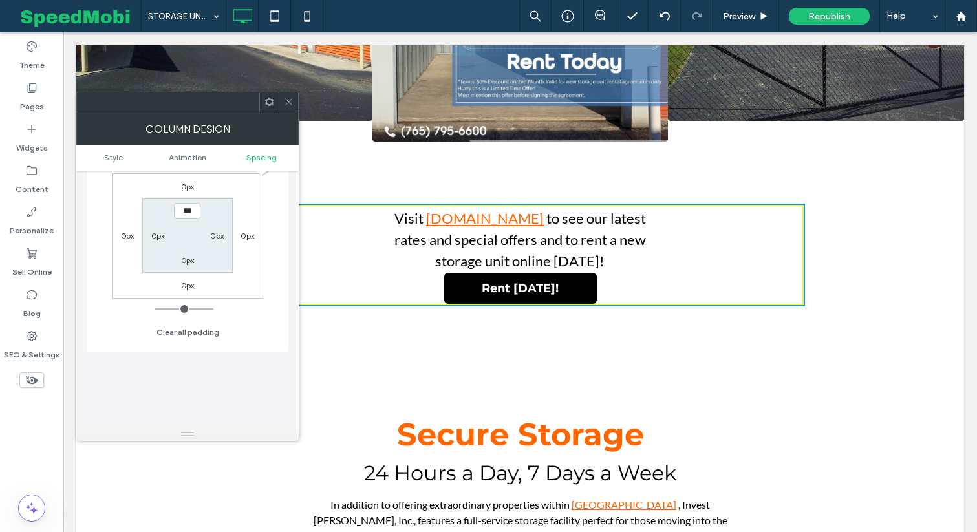
scroll to position [389, 0]
type input "****"
type input "**"
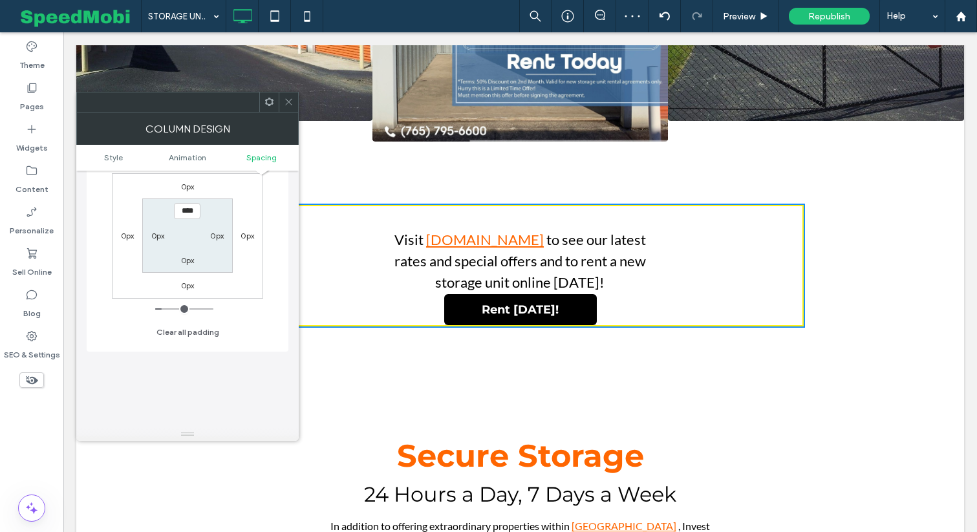
click at [188, 206] on input "****" at bounding box center [187, 211] width 27 height 16
type input "****"
click at [184, 266] on section "**** 0px 0px 0px" at bounding box center [187, 236] width 90 height 74
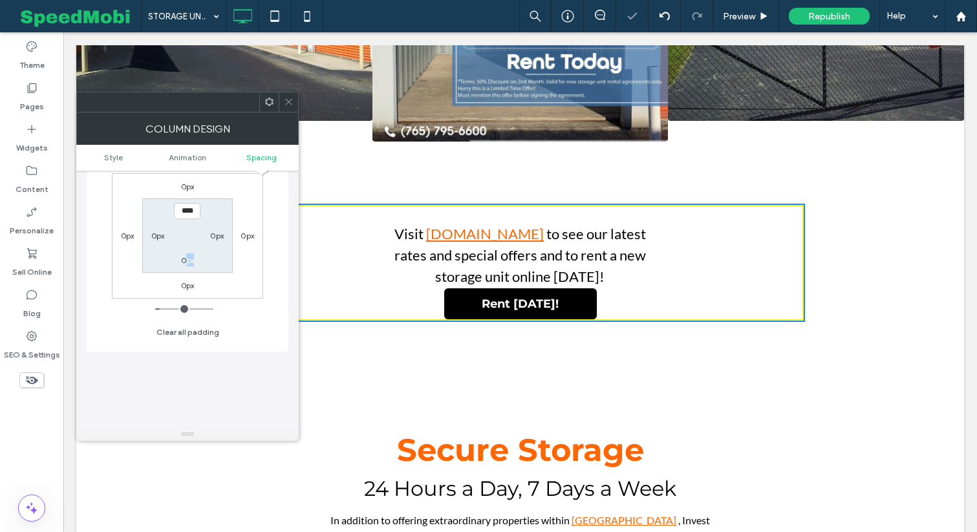
click at [188, 265] on label "0px" at bounding box center [188, 260] width 14 height 10
type input "*"
click at [188, 265] on input "***" at bounding box center [187, 260] width 27 height 16
type input "**"
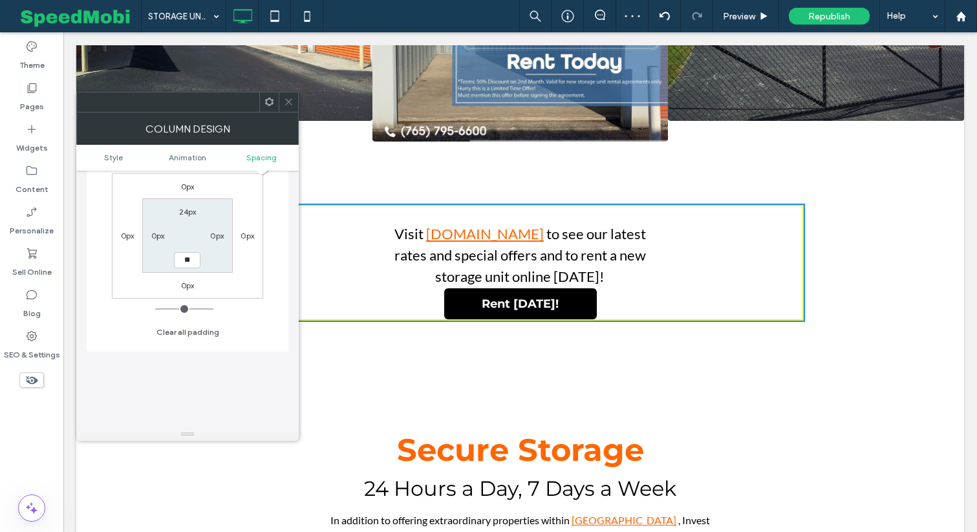
type input "****"
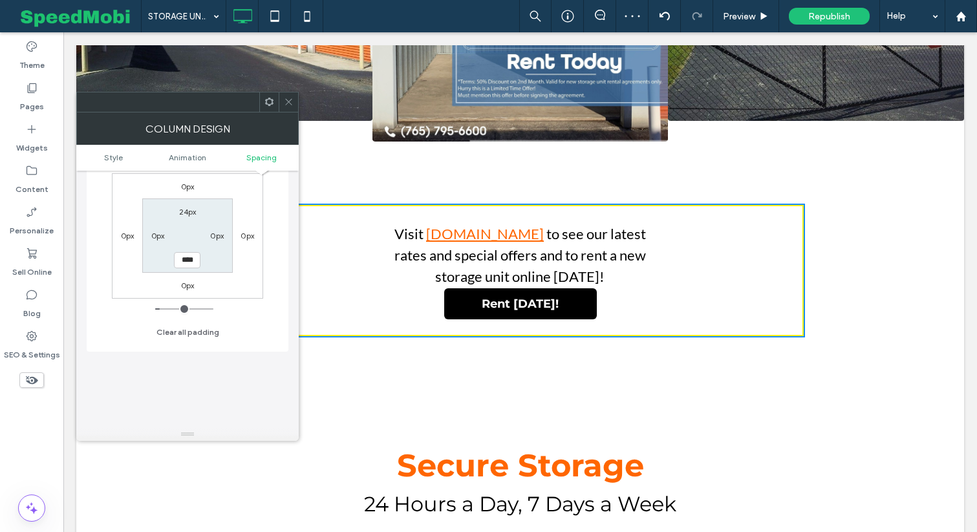
click at [125, 239] on label "0px" at bounding box center [128, 236] width 14 height 10
type input "*"
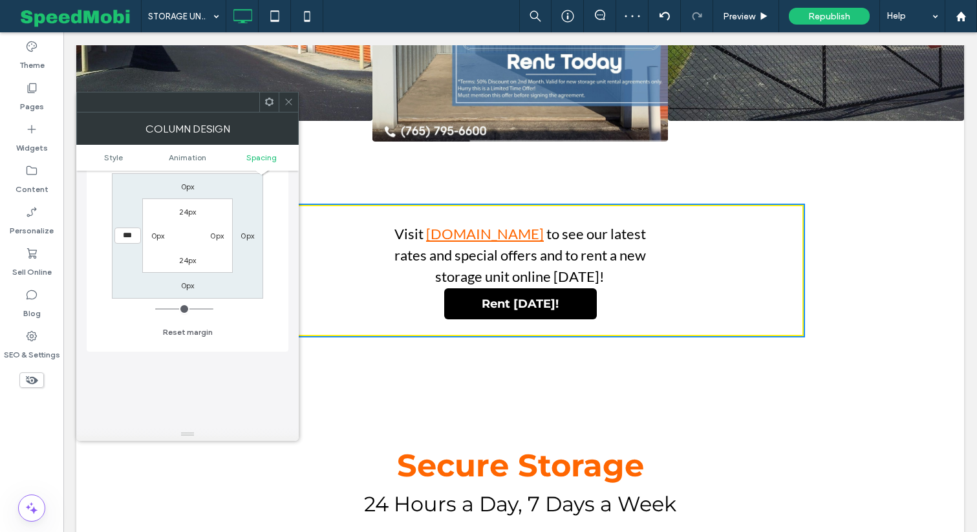
click at [125, 239] on input "***" at bounding box center [127, 236] width 27 height 16
type input "***"
type input "*"
type input "*****"
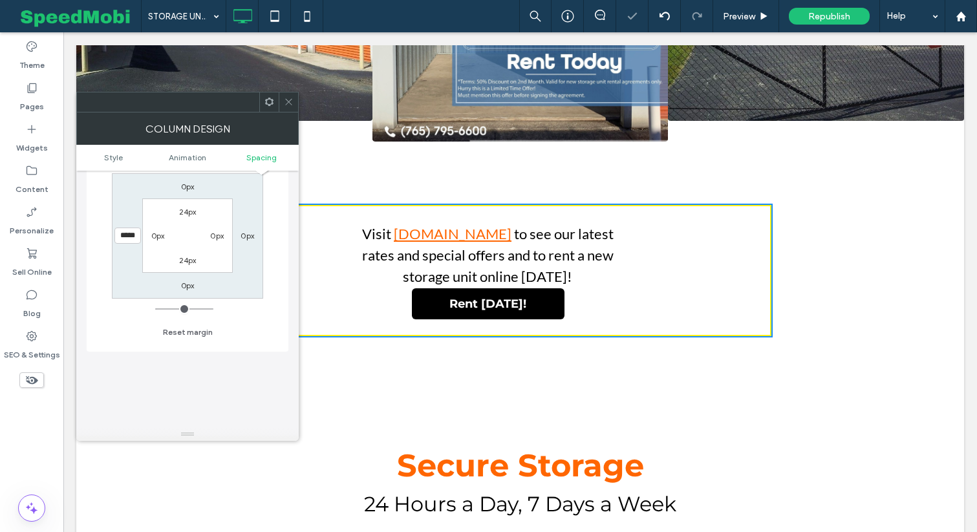
click at [248, 235] on label "0px" at bounding box center [248, 236] width 14 height 10
type input "*"
type input "***"
type input "*"
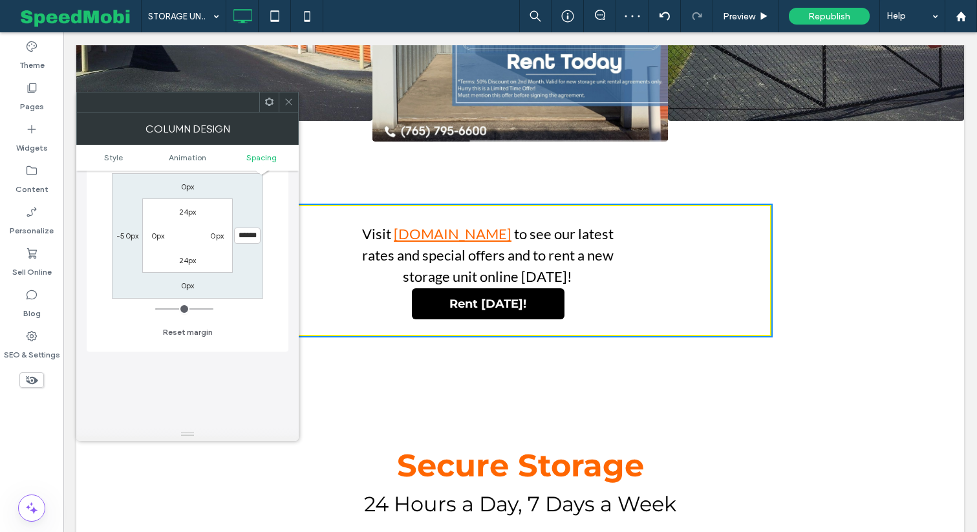
type input "*****"
type input "*"
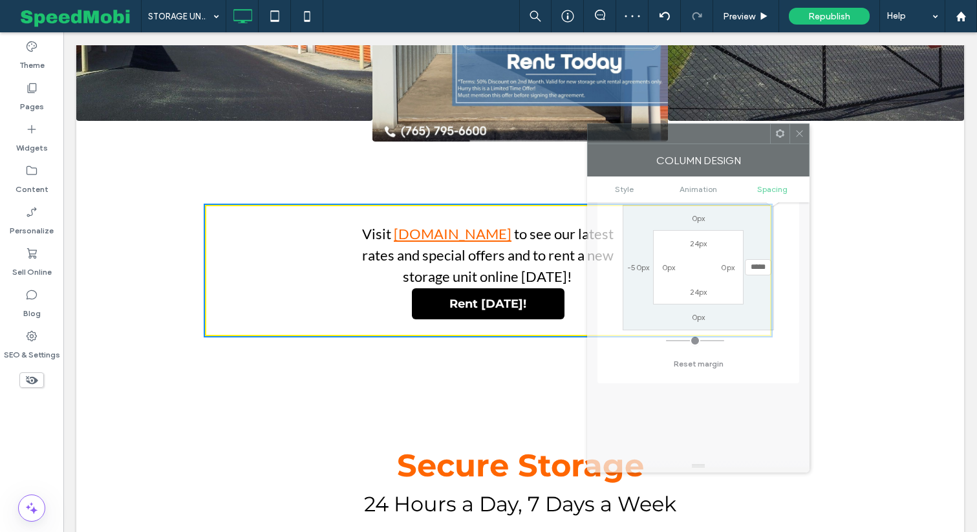
drag, startPoint x: 166, startPoint y: 98, endPoint x: 646, endPoint y: 142, distance: 482.6
click at [646, 142] on div at bounding box center [679, 133] width 182 height 19
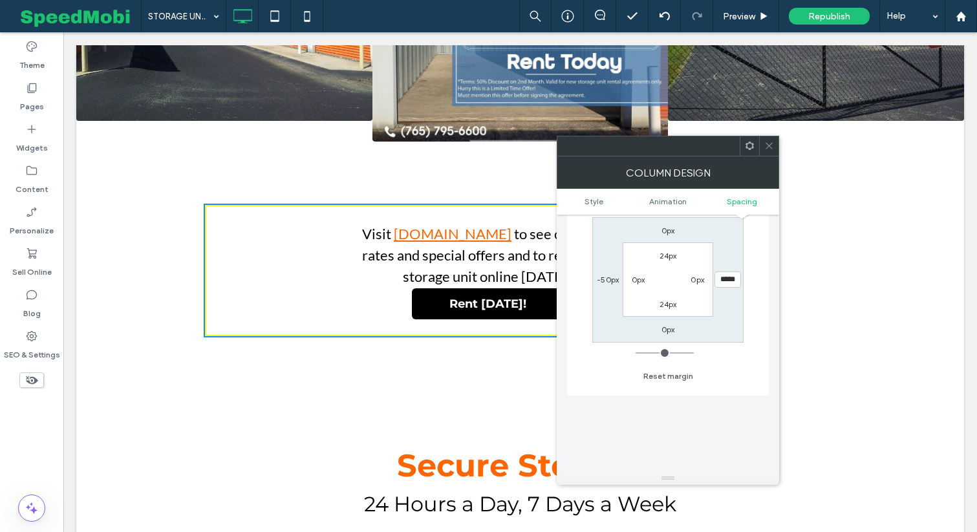
click at [770, 149] on icon at bounding box center [769, 146] width 10 height 10
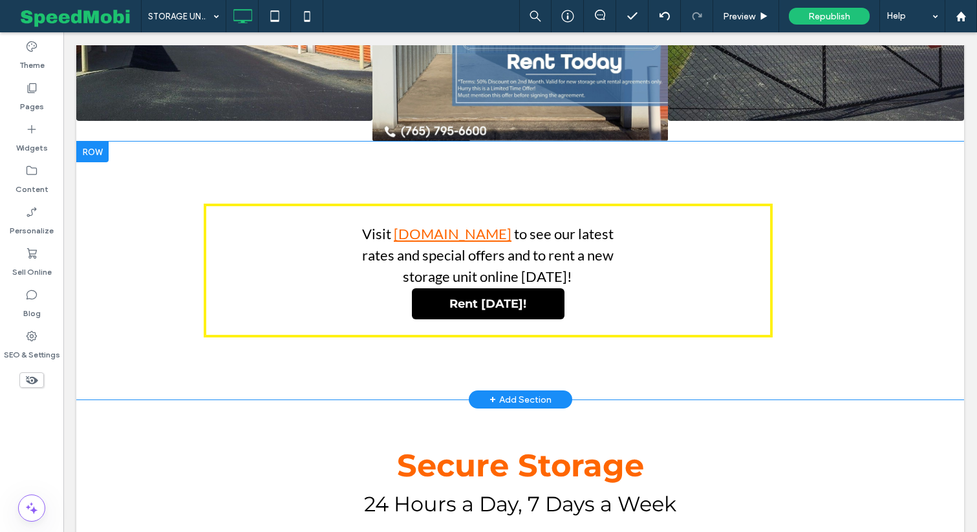
click at [910, 213] on div "Click To Paste Click To Paste Click To Paste Click To Paste Visit www.MyStardus…" at bounding box center [520, 271] width 888 height 258
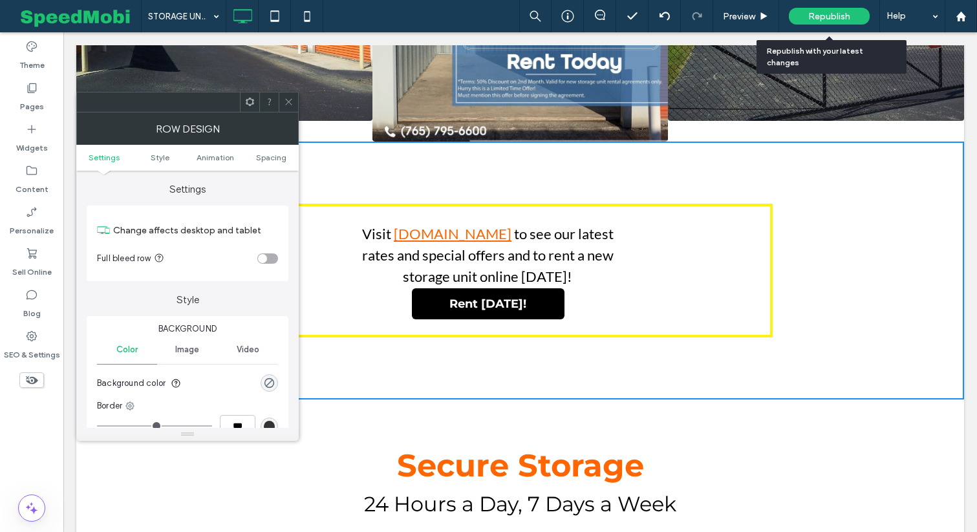
click at [805, 17] on div "Republish" at bounding box center [829, 16] width 81 height 17
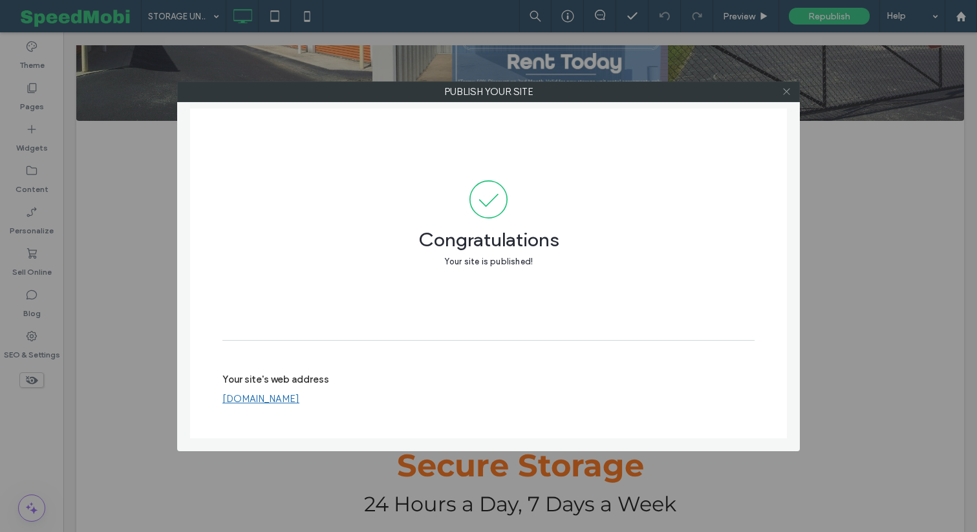
click at [788, 91] on icon at bounding box center [787, 92] width 10 height 10
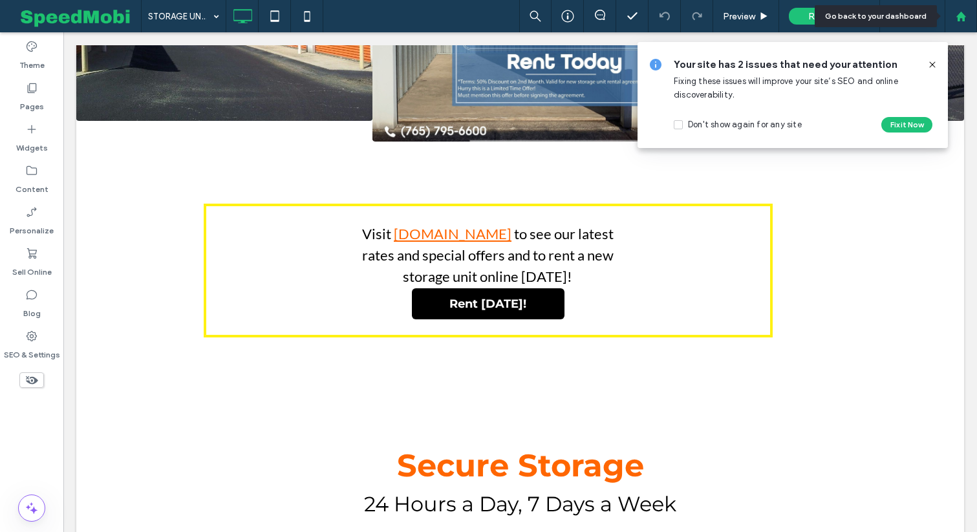
click at [964, 16] on use at bounding box center [961, 16] width 10 height 10
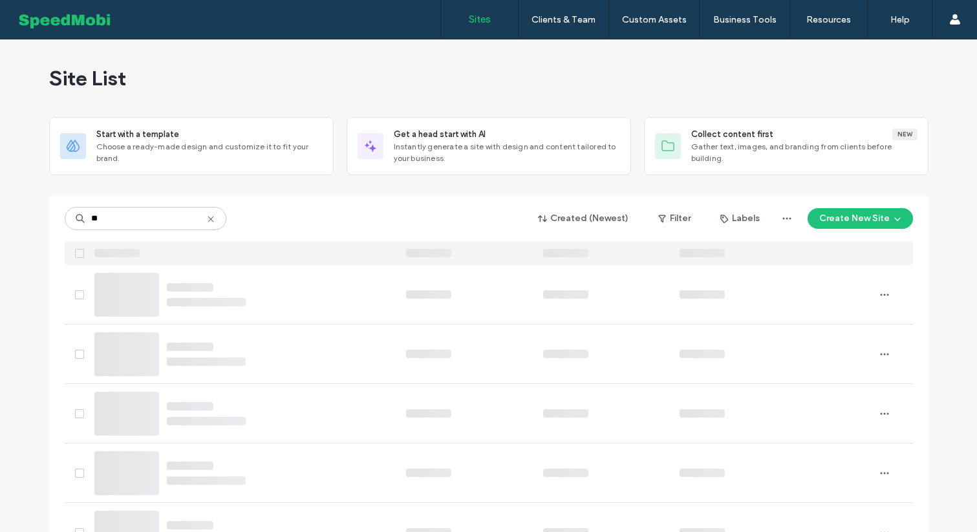
type input "**"
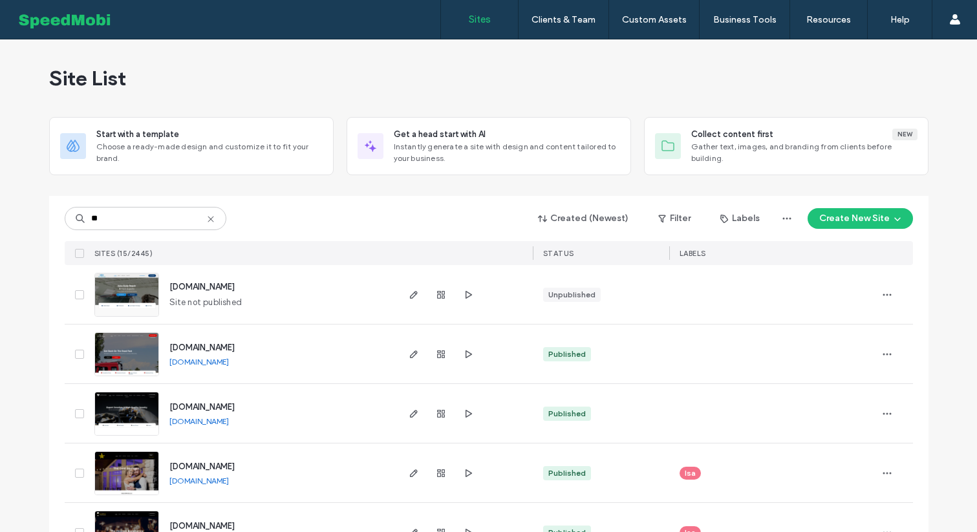
click at [109, 468] on img at bounding box center [126, 496] width 63 height 88
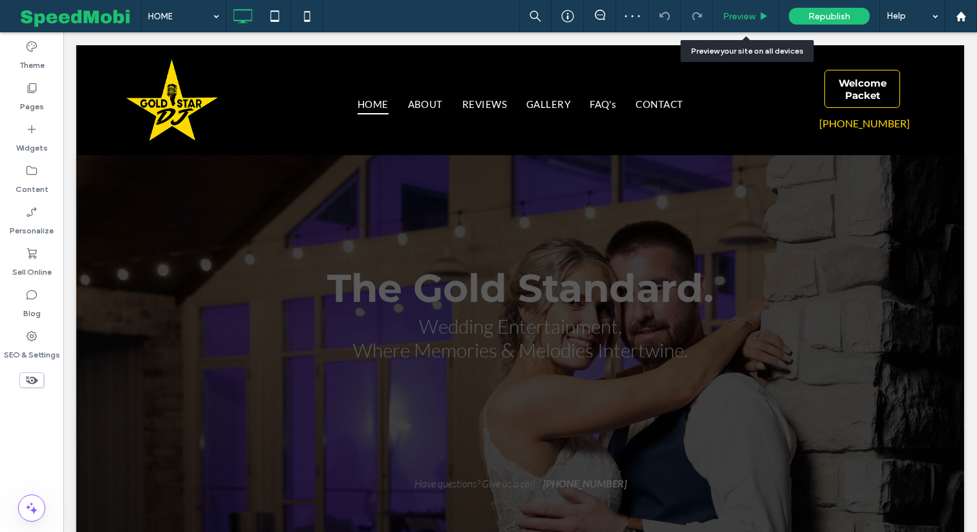
click at [739, 26] on div "Preview" at bounding box center [746, 16] width 66 height 32
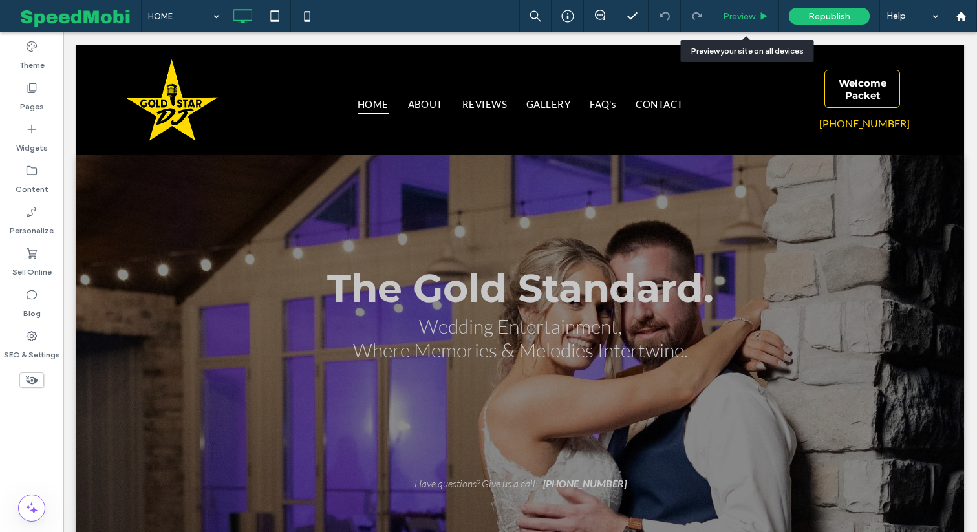
click at [751, 14] on span "Preview" at bounding box center [739, 16] width 32 height 11
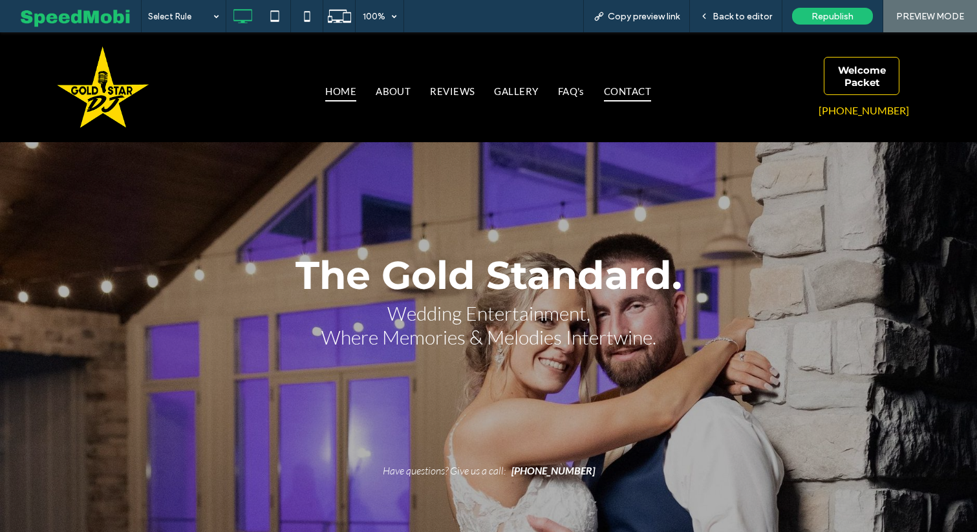
click at [638, 98] on span "CONTACT" at bounding box center [627, 91] width 47 height 21
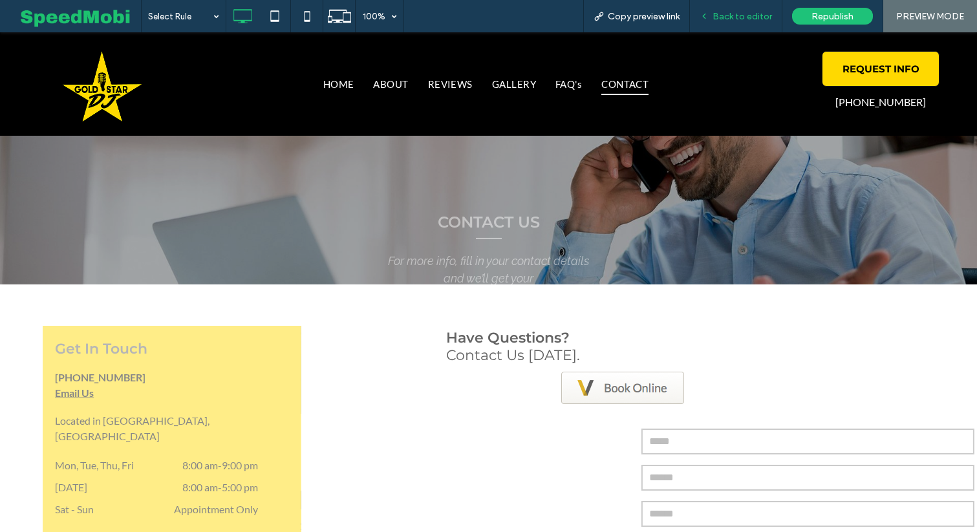
click at [718, 21] on span "Back to editor" at bounding box center [743, 16] width 60 height 11
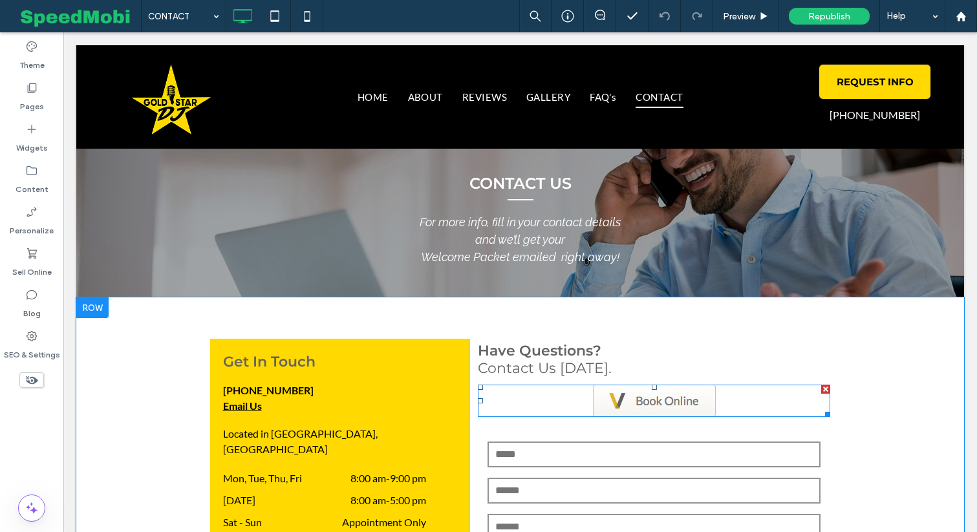
click at [618, 402] on span at bounding box center [654, 401] width 353 height 32
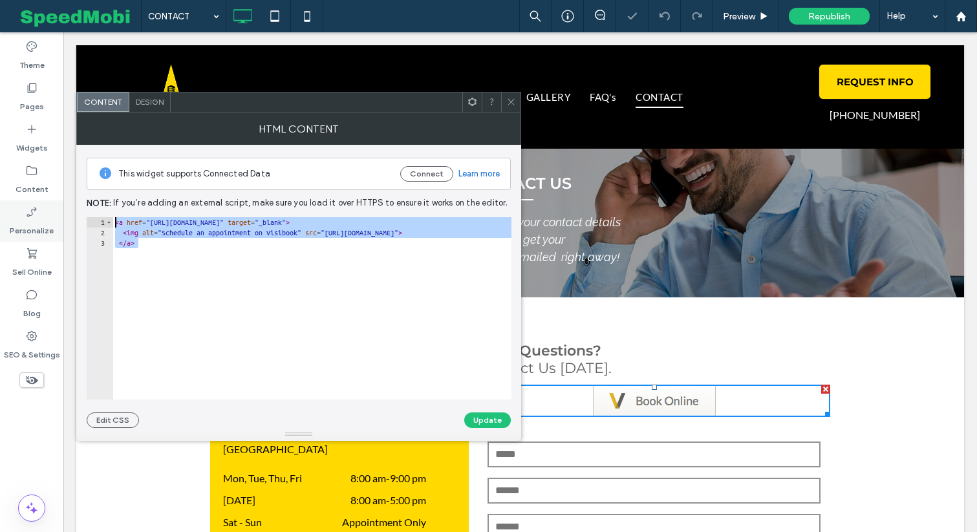
drag, startPoint x: 307, startPoint y: 243, endPoint x: 0, endPoint y: 224, distance: 307.1
click at [0, 224] on body ".wqwq-1{fill:#231f20;} .cls-1q, .cls-2q { fill-rule: evenodd; } .cls-2q { fill:…" at bounding box center [488, 266] width 977 height 532
type textarea "**********"
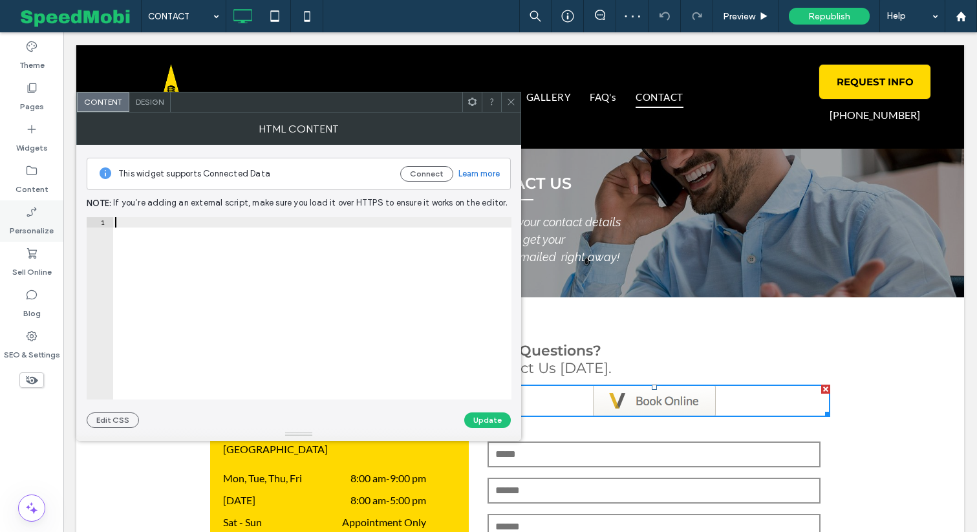
paste textarea "**********"
type textarea "**********"
click at [479, 417] on button "Update" at bounding box center [487, 421] width 47 height 16
click at [512, 96] on span at bounding box center [511, 101] width 10 height 19
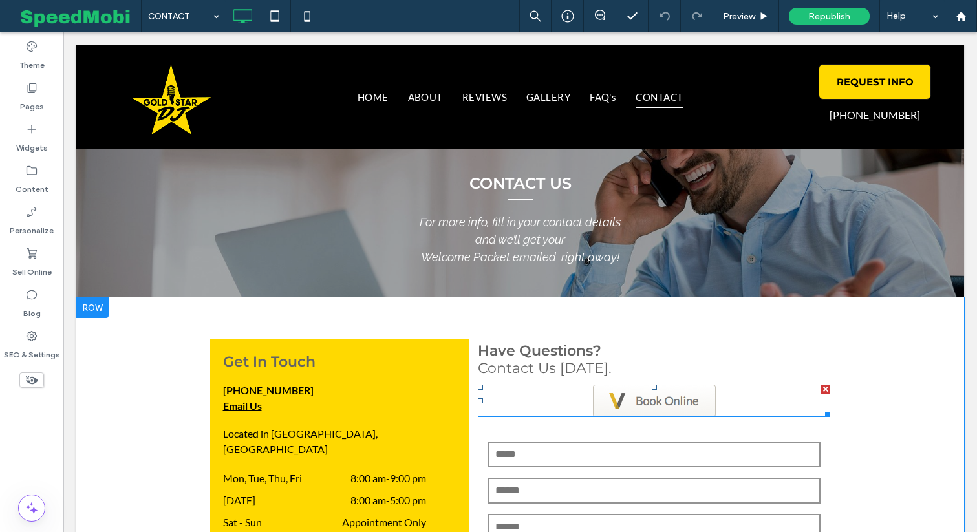
click at [823, 387] on div at bounding box center [825, 389] width 9 height 9
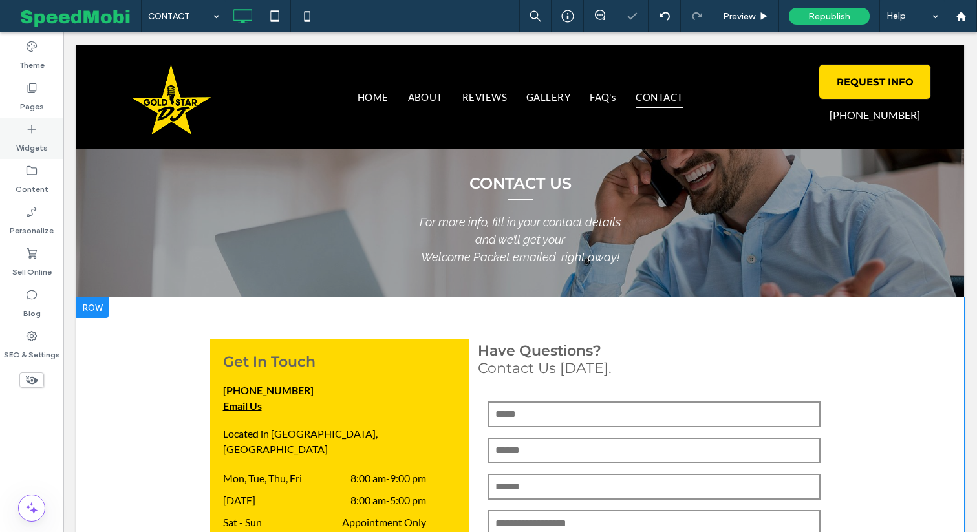
click at [21, 136] on label "Widgets" at bounding box center [32, 145] width 32 height 18
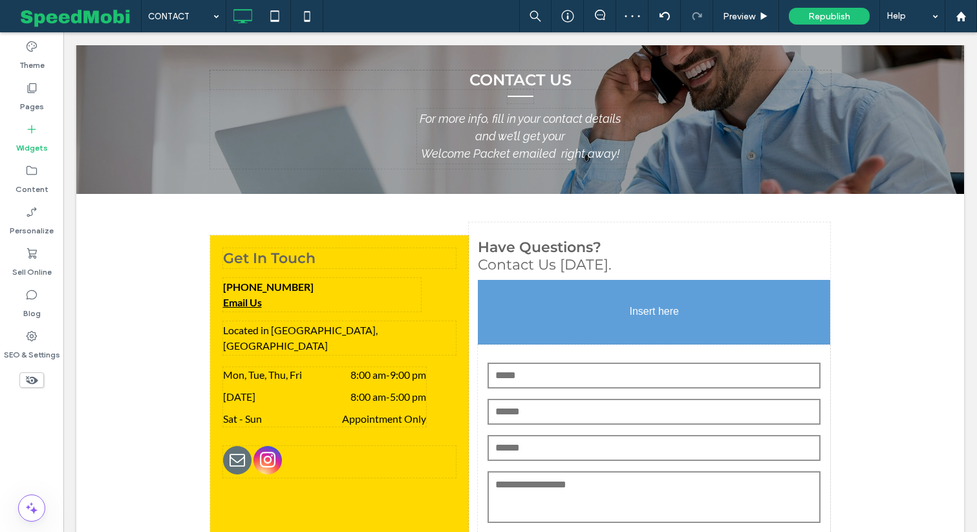
scroll to position [107, 0]
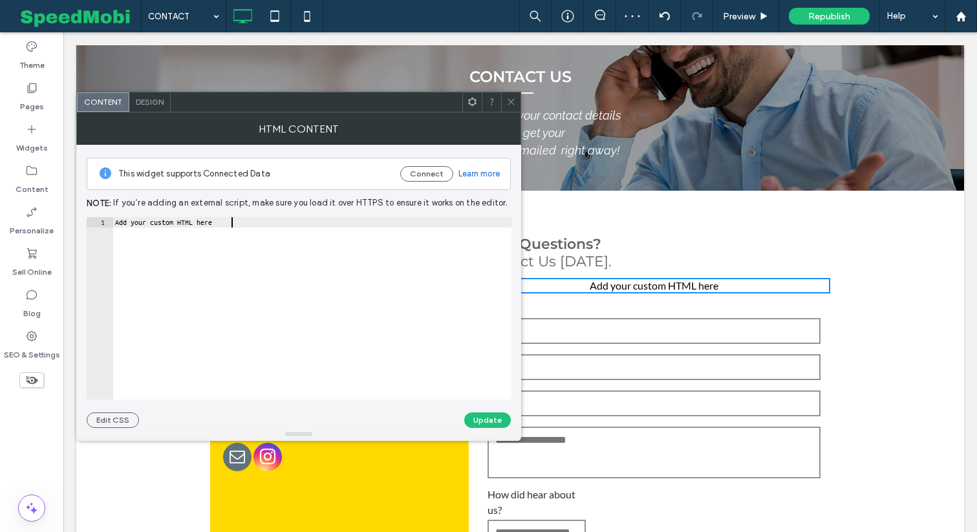
click at [312, 217] on div "Add your custom HTML here" at bounding box center [312, 318] width 399 height 203
paste textarea "**********"
type textarea "**********"
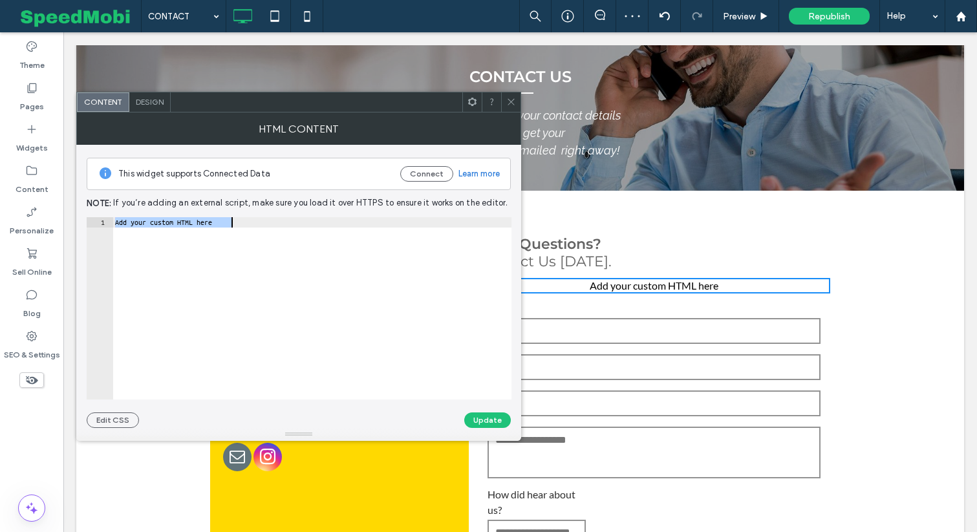
scroll to position [0, 398]
click at [491, 420] on button "Update" at bounding box center [487, 421] width 47 height 16
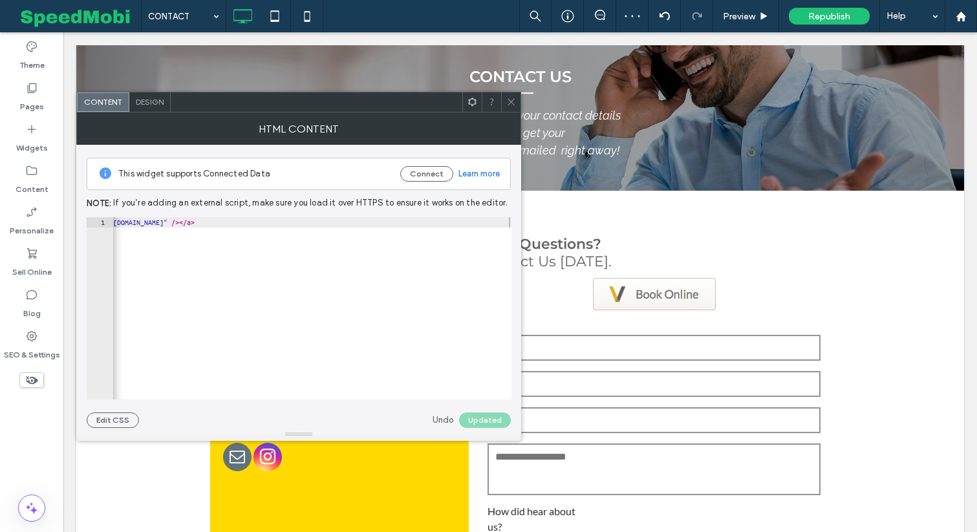
click at [504, 105] on div at bounding box center [510, 101] width 19 height 19
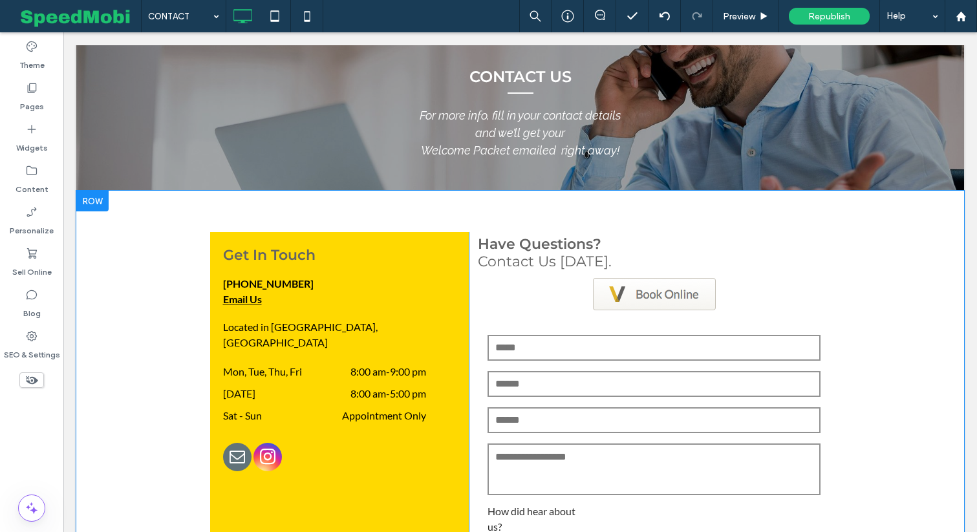
click at [612, 307] on img at bounding box center [654, 294] width 123 height 32
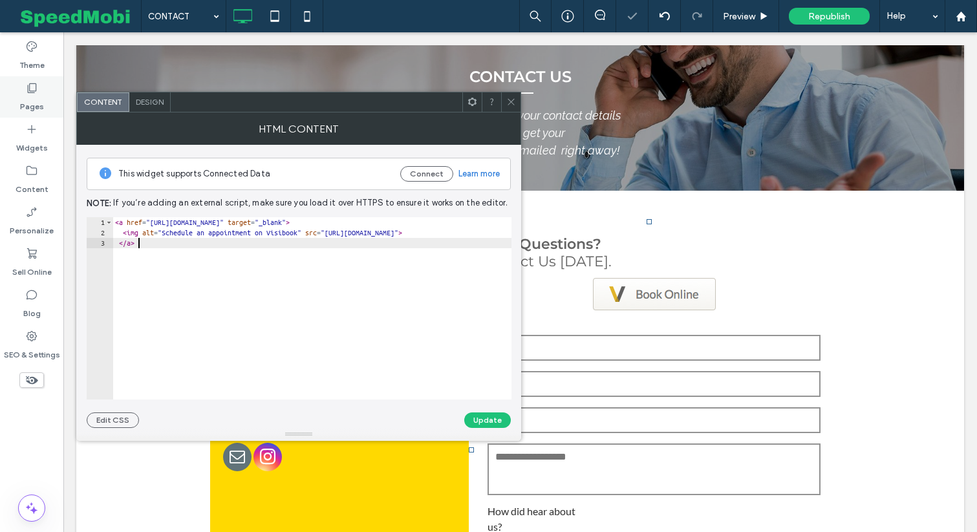
drag, startPoint x: 244, startPoint y: 263, endPoint x: 0, endPoint y: 109, distance: 288.7
click at [0, 134] on body ".wqwq-1{fill:#231f20;} .cls-1q, .cls-2q { fill-rule: evenodd; } .cls-2q { fill:…" at bounding box center [488, 266] width 977 height 532
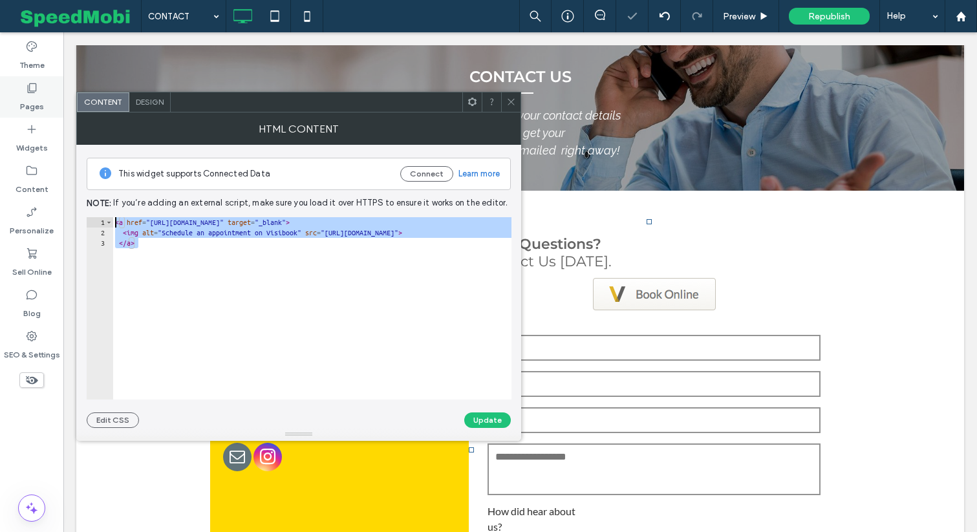
paste textarea "Cursor at row 1"
type textarea "**********"
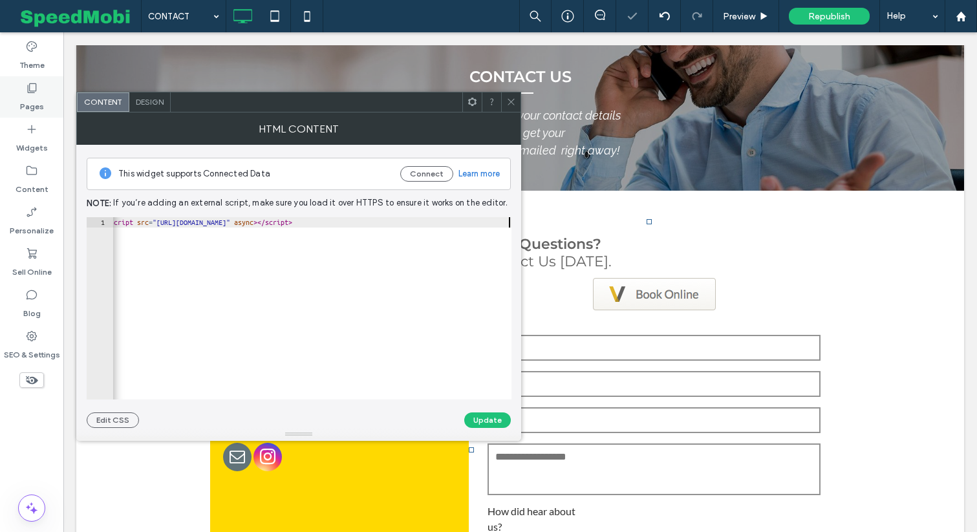
scroll to position [0, 323]
click at [479, 420] on button "Update" at bounding box center [487, 421] width 47 height 16
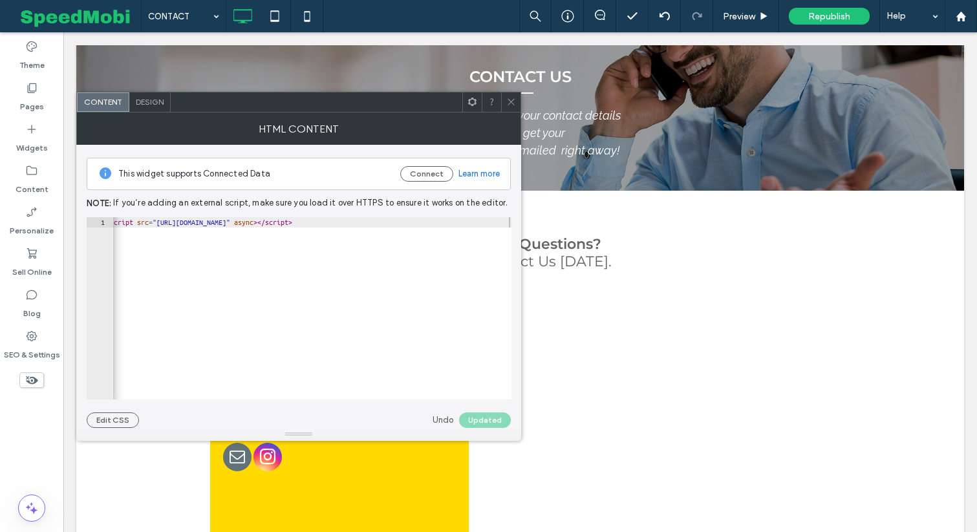
click at [504, 99] on div at bounding box center [510, 101] width 19 height 19
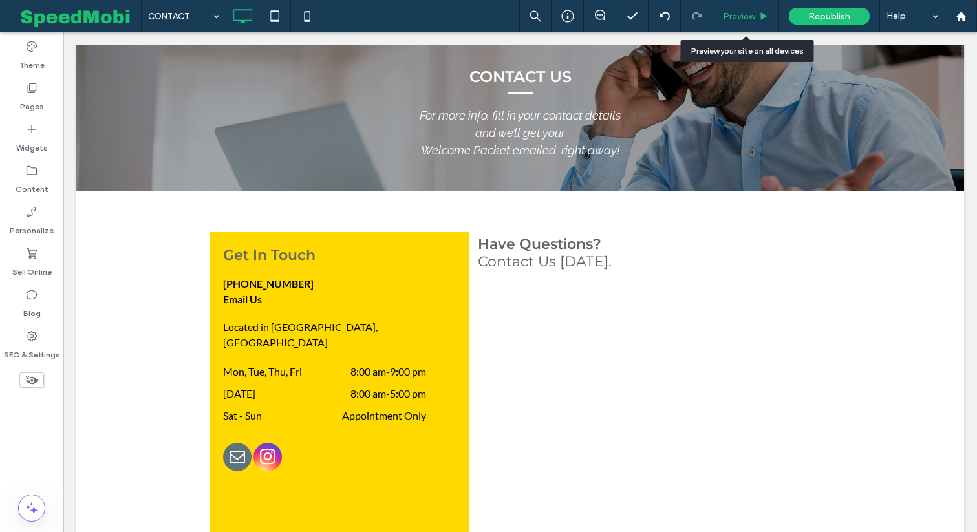
click at [746, 11] on span "Preview" at bounding box center [739, 16] width 32 height 11
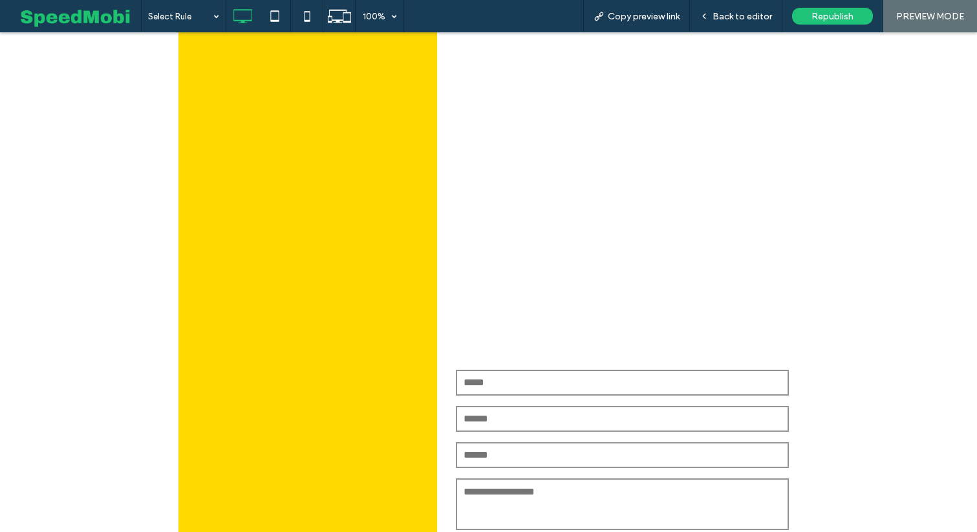
scroll to position [2104, 0]
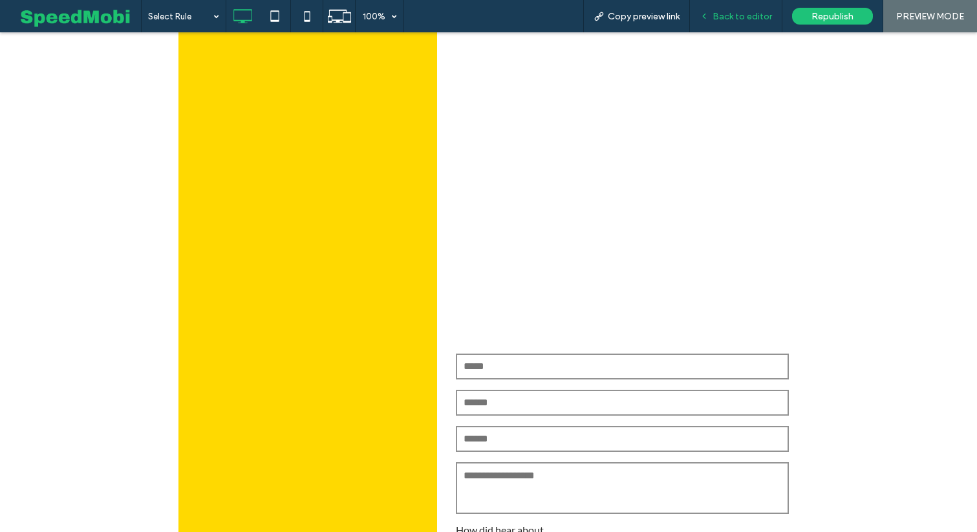
click at [751, 21] on span "Back to editor" at bounding box center [743, 16] width 60 height 11
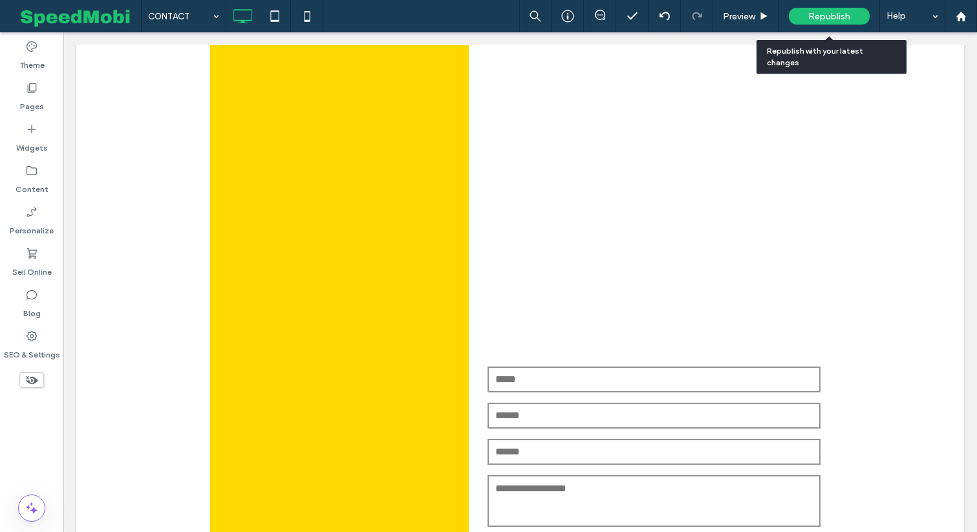
click at [840, 21] on span "Republish" at bounding box center [829, 16] width 42 height 11
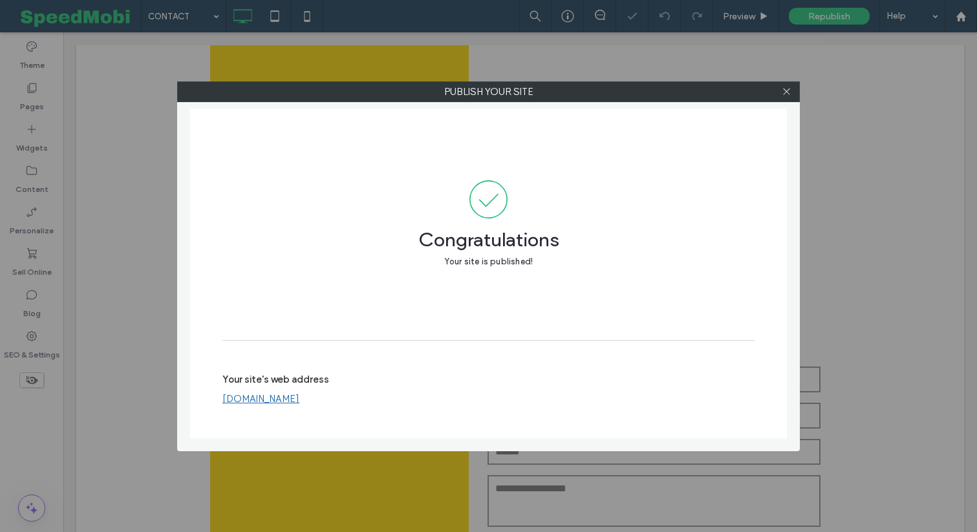
click at [791, 89] on div at bounding box center [786, 91] width 19 height 19
click at [791, 91] on icon at bounding box center [787, 92] width 10 height 10
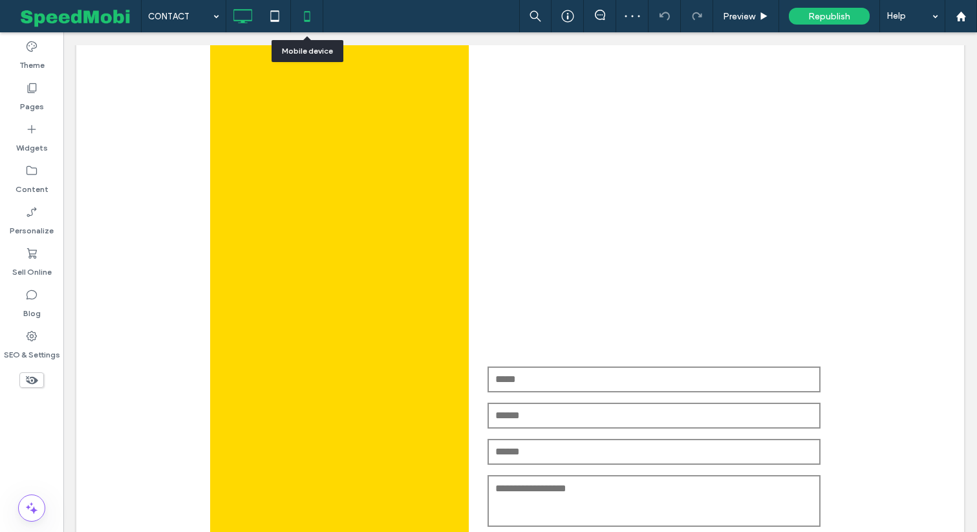
click at [296, 17] on icon at bounding box center [307, 16] width 26 height 26
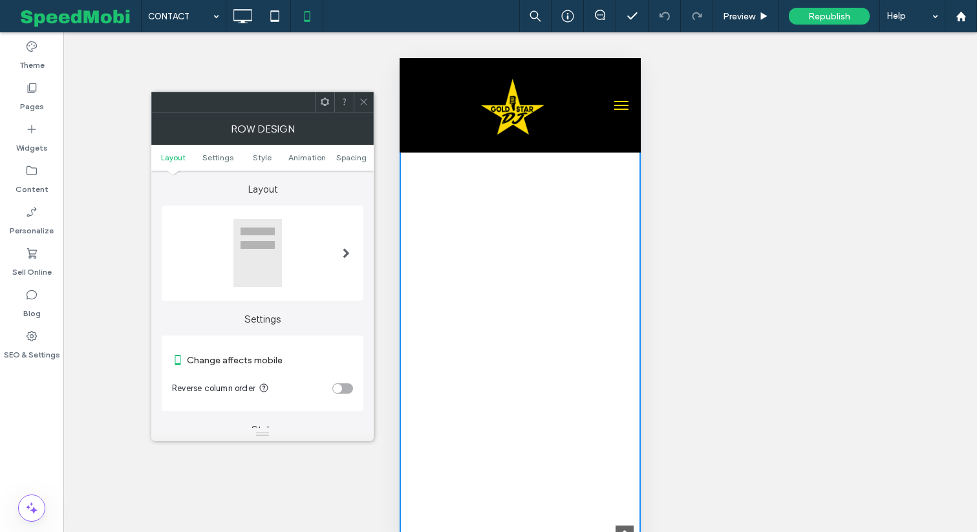
scroll to position [1112, 0]
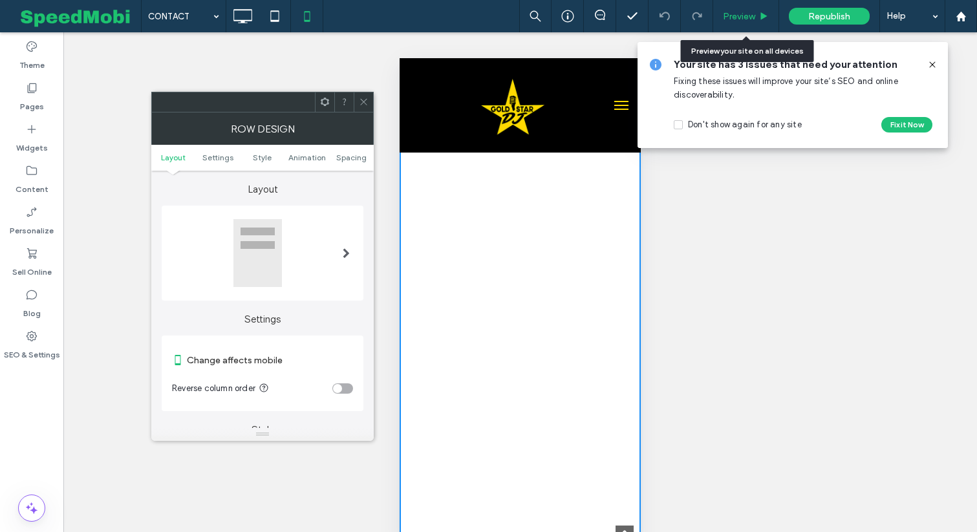
click at [753, 11] on span "Preview" at bounding box center [739, 16] width 32 height 11
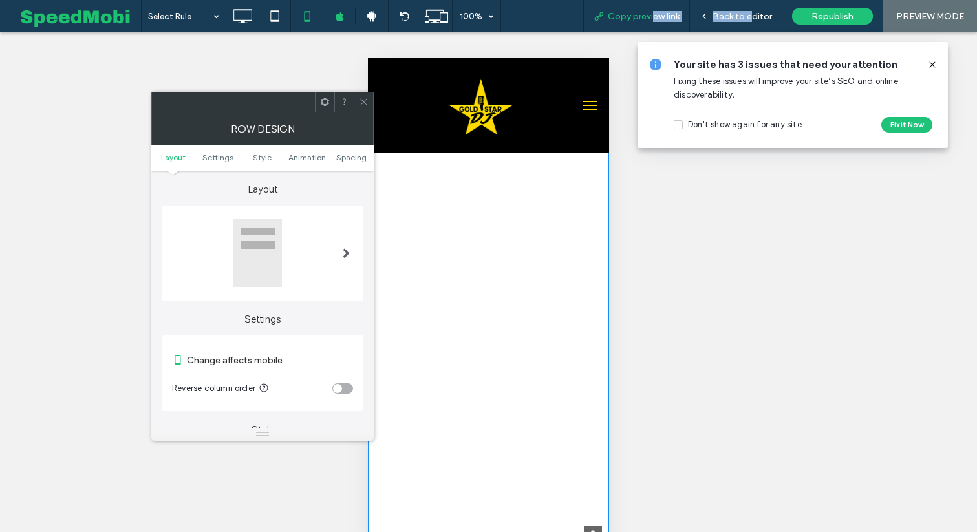
drag, startPoint x: 753, startPoint y: 11, endPoint x: 656, endPoint y: 14, distance: 97.1
click at [656, 14] on div "Copy preview link Back to editor Republish PREVIEW MODE" at bounding box center [780, 16] width 394 height 32
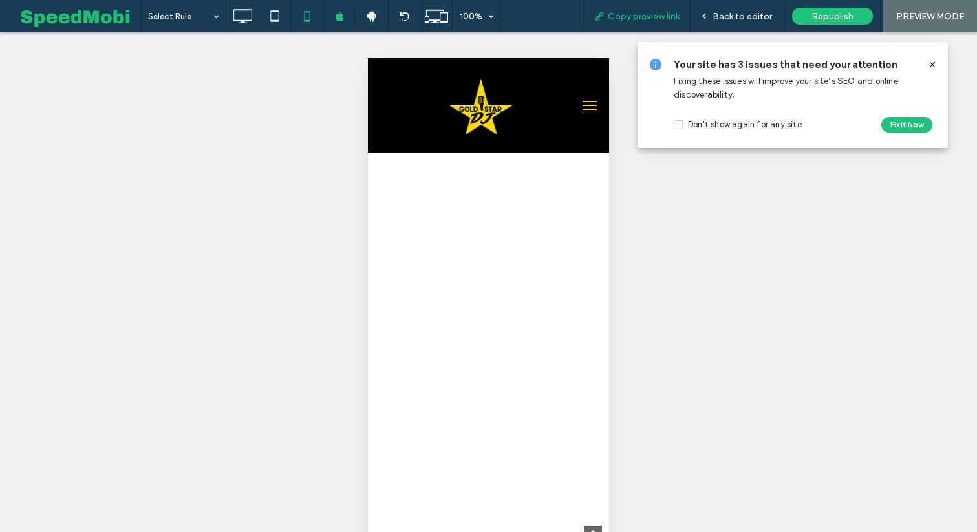
click at [684, 20] on div "Copy preview link" at bounding box center [636, 16] width 105 height 11
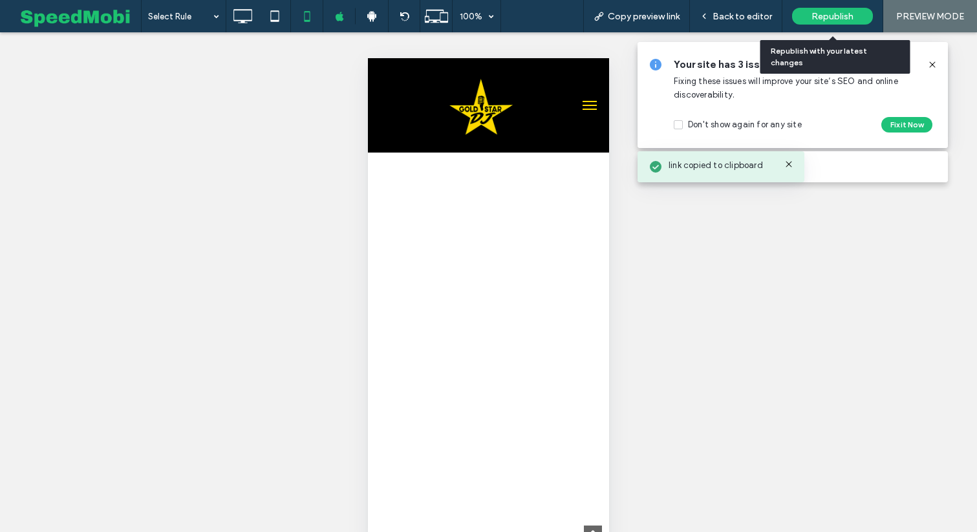
click at [822, 20] on span "Republish" at bounding box center [833, 16] width 42 height 11
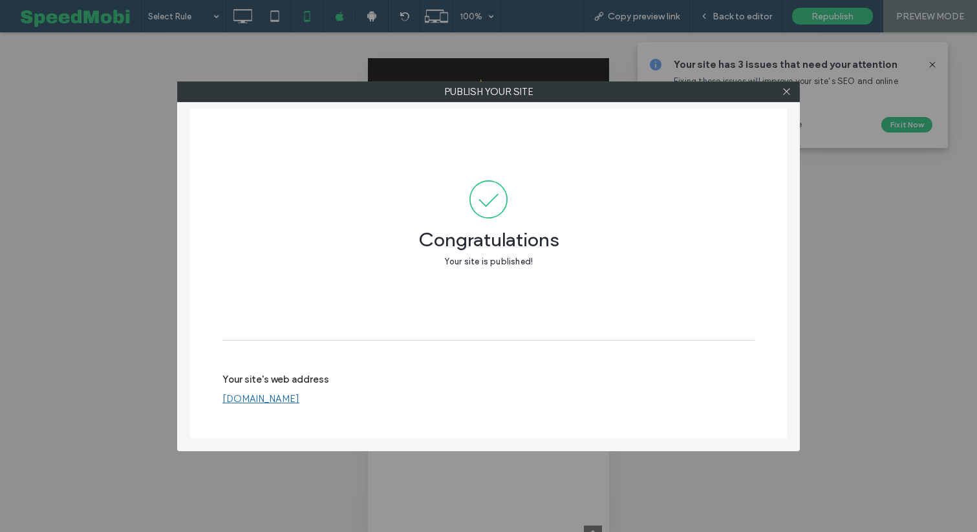
click at [299, 404] on link "[DOMAIN_NAME]" at bounding box center [260, 399] width 77 height 12
